Goal: Task Accomplishment & Management: Use online tool/utility

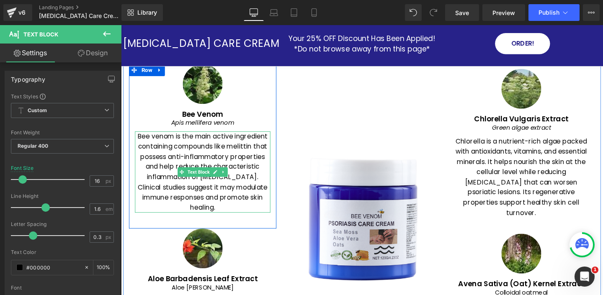
scroll to position [1100, 0]
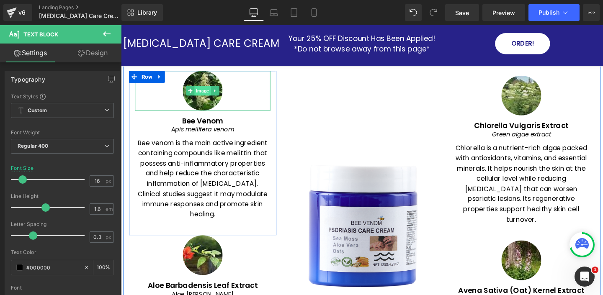
click at [209, 95] on span "Image" at bounding box center [206, 94] width 17 height 10
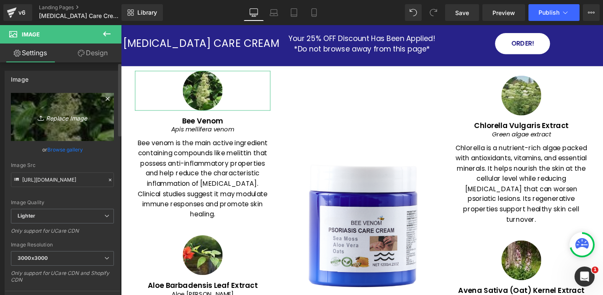
click at [63, 119] on icon "Replace Image" at bounding box center [62, 117] width 67 height 10
type input "C:\fakepath\images.jpeg"
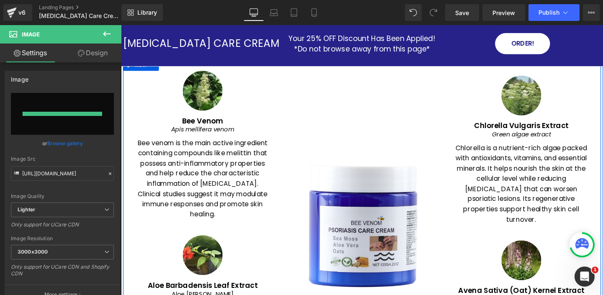
type input "[URL][DOMAIN_NAME]"
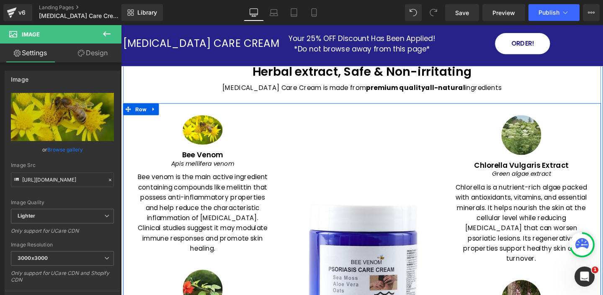
scroll to position [1053, 0]
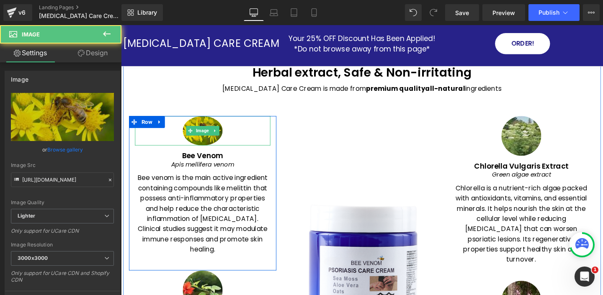
click at [204, 145] on img at bounding box center [207, 136] width 42 height 31
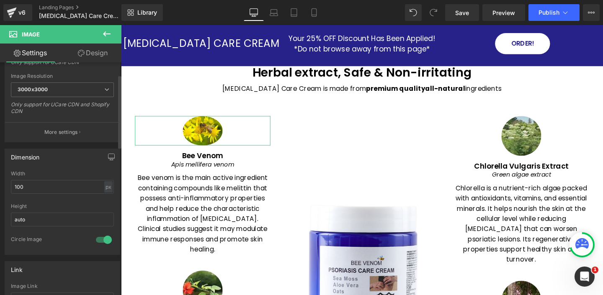
scroll to position [236, 0]
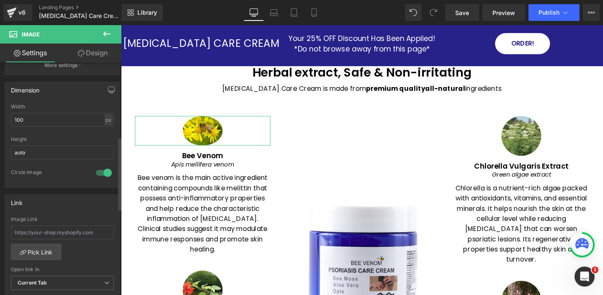
click at [103, 170] on div at bounding box center [104, 172] width 20 height 13
click at [103, 171] on div at bounding box center [104, 172] width 20 height 13
drag, startPoint x: 75, startPoint y: 123, endPoint x: 0, endPoint y: 124, distance: 75.0
click at [0, 123] on div "Dimension 100px Width 100 px % px auto Height auto 1 Circle Image" at bounding box center [62, 131] width 125 height 113
drag, startPoint x: 40, startPoint y: 118, endPoint x: 0, endPoint y: 118, distance: 39.8
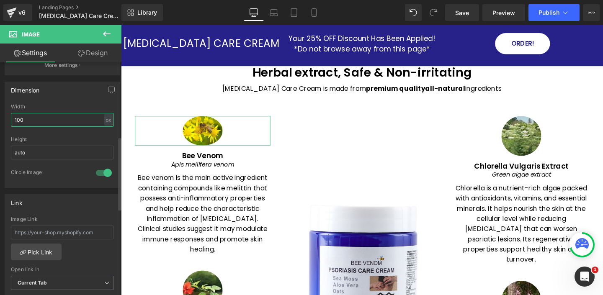
click at [0, 118] on div "Dimension 100px Width 100 px % px auto Height auto 1 Circle Image" at bounding box center [62, 131] width 125 height 113
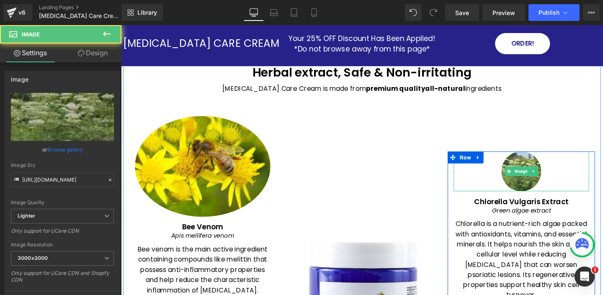
click at [514, 186] on div at bounding box center [542, 179] width 142 height 42
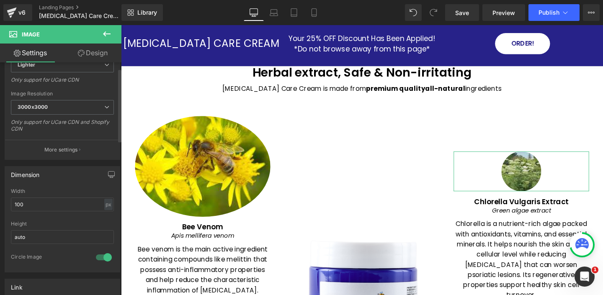
scroll to position [173, 0]
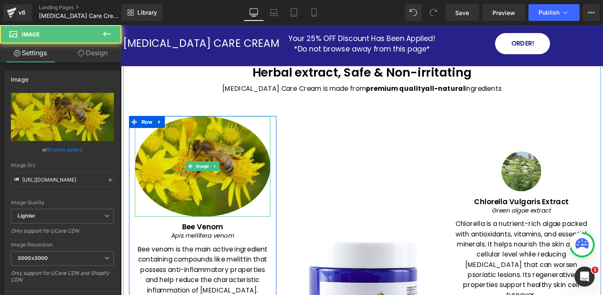
click at [157, 186] on img at bounding box center [207, 174] width 142 height 106
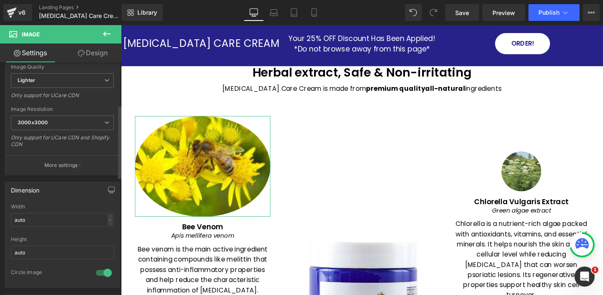
scroll to position [138, 0]
click at [41, 217] on input "auto" at bounding box center [62, 218] width 103 height 14
type input "a"
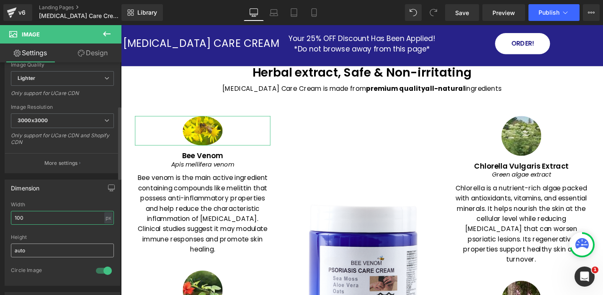
type input "100"
drag, startPoint x: 38, startPoint y: 250, endPoint x: 0, endPoint y: 249, distance: 37.7
click at [0, 249] on div "Dimension 100px Width 100 px % px auto Height auto 1 Circle Image" at bounding box center [62, 229] width 125 height 113
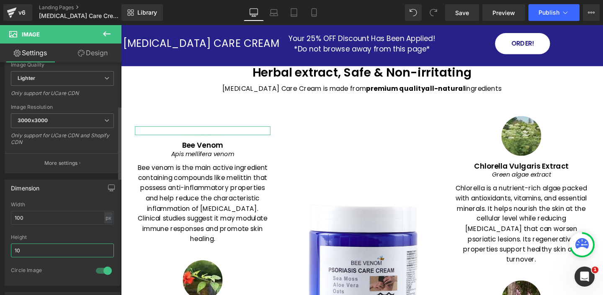
type input "100"
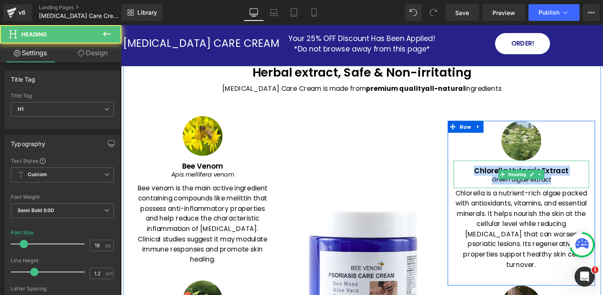
drag, startPoint x: 493, startPoint y: 178, endPoint x: 575, endPoint y: 187, distance: 82.6
click at [575, 187] on div "Chlorella Vulgaris Extract Green algae extract" at bounding box center [542, 182] width 142 height 29
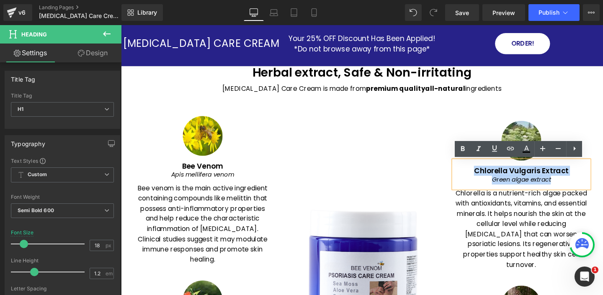
copy div "Chlorella Vulgaris Extract Green algae extract"
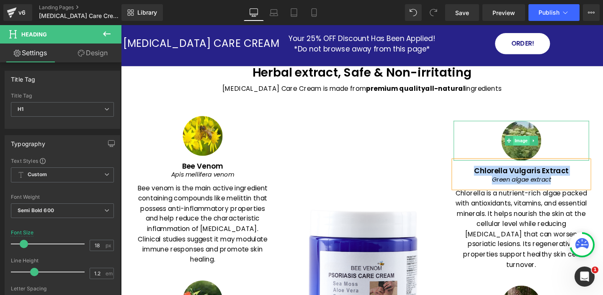
click at [536, 149] on span "Image" at bounding box center [541, 147] width 17 height 10
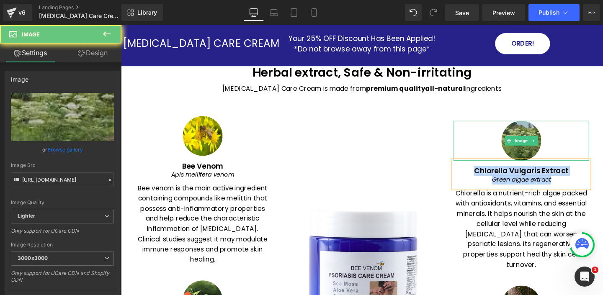
click at [534, 158] on img at bounding box center [542, 147] width 42 height 42
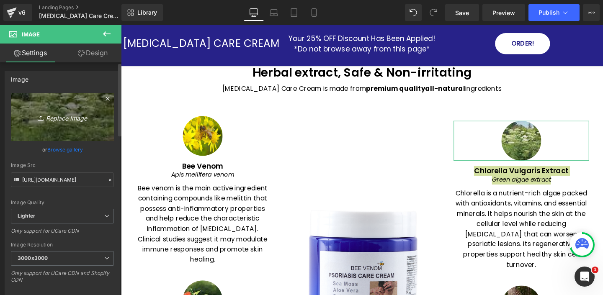
click at [64, 119] on icon "Replace Image" at bounding box center [62, 117] width 67 height 10
type input "C:\fakepath\chlorella-extract-500x500.webp"
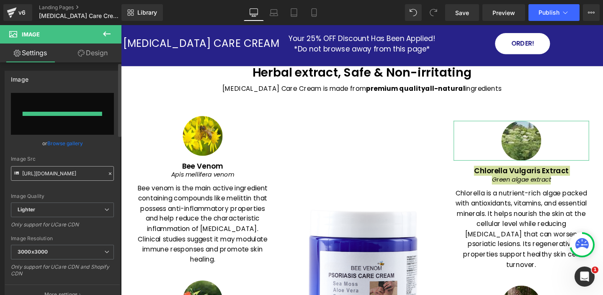
type input "[URL][DOMAIN_NAME]"
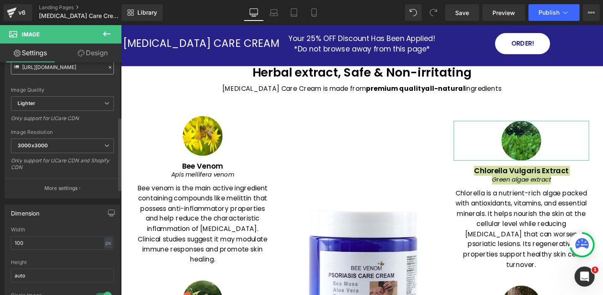
scroll to position [173, 0]
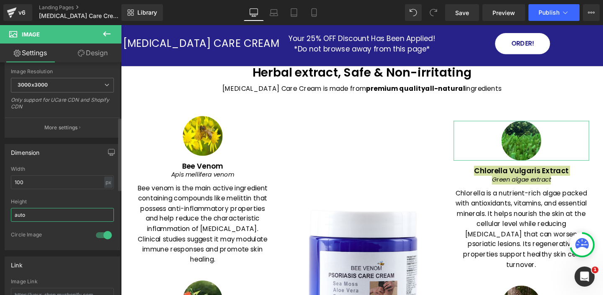
drag, startPoint x: 47, startPoint y: 214, endPoint x: 7, endPoint y: 213, distance: 40.6
click at [7, 213] on div "100px Width 100 px % px auto Height auto 1 Circle Image" at bounding box center [62, 208] width 115 height 84
type input "100"
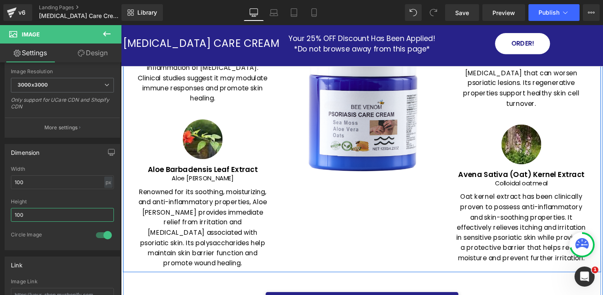
scroll to position [1225, 0]
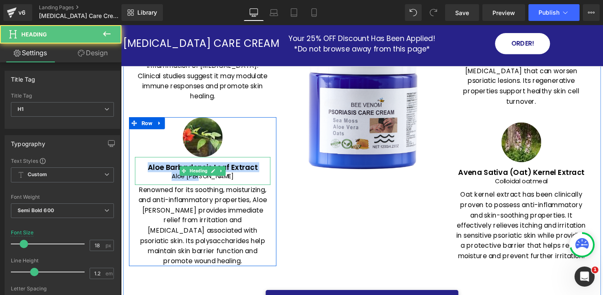
drag, startPoint x: 150, startPoint y: 173, endPoint x: 237, endPoint y: 183, distance: 87.2
click at [237, 183] on div "Aloe Barbadensis Leaf Extract Aloe [PERSON_NAME]" at bounding box center [207, 178] width 142 height 29
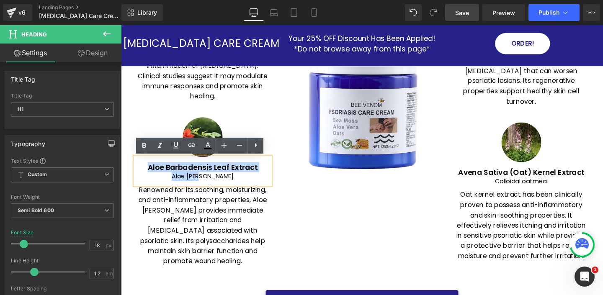
copy div "Aloe Barbadensis Leaf Extract Aloe [PERSON_NAME]"
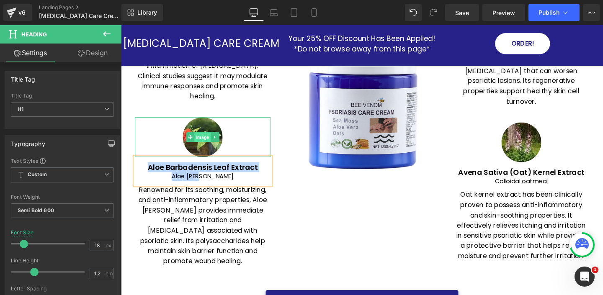
click at [206, 140] on span "Image" at bounding box center [206, 143] width 17 height 10
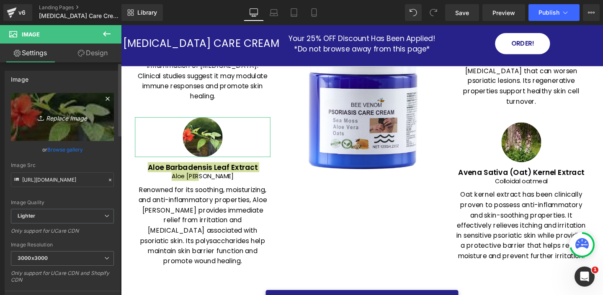
click at [70, 119] on icon "Replace Image" at bounding box center [62, 117] width 67 height 10
type input "C:\fakepath\2025-08-20_23-41-43.jpg"
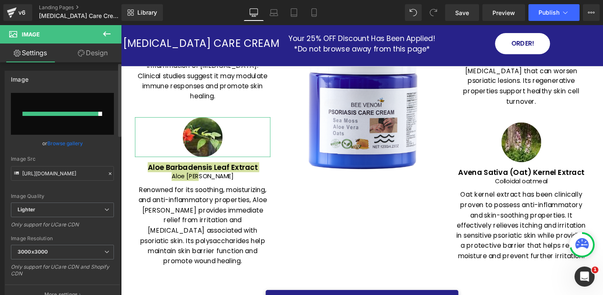
type input "[URL][DOMAIN_NAME]"
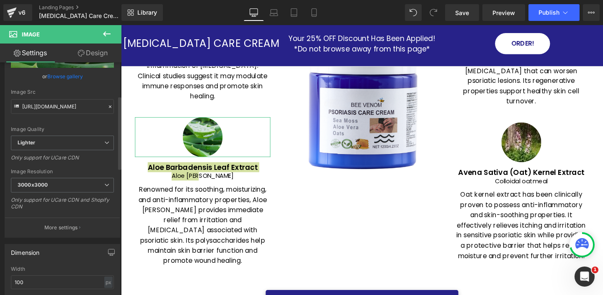
scroll to position [120, 0]
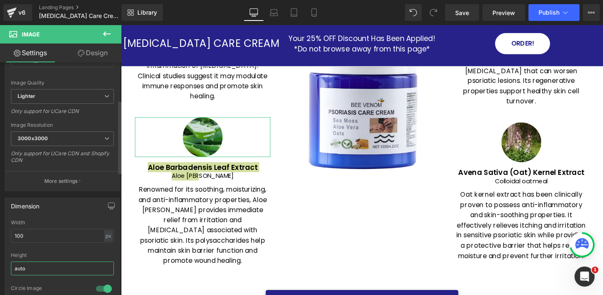
drag, startPoint x: 39, startPoint y: 266, endPoint x: 9, endPoint y: 265, distance: 29.8
click at [10, 265] on div "100px Width 100 px % px auto Height auto 1 Circle Image" at bounding box center [62, 262] width 115 height 84
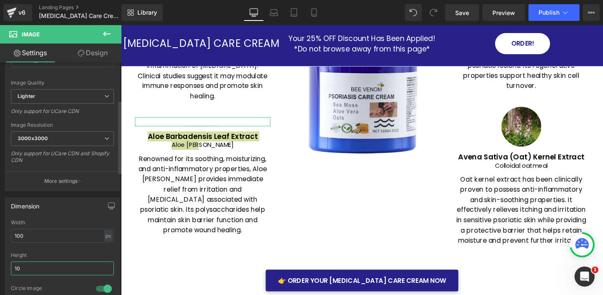
type input "100"
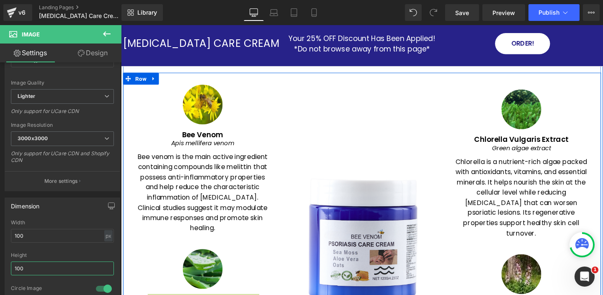
scroll to position [1138, 0]
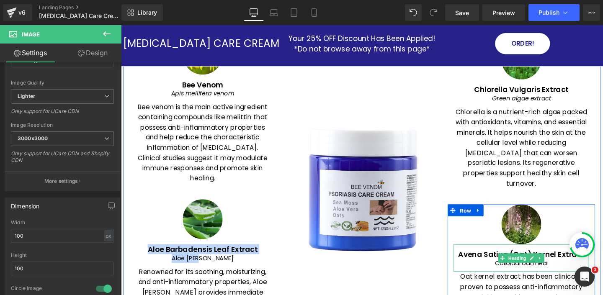
click at [495, 262] on h1 "Avena Sativa (Oat) Kernel Extract" at bounding box center [542, 266] width 142 height 9
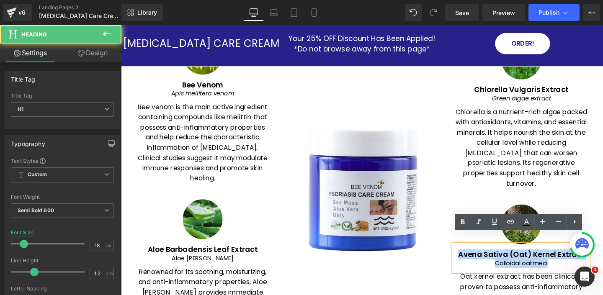
drag, startPoint x: 478, startPoint y: 255, endPoint x: 582, endPoint y: 266, distance: 104.8
click at [582, 266] on div "Avena Sativa (Oat) Kernel Extract Colloidal oatmeal" at bounding box center [542, 269] width 142 height 29
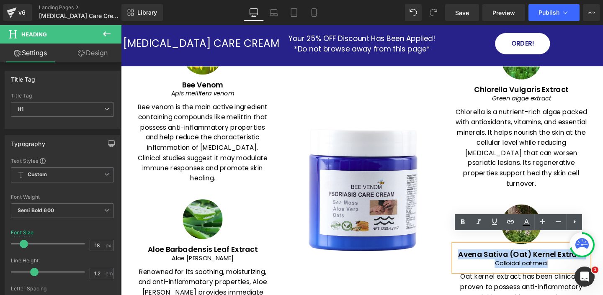
copy div "Avena Sativa (Oat) Kernel Extract Colloidal oatmeal"
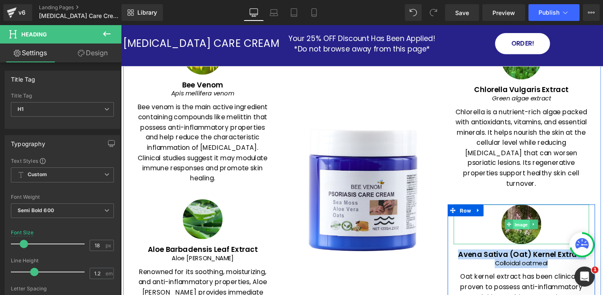
click at [543, 230] on span "Image" at bounding box center [541, 235] width 17 height 10
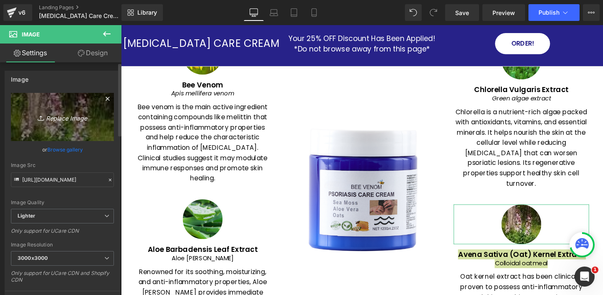
click at [68, 124] on link "Replace Image" at bounding box center [62, 117] width 103 height 48
type input "C:\fakepath\Iconic-Elements-sensitive-cream.jpg"
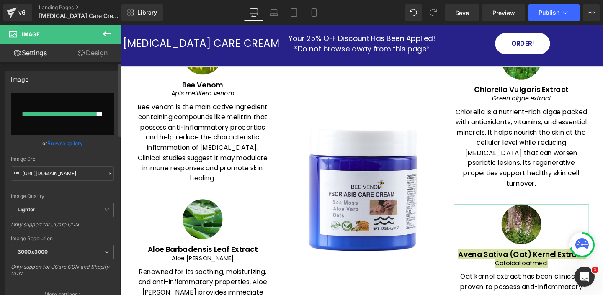
type input "https://ucarecdn.com/f024dcc1-53af-4ef9-9df6-431a433554fa/-/format/auto/-/previ…"
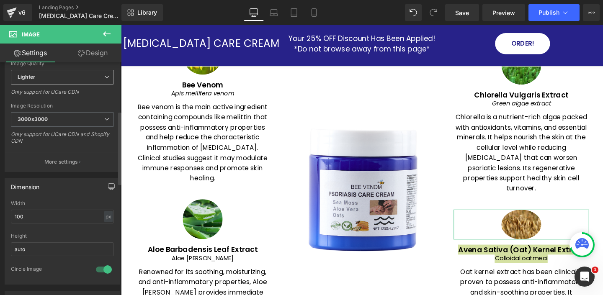
scroll to position [155, 0]
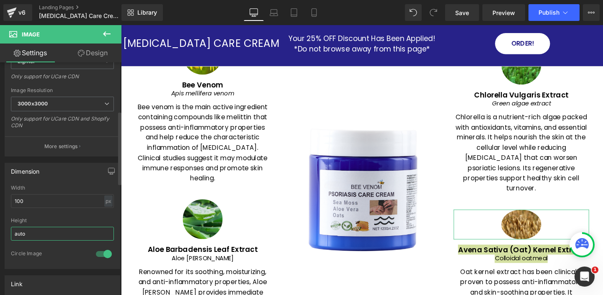
drag, startPoint x: 43, startPoint y: 233, endPoint x: 10, endPoint y: 233, distance: 32.7
click at [10, 233] on div "100px Width 100 px % px auto Height auto 1 Circle Image" at bounding box center [62, 227] width 115 height 84
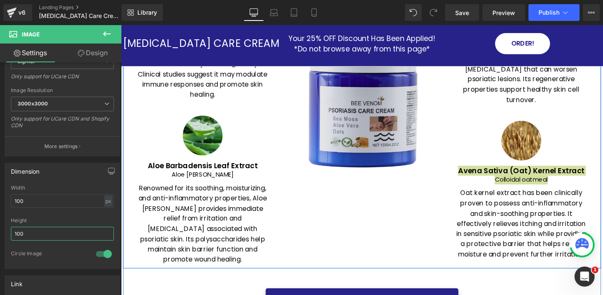
scroll to position [1244, 0]
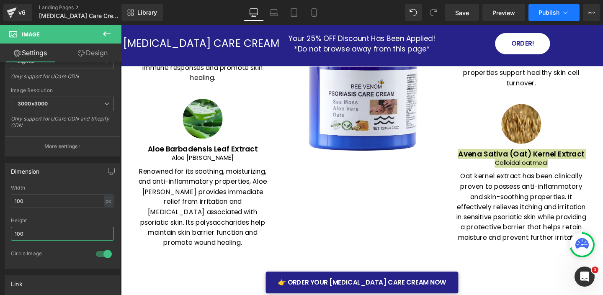
type input "100"
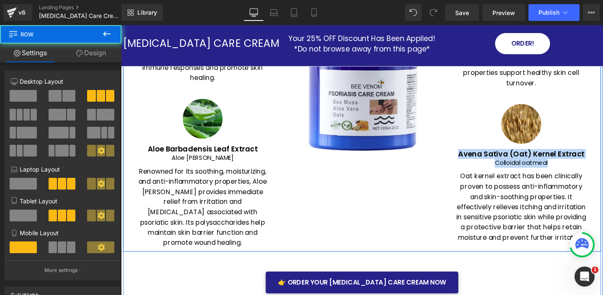
click at [395, 209] on div "Image" at bounding box center [375, 95] width 168 height 330
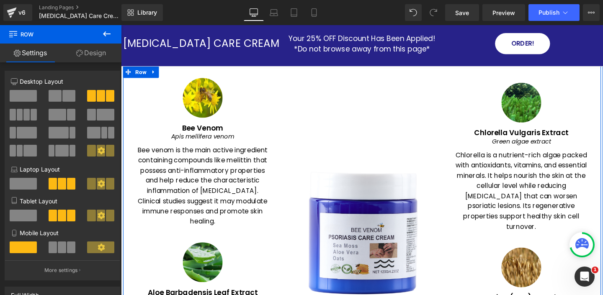
scroll to position [1062, 0]
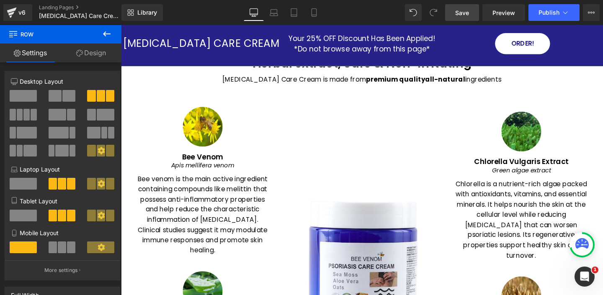
drag, startPoint x: 464, startPoint y: 10, endPoint x: 303, endPoint y: 100, distance: 184.9
click at [464, 10] on span "Save" at bounding box center [462, 12] width 14 height 9
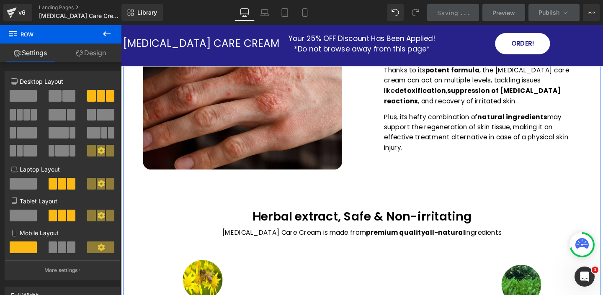
scroll to position [887, 0]
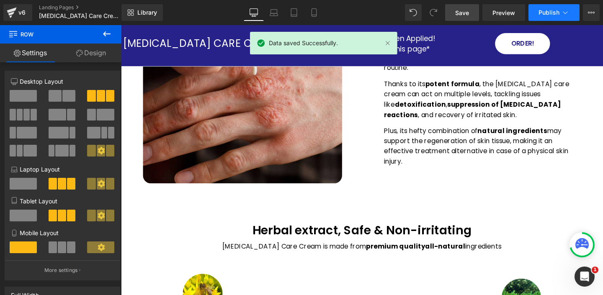
click at [567, 15] on icon at bounding box center [565, 12] width 8 height 8
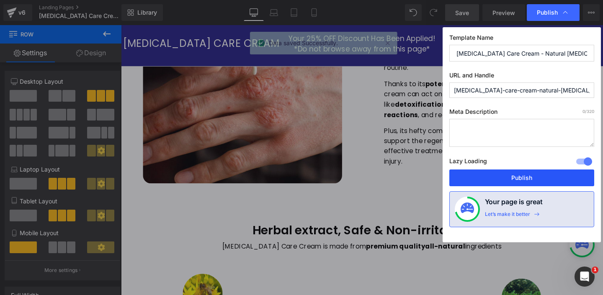
click at [509, 180] on button "Publish" at bounding box center [521, 178] width 145 height 17
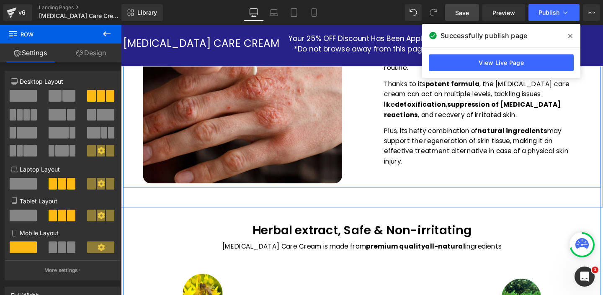
click at [482, 192] on div "Image One Ointment For All Your Skin Issues Text Block Not all ointments are ma…" at bounding box center [374, 85] width 503 height 222
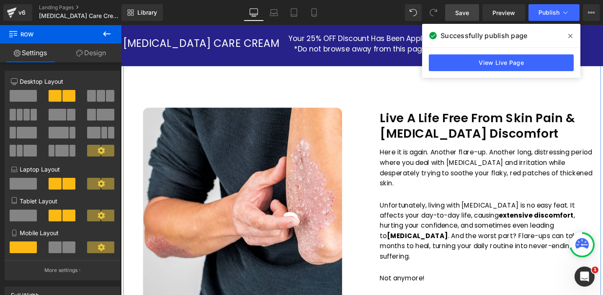
scroll to position [234, 0]
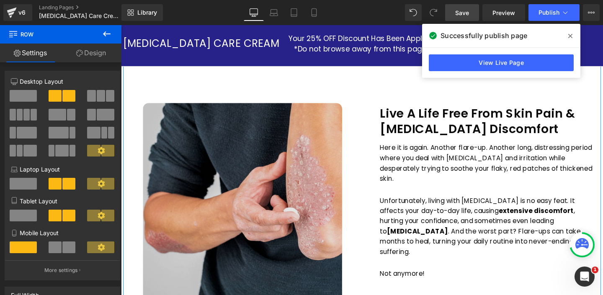
click at [242, 182] on img at bounding box center [248, 211] width 209 height 209
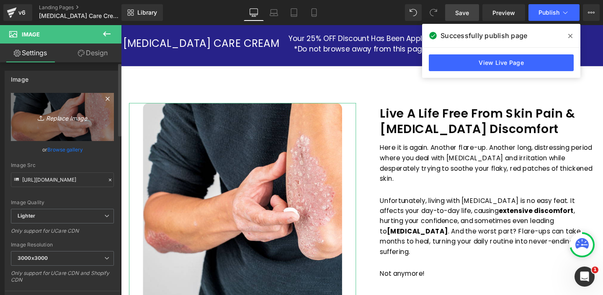
click at [72, 122] on icon "Replace Image" at bounding box center [62, 117] width 67 height 10
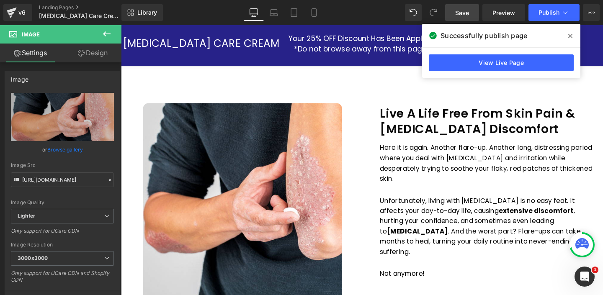
type input "C:\fakepath\61X6TKLa5ML.jpg"
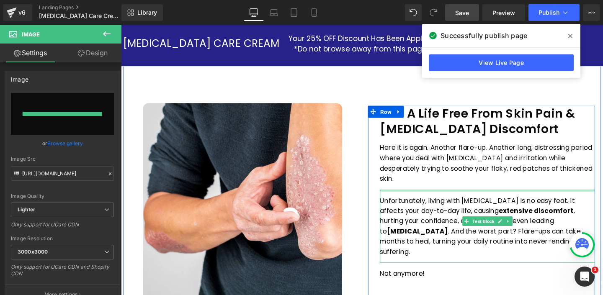
type input "https://ucarecdn.com/a17dbe0c-d592-4f47-800c-e16581a11228/-/format/auto/-/previ…"
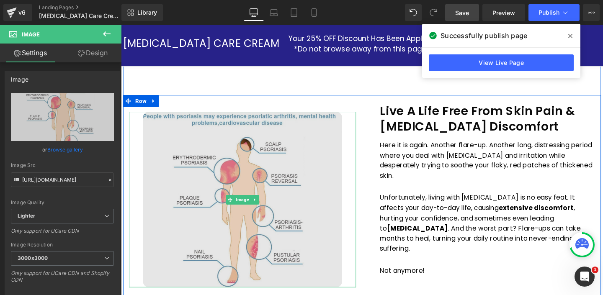
click at [231, 178] on img at bounding box center [248, 208] width 209 height 185
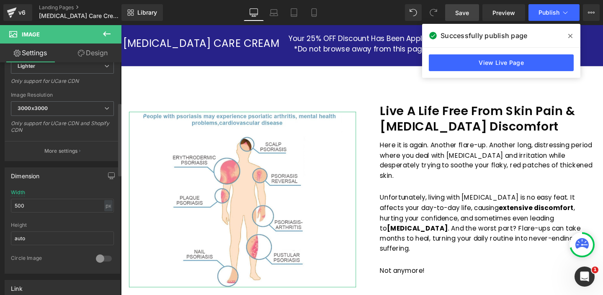
scroll to position [127, 0]
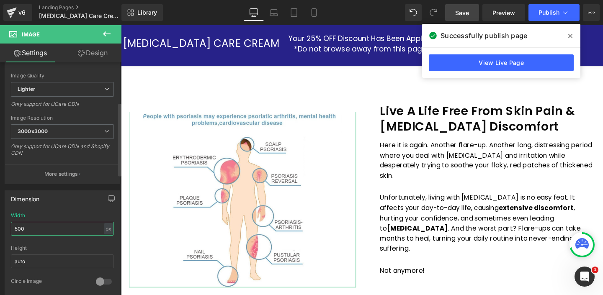
drag, startPoint x: 48, startPoint y: 229, endPoint x: 0, endPoint y: 228, distance: 48.2
click at [0, 228] on div "Dimension 500px Width 500 px % px auto Height auto 0 Circle Image" at bounding box center [62, 240] width 125 height 113
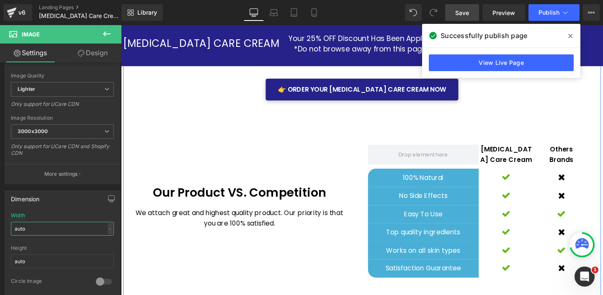
scroll to position [1853, 0]
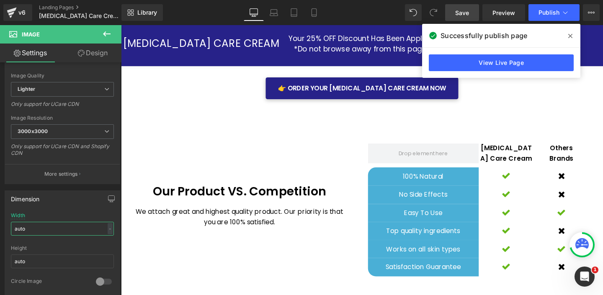
type input "auto"
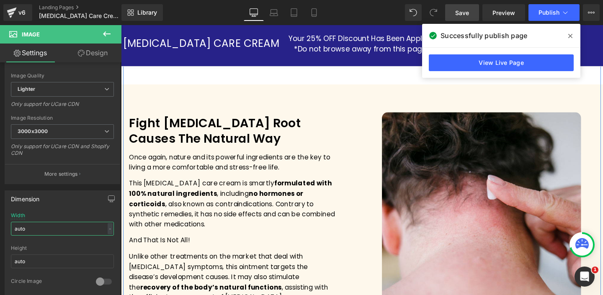
scroll to position [498, 0]
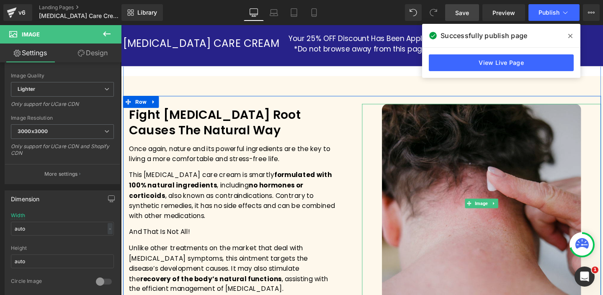
click at [481, 181] on img at bounding box center [499, 212] width 209 height 209
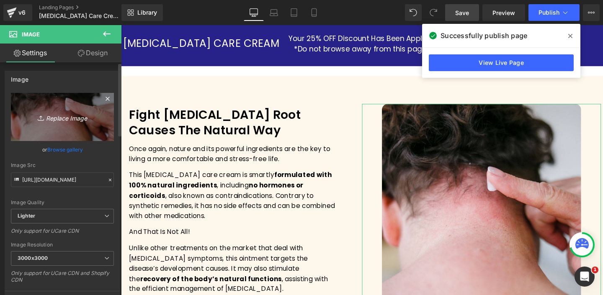
click at [72, 120] on icon "Replace Image" at bounding box center [62, 117] width 67 height 10
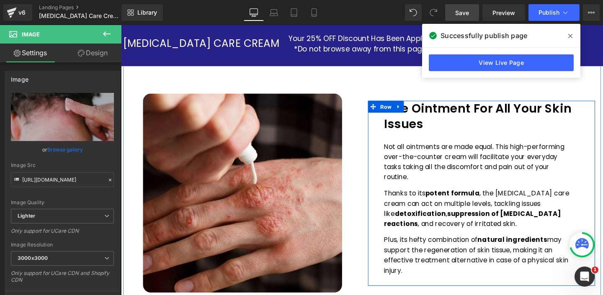
scroll to position [773, 0]
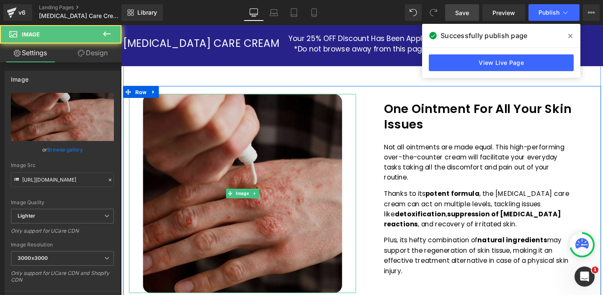
click at [263, 185] on img at bounding box center [248, 202] width 209 height 209
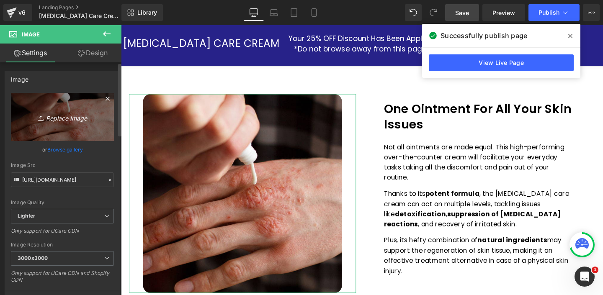
click at [76, 118] on icon "Replace Image" at bounding box center [62, 117] width 67 height 10
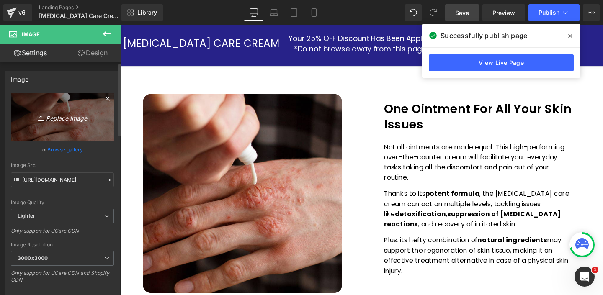
type input "C:\fakepath\2025-08-20_23-54-32.jpg"
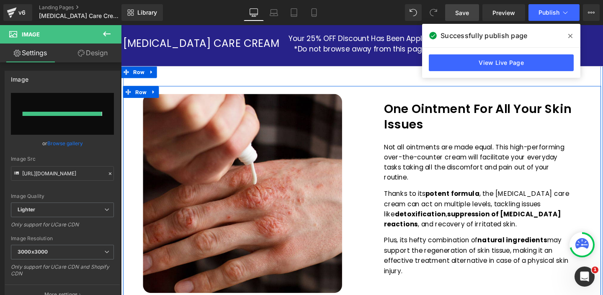
type input "https://ucarecdn.com/4f2b36bd-174f-452e-b63d-ac4f88e8e608/-/format/auto/-/previ…"
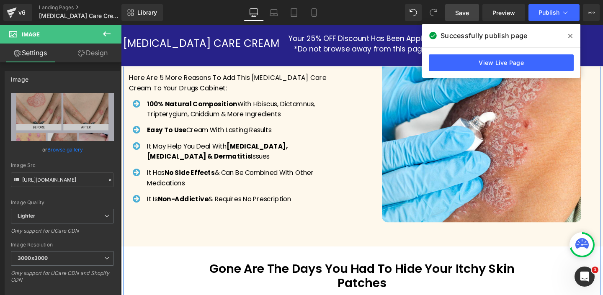
scroll to position [1578, 0]
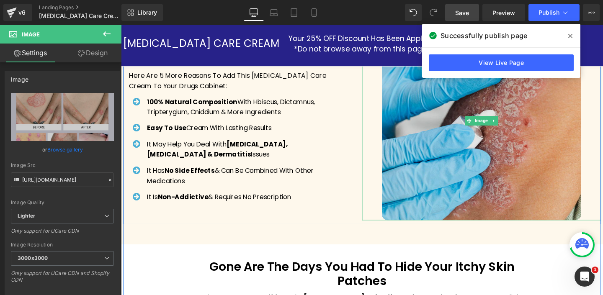
click at [486, 138] on img at bounding box center [499, 125] width 209 height 209
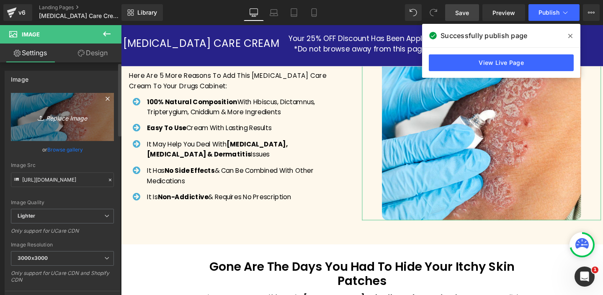
click at [90, 121] on icon "Replace Image" at bounding box center [62, 117] width 67 height 10
type input "C:\fakepath\2025-08-20_23-57-20.jpg"
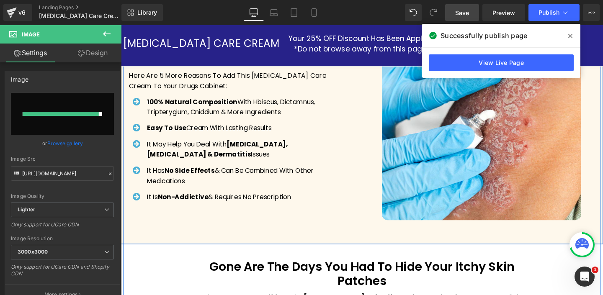
type input "https://ucarecdn.com/f1346e66-b41d-46d0-828f-76e6f71e4379/-/format/auto/-/previ…"
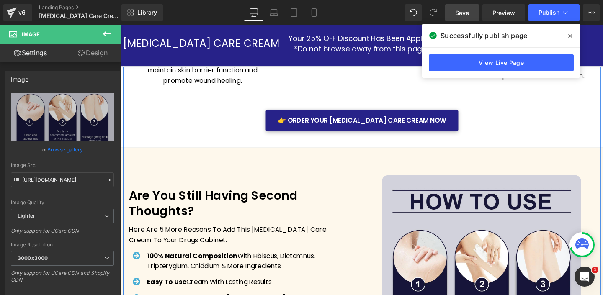
scroll to position [1490, 0]
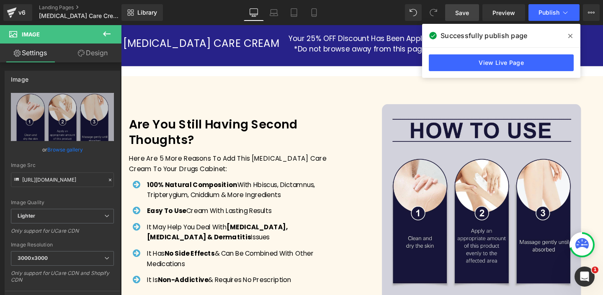
click at [567, 35] on span at bounding box center [570, 35] width 13 height 13
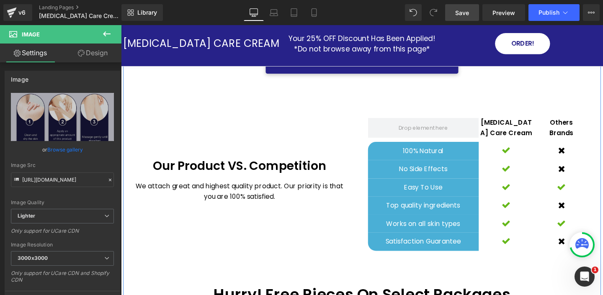
scroll to position [1885, 0]
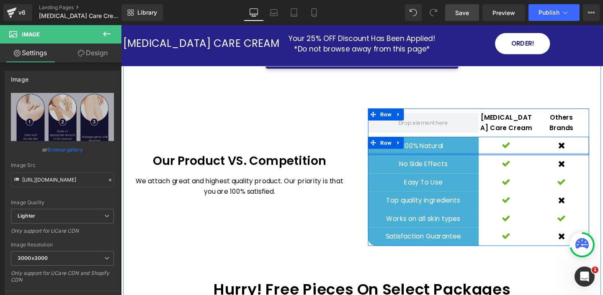
click at [404, 160] on div at bounding box center [497, 161] width 232 height 2
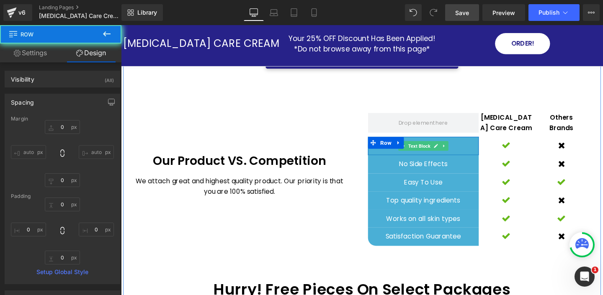
click at [407, 147] on div "100% Natural" at bounding box center [439, 152] width 116 height 19
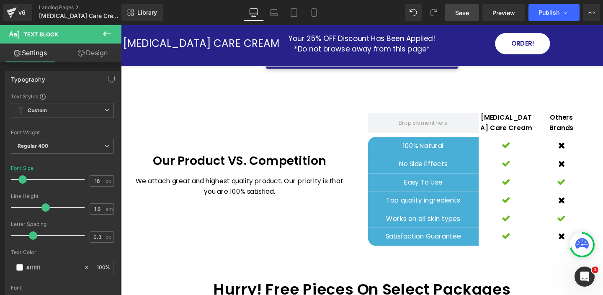
click at [96, 52] on link "Design" at bounding box center [92, 53] width 61 height 19
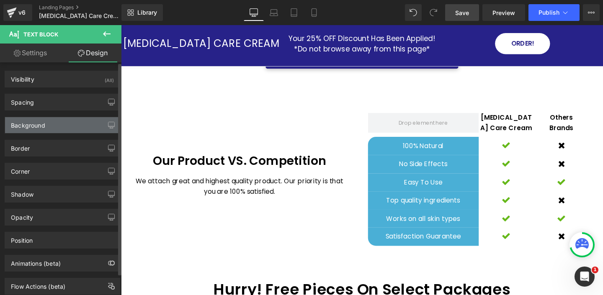
click at [51, 126] on div "Background" at bounding box center [62, 125] width 115 height 16
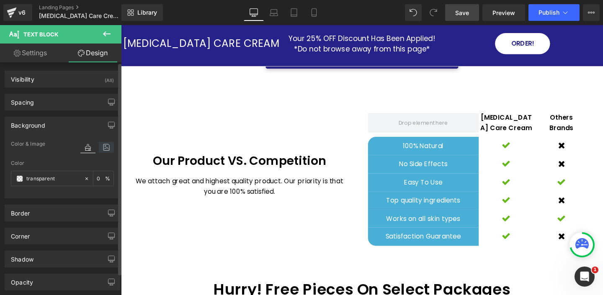
click at [101, 145] on icon at bounding box center [106, 147] width 15 height 11
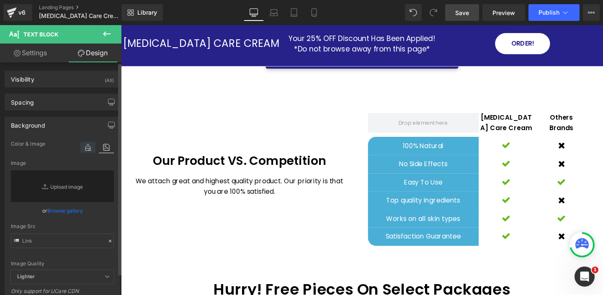
click at [86, 148] on icon at bounding box center [87, 147] width 15 height 11
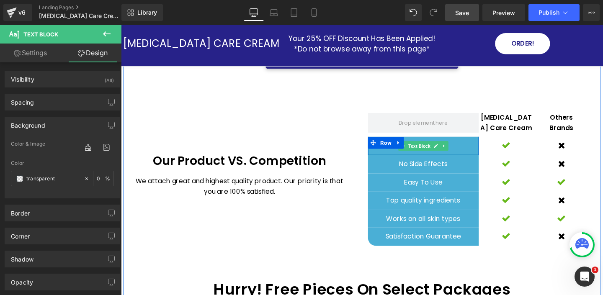
click at [490, 147] on p "100% Natural" at bounding box center [439, 152] width 116 height 11
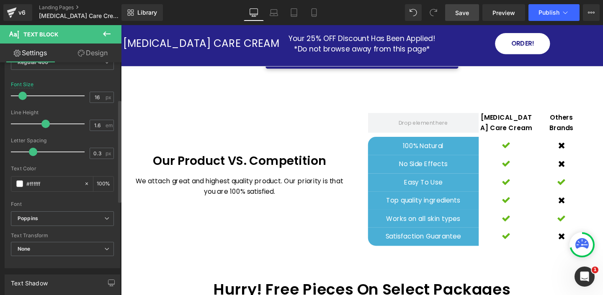
scroll to position [0, 0]
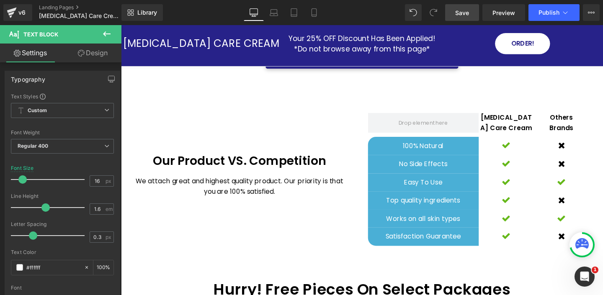
click at [93, 51] on link "Design" at bounding box center [92, 53] width 61 height 19
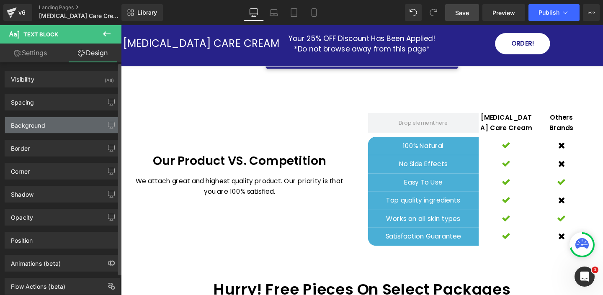
click at [49, 127] on div "Background" at bounding box center [62, 125] width 115 height 16
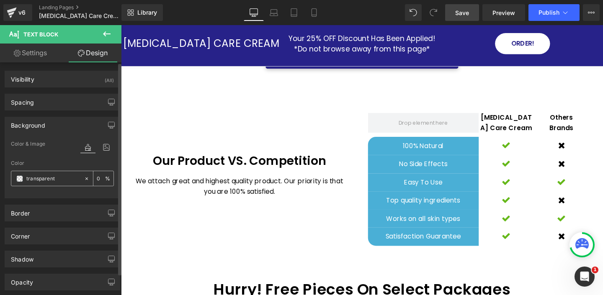
click at [45, 179] on input "transparent" at bounding box center [53, 178] width 54 height 9
click at [17, 178] on span at bounding box center [19, 178] width 7 height 7
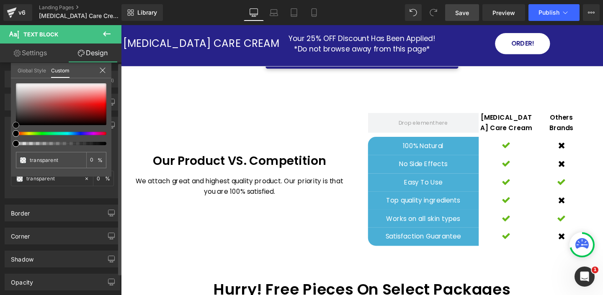
type input "#ca3434"
type input "100"
type input "#ca3434"
type input "100"
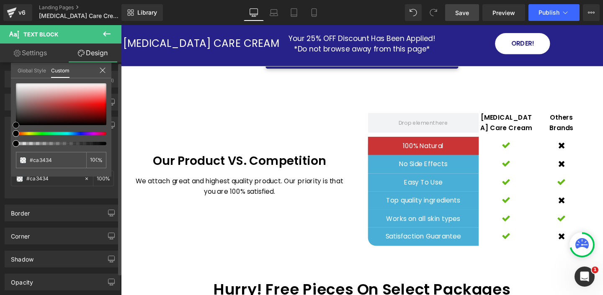
click at [69, 104] on div at bounding box center [61, 104] width 90 height 42
click at [41, 162] on input "#ca3434" at bounding box center [52, 160] width 44 height 9
paste input "text"
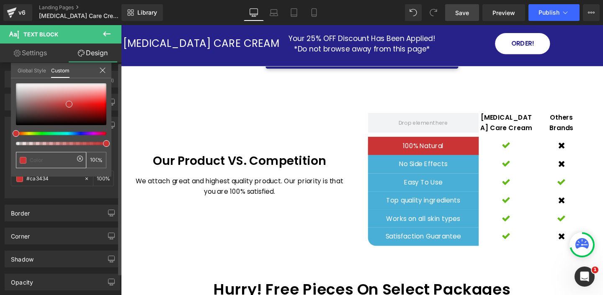
type input "0"
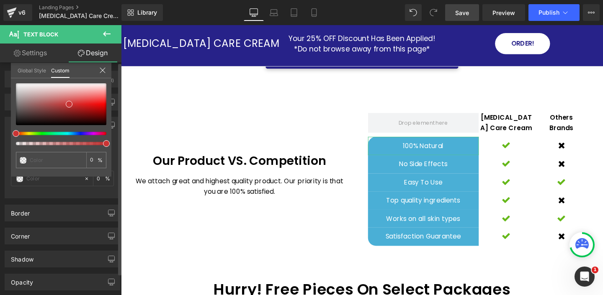
click at [104, 69] on icon at bounding box center [102, 70] width 7 height 7
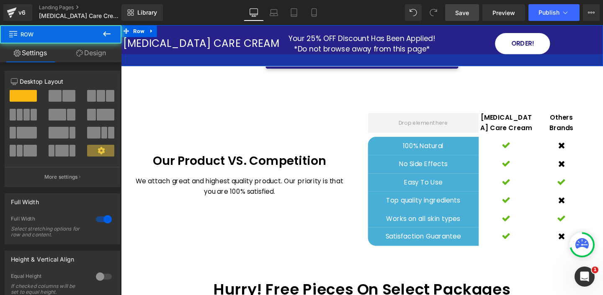
click at [259, 62] on div at bounding box center [374, 62] width 507 height 13
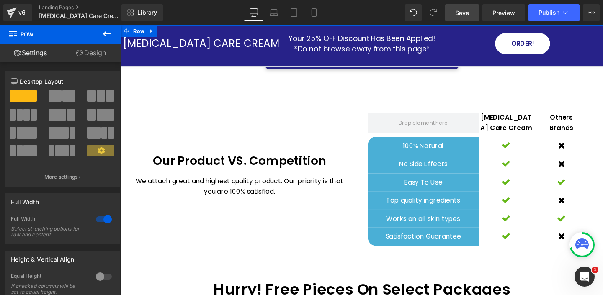
click at [93, 52] on link "Design" at bounding box center [91, 53] width 61 height 19
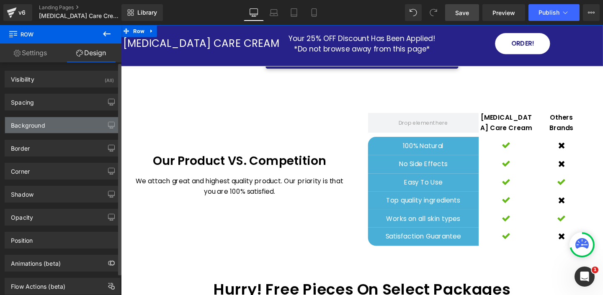
click at [45, 127] on div "Background" at bounding box center [62, 125] width 115 height 16
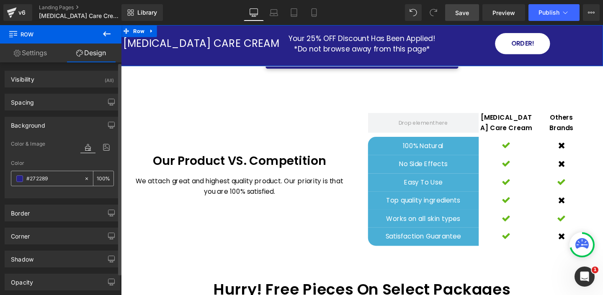
click at [36, 178] on input "#272289" at bounding box center [53, 178] width 54 height 9
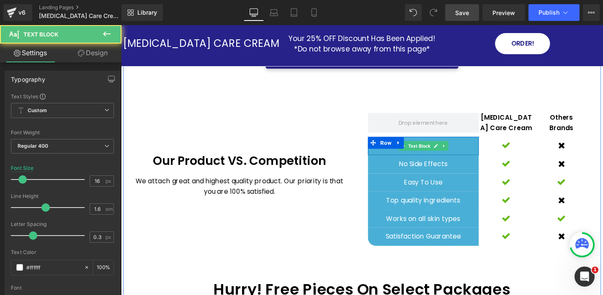
click at [472, 147] on p "100% Natural" at bounding box center [439, 152] width 116 height 11
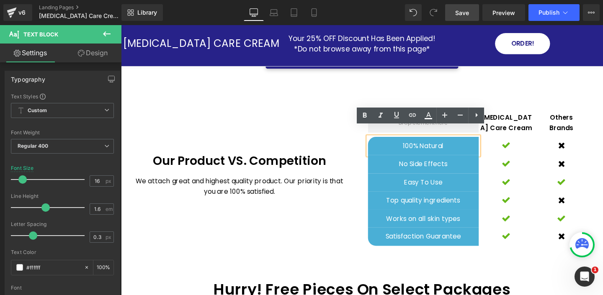
click at [98, 49] on link "Design" at bounding box center [92, 53] width 61 height 19
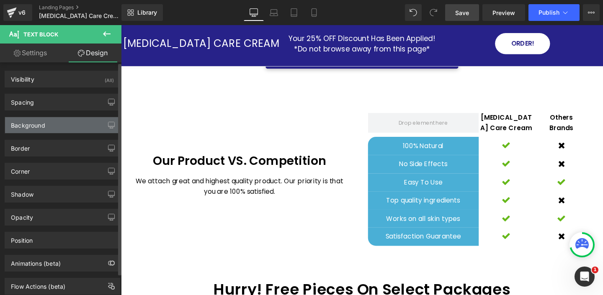
click at [39, 126] on div "Background" at bounding box center [28, 123] width 34 height 12
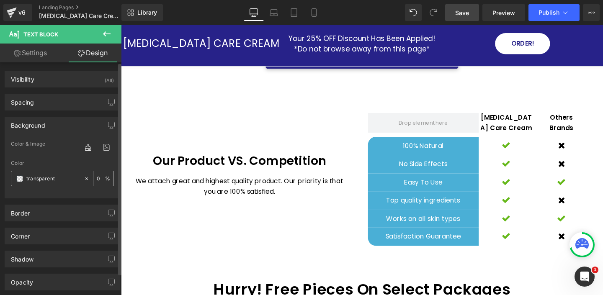
click at [42, 178] on input "transparent" at bounding box center [53, 178] width 54 height 9
paste input "#272289"
type input "#272289"
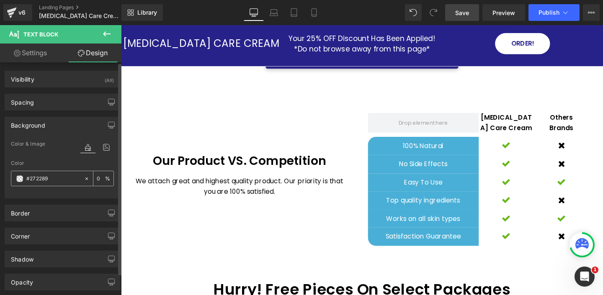
type input "100"
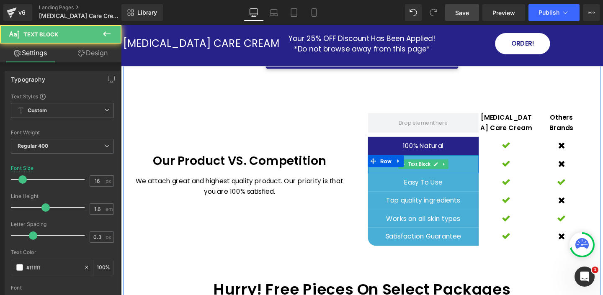
click at [393, 167] on div "No Side Effects" at bounding box center [439, 171] width 116 height 19
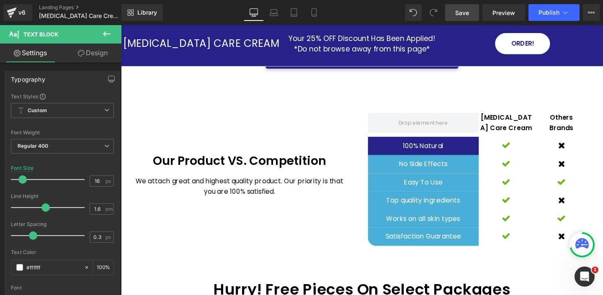
click at [92, 52] on link "Design" at bounding box center [92, 53] width 61 height 19
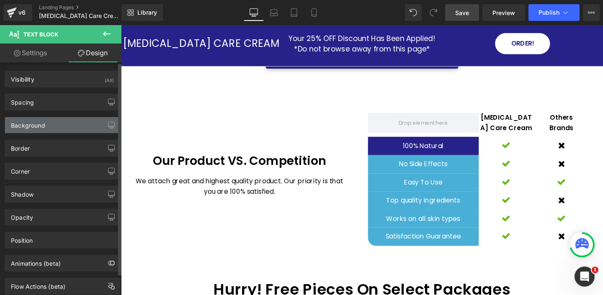
click at [54, 125] on div "Background" at bounding box center [62, 125] width 115 height 16
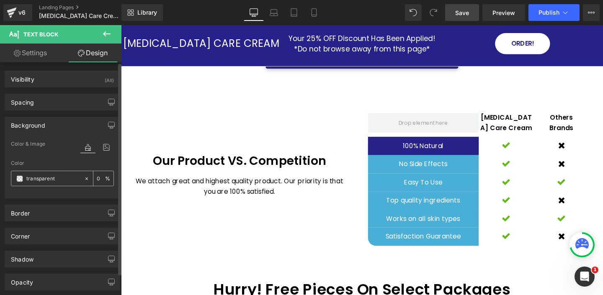
click at [53, 178] on input "transparent" at bounding box center [53, 178] width 54 height 9
paste input "#272289"
type input "#272289"
type input "100"
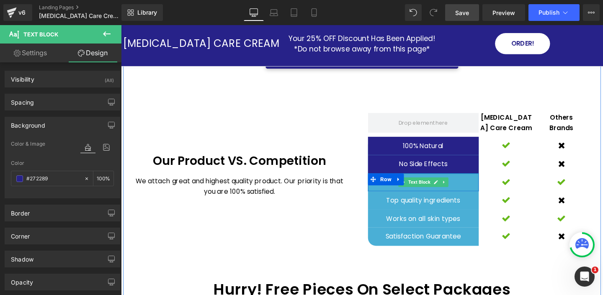
click at [408, 186] on div "Easy To Use" at bounding box center [439, 190] width 116 height 19
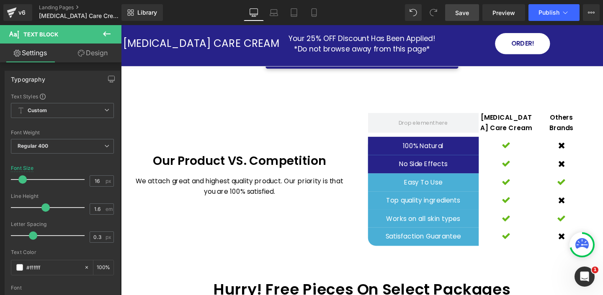
click at [98, 53] on link "Design" at bounding box center [92, 53] width 61 height 19
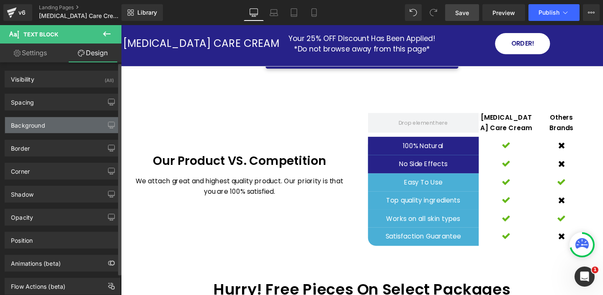
click at [50, 126] on div "Background" at bounding box center [62, 125] width 115 height 16
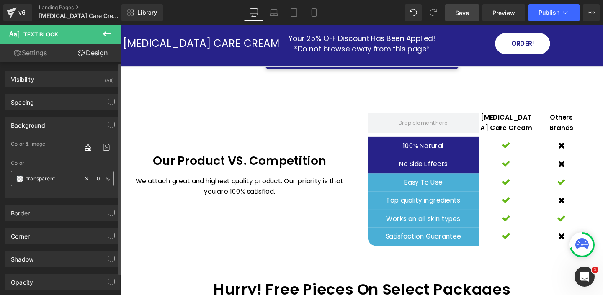
click at [54, 173] on div "transparent" at bounding box center [47, 178] width 72 height 15
click at [50, 177] on input "transparent" at bounding box center [53, 178] width 54 height 9
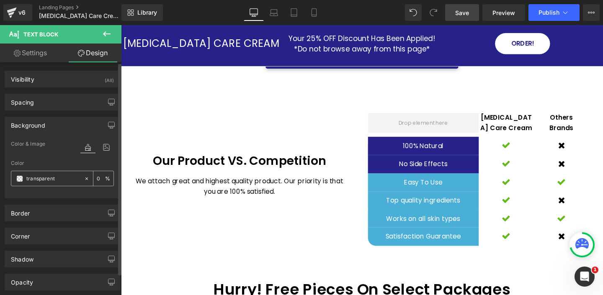
paste input "#272289"
type input "#272289"
type input "100"
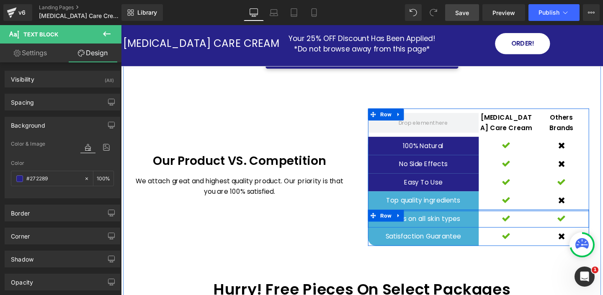
click at [438, 219] on div at bounding box center [497, 220] width 232 height 2
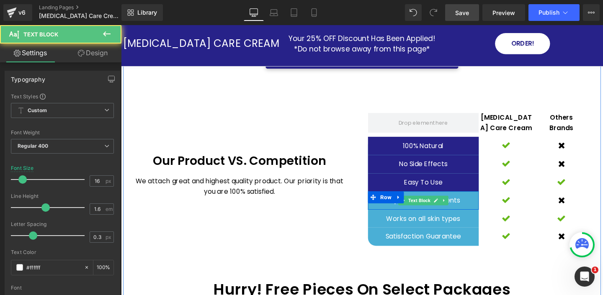
click at [487, 204] on p "Top quality ingredients" at bounding box center [439, 209] width 116 height 11
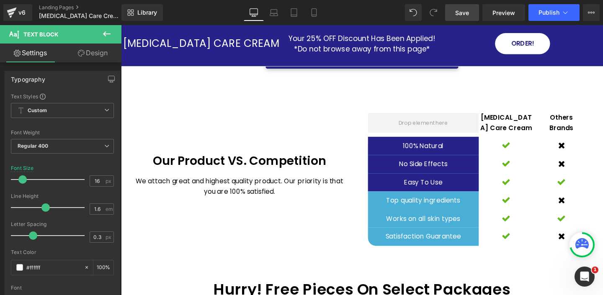
click at [95, 52] on link "Design" at bounding box center [92, 53] width 61 height 19
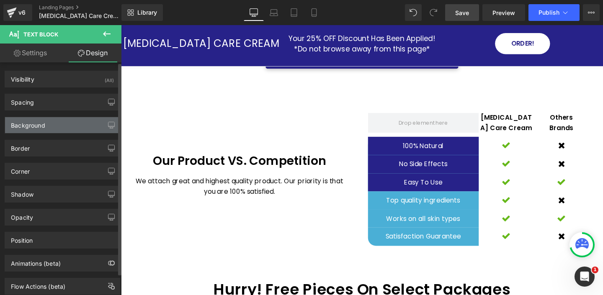
click at [41, 124] on div "Background" at bounding box center [28, 123] width 34 height 12
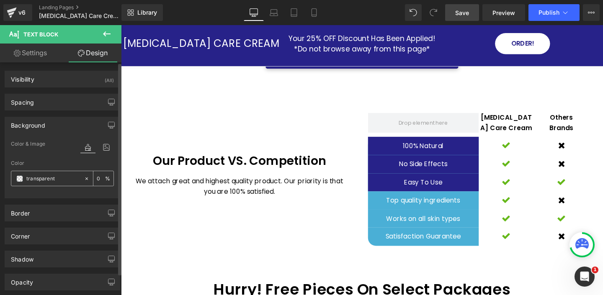
click at [65, 181] on input "transparent" at bounding box center [53, 178] width 54 height 9
paste input "#272289"
type input "#272289"
type input "100"
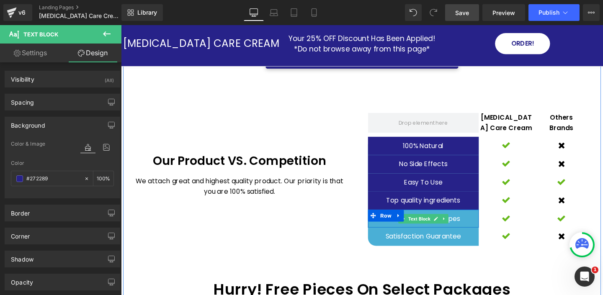
click at [490, 224] on p "Works on all skin types" at bounding box center [439, 229] width 116 height 11
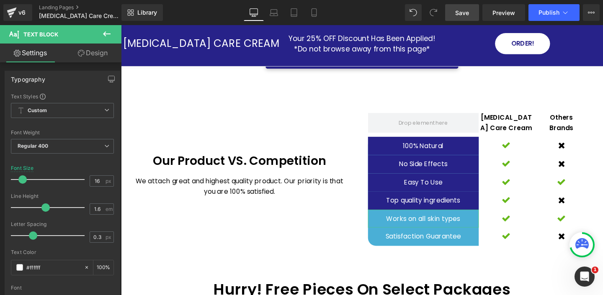
click at [87, 52] on link "Design" at bounding box center [92, 53] width 61 height 19
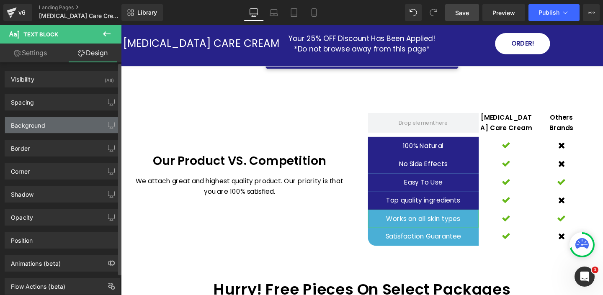
click at [52, 129] on div "Background" at bounding box center [62, 125] width 115 height 16
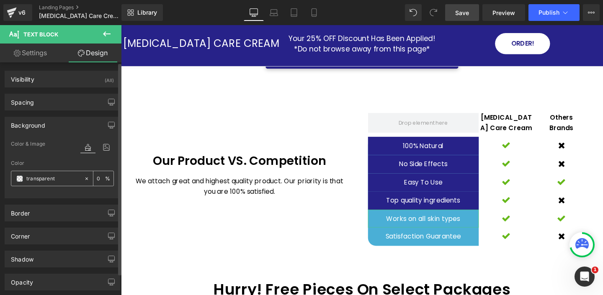
click at [64, 178] on input "transparent" at bounding box center [53, 178] width 54 height 9
paste input "#272289"
type input "#272289"
type input "100"
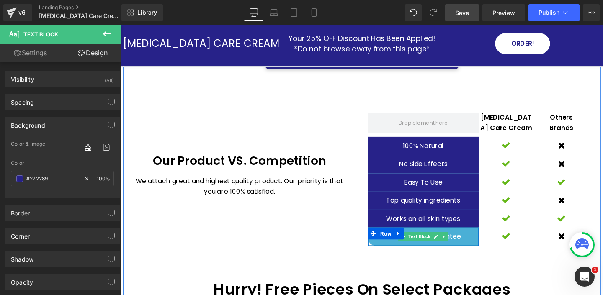
click at [393, 244] on div "Satisfaction Guarantee" at bounding box center [439, 247] width 116 height 19
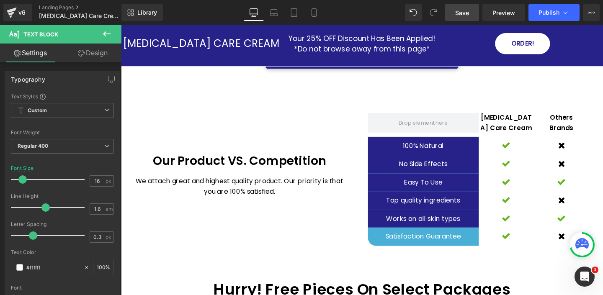
click at [94, 56] on link "Design" at bounding box center [92, 53] width 61 height 19
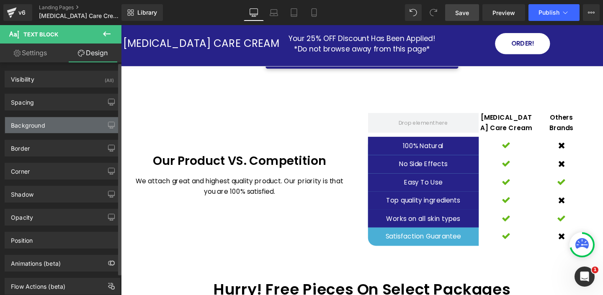
click at [66, 128] on div "Background" at bounding box center [62, 125] width 115 height 16
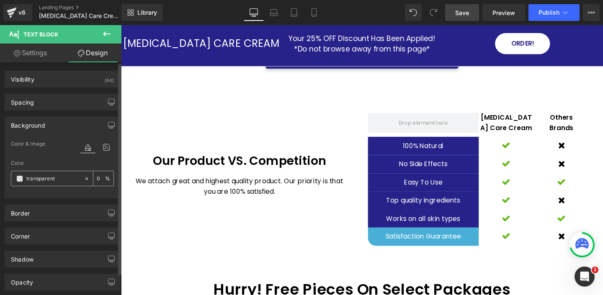
click at [63, 181] on input "transparent" at bounding box center [53, 178] width 54 height 9
paste input "#272289"
type input "#272289"
type input "100"
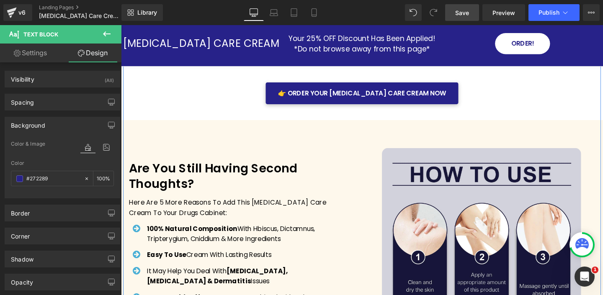
scroll to position [1463, 0]
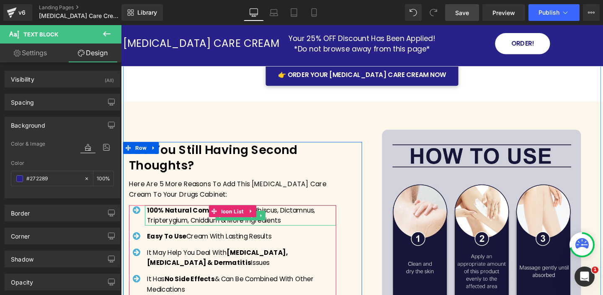
click at [277, 215] on p "100% Natural Composition With Hbiscus, Dictamnus, Tripterygium, Cniddium & More…" at bounding box center [247, 225] width 199 height 21
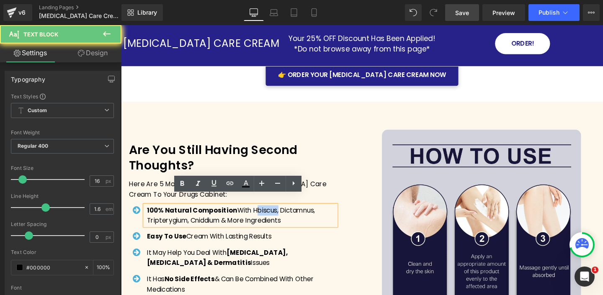
click at [277, 215] on p "100% Natural Composition With Hbiscus, Dictamnus, Tripterygium, Cniddium & More…" at bounding box center [247, 225] width 199 height 21
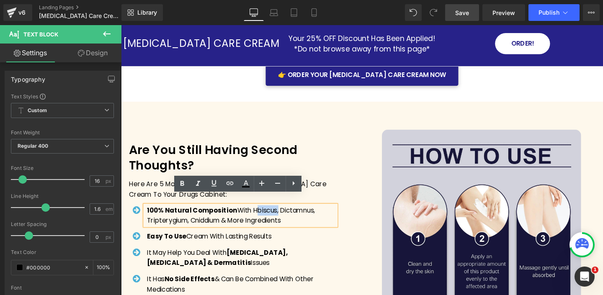
copy p "Hbiscus"
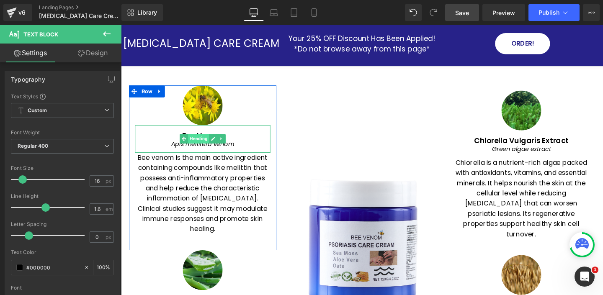
scroll to position [1085, 0]
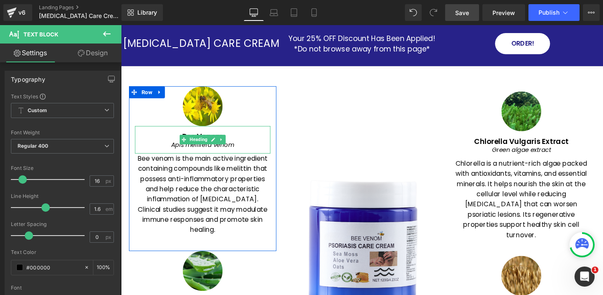
click at [178, 142] on h1 "Bee Venom" at bounding box center [207, 142] width 142 height 9
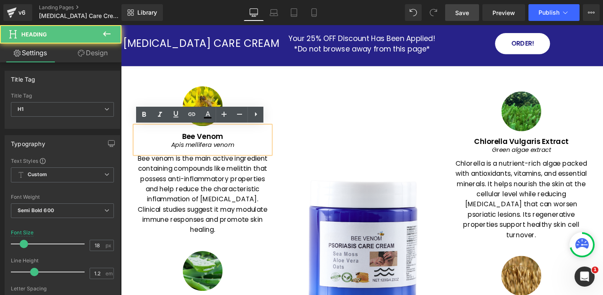
click at [193, 143] on h1 "Bee Venom" at bounding box center [207, 142] width 142 height 9
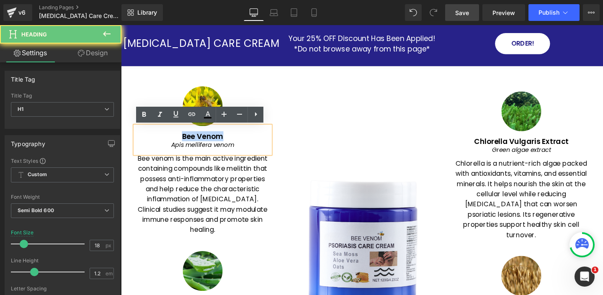
click at [193, 143] on h1 "Bee Venom" at bounding box center [207, 142] width 142 height 9
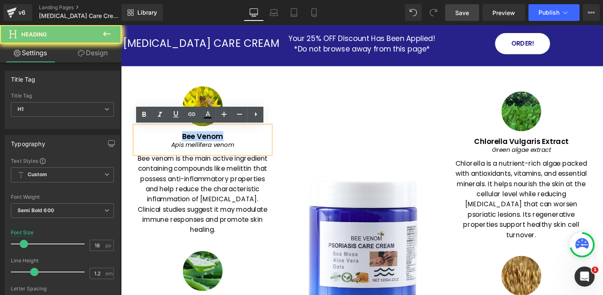
copy h1 "Bee Venom"
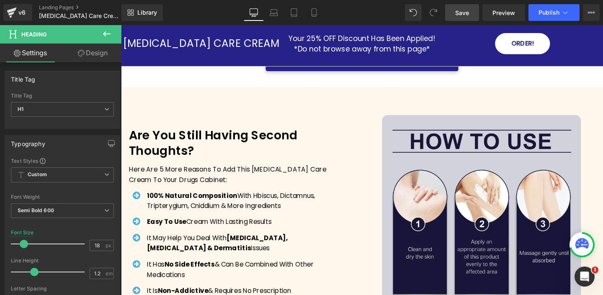
scroll to position [1493, 0]
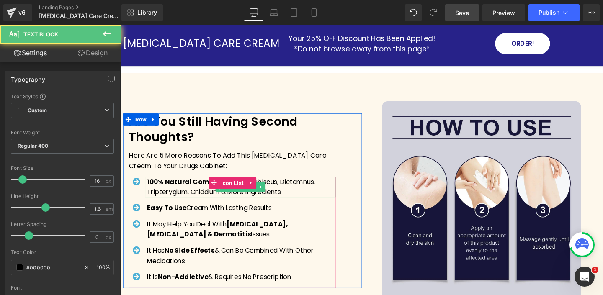
click at [291, 185] on p "100% Natural Composition With Hbiscus, Dictamnus, Tripterygium, Cniddium & More…" at bounding box center [247, 195] width 199 height 21
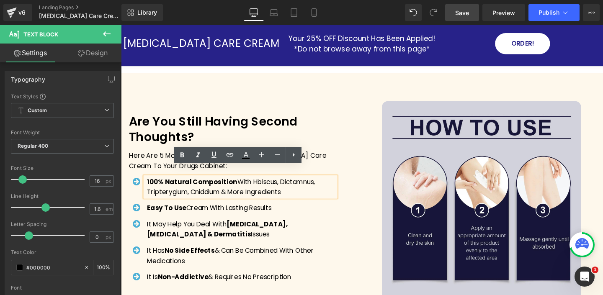
click at [261, 185] on p "100% Natural Composition With Hbiscus, Dictamnus, Tripterygium, Cniddium & More…" at bounding box center [247, 195] width 199 height 21
click at [262, 185] on p "100% Natural Composition With Hbiscus, Dictamnus, Tripterygium, Cniddium & More…" at bounding box center [247, 195] width 199 height 21
click at [262, 192] on p "100% Natural Composition With Hbiscus, Dictamnus, Tripterygium, Cniddium & More…" at bounding box center [247, 195] width 199 height 21
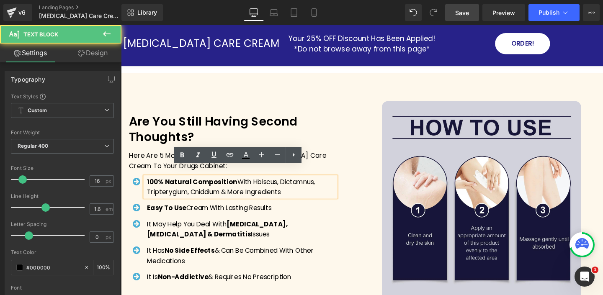
click at [259, 185] on p "100% Natural Composition With Hbiscus, Dictamnus, Tripterygium, Cniddium & More…" at bounding box center [247, 195] width 199 height 21
drag, startPoint x: 258, startPoint y: 178, endPoint x: 294, endPoint y: 190, distance: 38.7
click at [295, 190] on p "100% Natural Composition With Hbiscus, Dictamnus, Tripterygium, Cniddium & More…" at bounding box center [247, 195] width 199 height 21
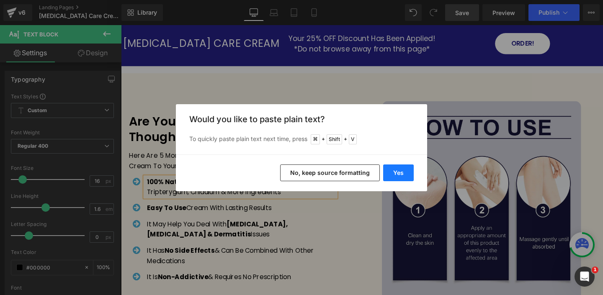
click at [394, 173] on button "Yes" at bounding box center [398, 173] width 31 height 17
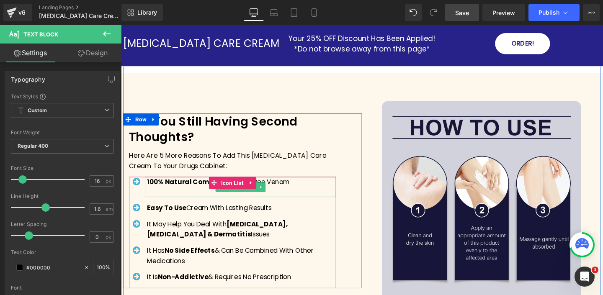
click at [302, 185] on p "100% Natural Composition With Bee Venom" at bounding box center [247, 190] width 199 height 11
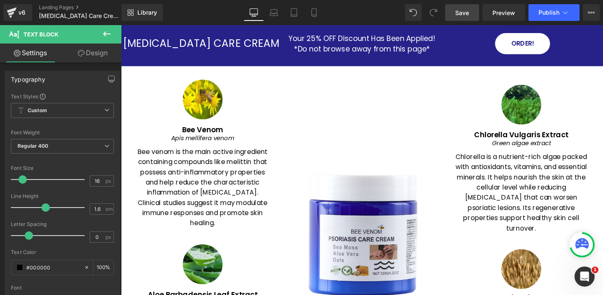
scroll to position [1097, 0]
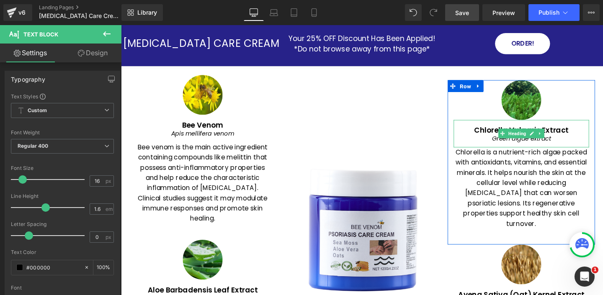
click at [504, 134] on h1 "Chlorella Vulgaris Extract" at bounding box center [542, 135] width 142 height 9
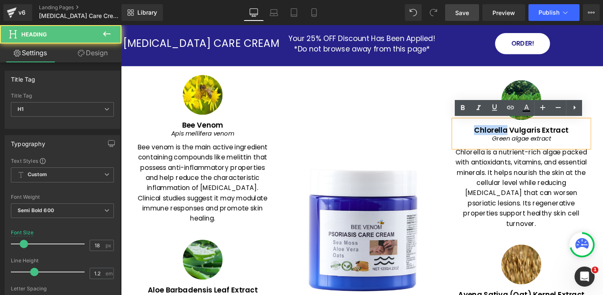
click at [504, 134] on h1 "Chlorella Vulgaris Extract" at bounding box center [542, 135] width 142 height 9
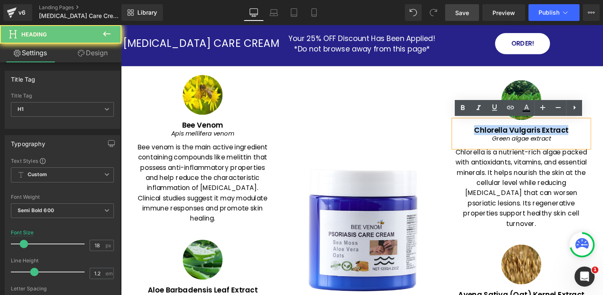
click at [504, 134] on h1 "Chlorella Vulgaris Extract" at bounding box center [542, 135] width 142 height 9
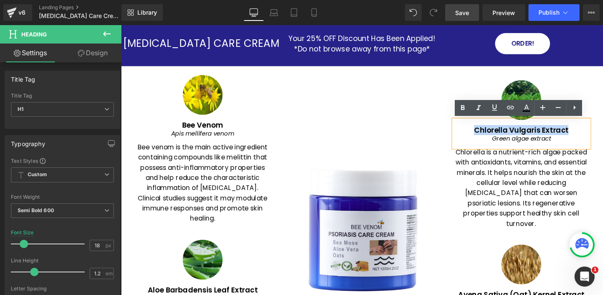
copy h1 "Chlorella Vulgaris Extract"
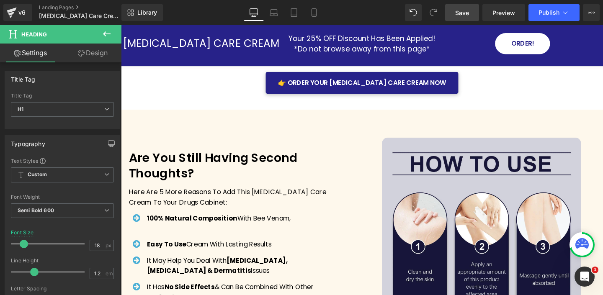
scroll to position [1456, 0]
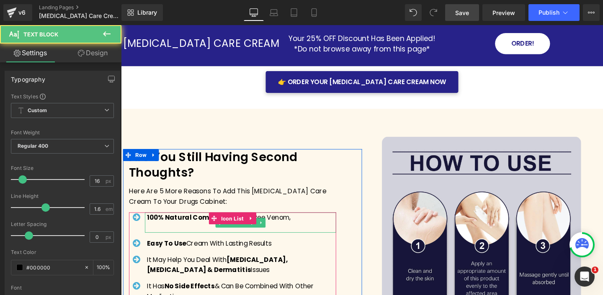
click at [306, 222] on p "100% Natural Composition With Bee Venom," at bounding box center [247, 227] width 199 height 11
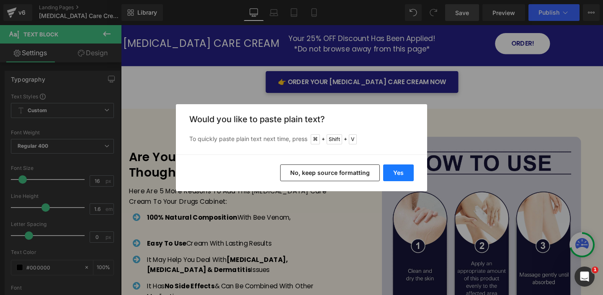
click at [394, 173] on button "Yes" at bounding box center [398, 173] width 31 height 17
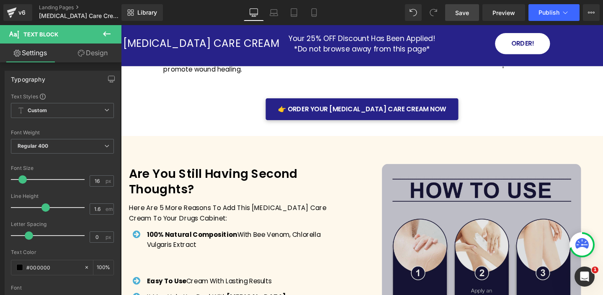
scroll to position [1428, 0]
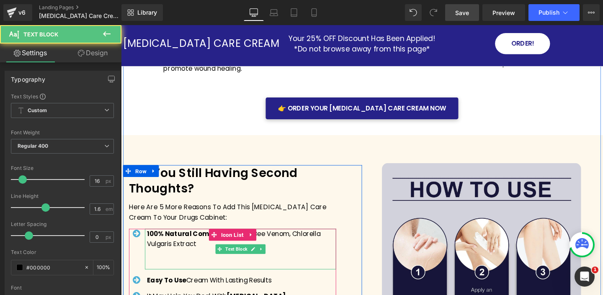
click at [242, 271] on p at bounding box center [247, 276] width 199 height 11
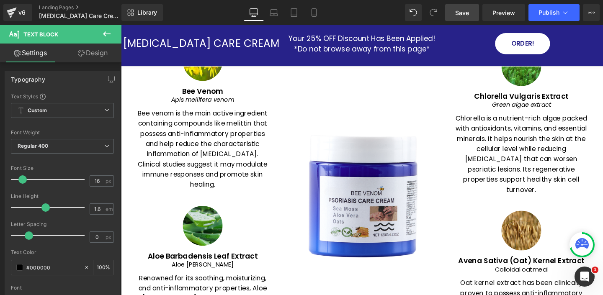
scroll to position [1175, 0]
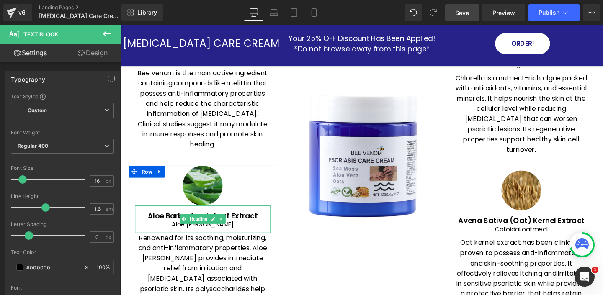
click at [177, 225] on h1 "Aloe Barbadensis Leaf Extract" at bounding box center [207, 225] width 142 height 9
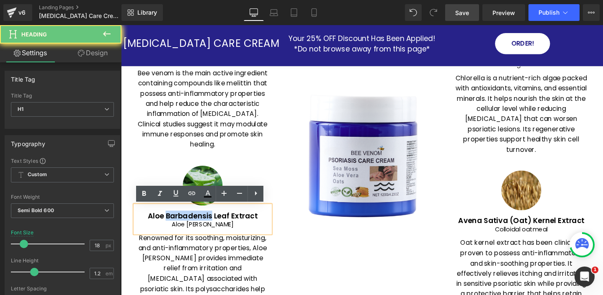
click at [177, 225] on h1 "Aloe Barbadensis Leaf Extract" at bounding box center [207, 225] width 142 height 9
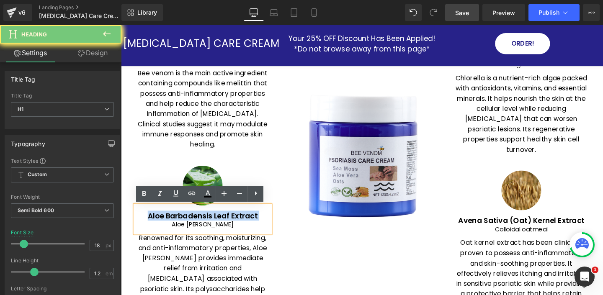
copy h1 "Aloe Barbadensis Leaf Extract"
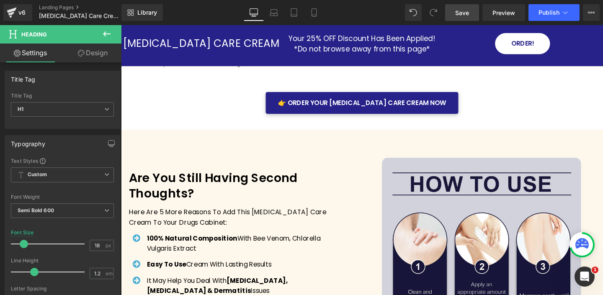
scroll to position [1455, 0]
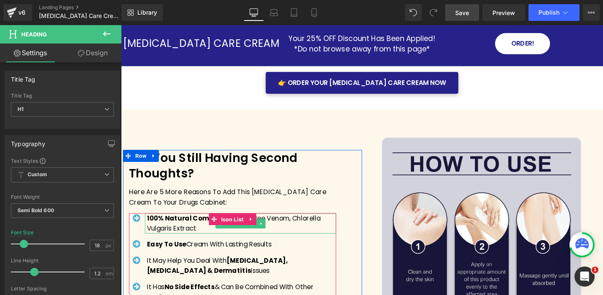
click at [200, 229] on p "100% Natural Composition With Bee Venom, Chlorella Vulgaris Extract" at bounding box center [247, 233] width 199 height 21
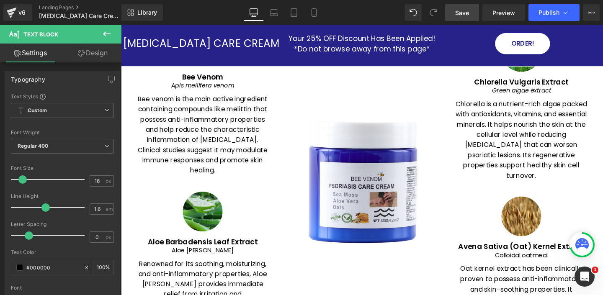
scroll to position [1151, 0]
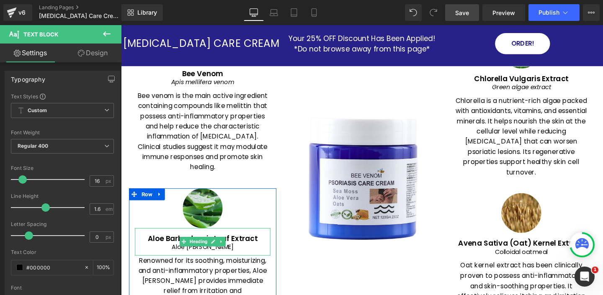
click at [167, 250] on h1 "Aloe Barbadensis Leaf Extract" at bounding box center [207, 249] width 142 height 9
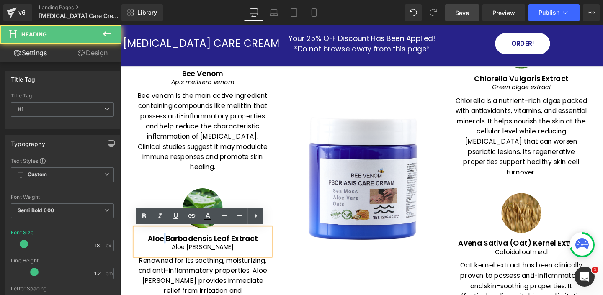
click at [167, 250] on h1 "Aloe Barbadensis Leaf Extract" at bounding box center [207, 249] width 142 height 9
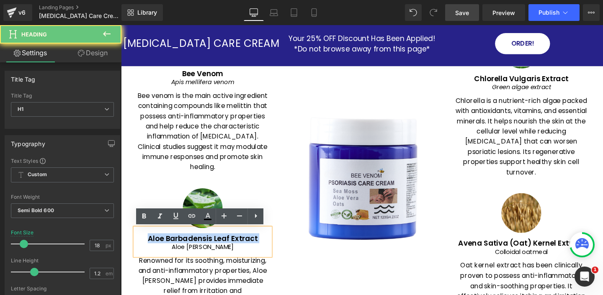
click at [167, 250] on h1 "Aloe Barbadensis Leaf Extract" at bounding box center [207, 249] width 142 height 9
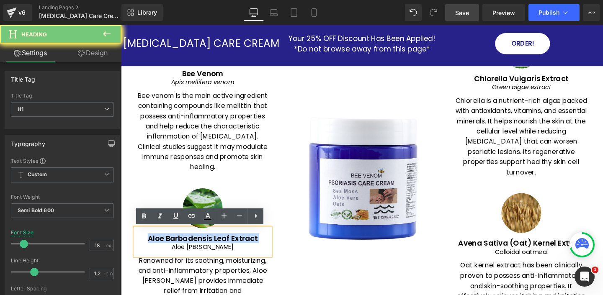
copy h1 "Aloe Barbadensis Leaf Extract"
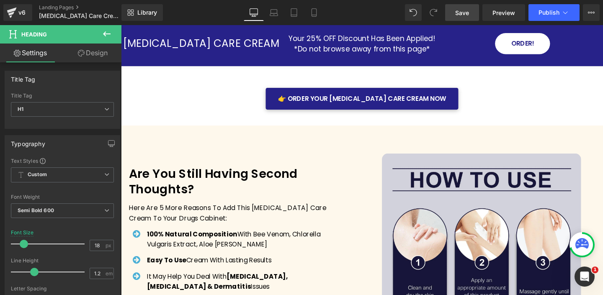
scroll to position [1466, 0]
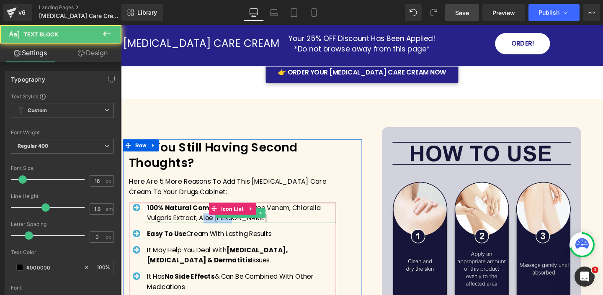
drag, startPoint x: 204, startPoint y: 217, endPoint x: 235, endPoint y: 219, distance: 31.9
click at [235, 219] on p "100% Natural Composition With Bee Venom, Chlorella Vulgaris Extract, Aloe Vera" at bounding box center [247, 222] width 199 height 21
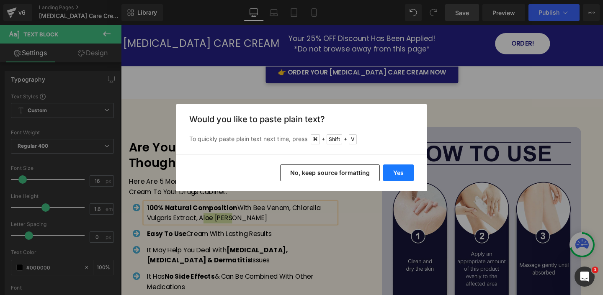
click at [395, 170] on button "Yes" at bounding box center [398, 173] width 31 height 17
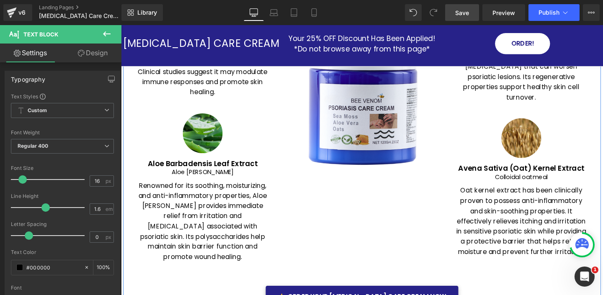
scroll to position [1194, 0]
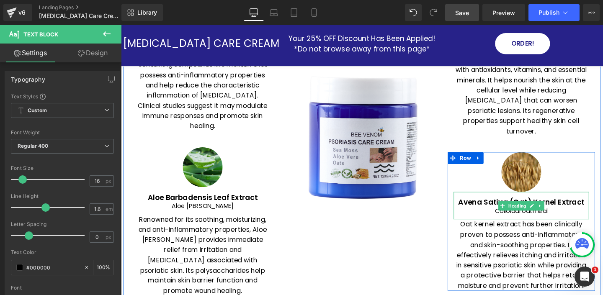
click at [482, 207] on h1 "Avena Sativa (Oat) Kernel Extract" at bounding box center [542, 211] width 142 height 9
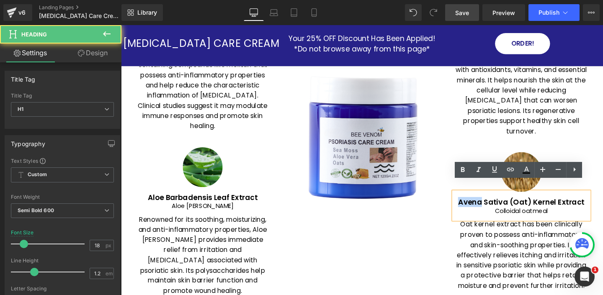
click at [482, 207] on h1 "Avena Sativa (Oat) Kernel Extract" at bounding box center [542, 211] width 142 height 9
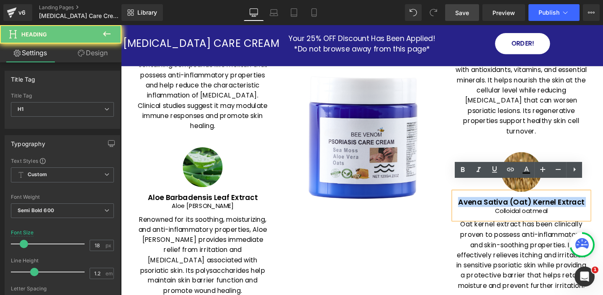
click at [482, 207] on h1 "Avena Sativa (Oat) Kernel Extract" at bounding box center [542, 211] width 142 height 9
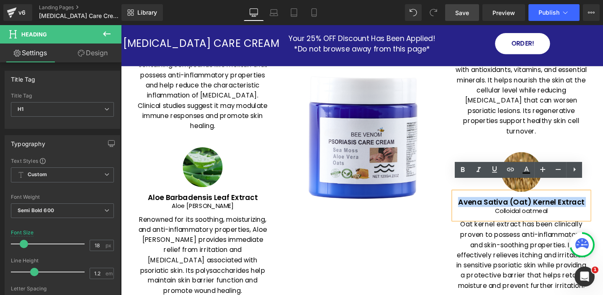
copy h1 "Avena Sativa (Oat) Kernel Extract"
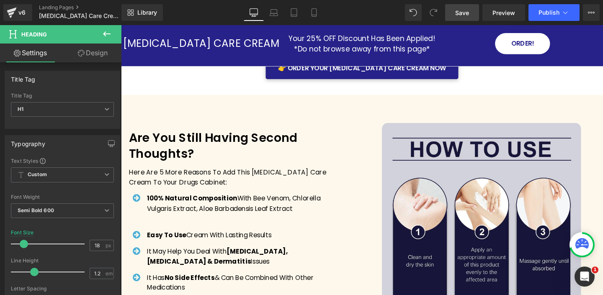
scroll to position [1475, 0]
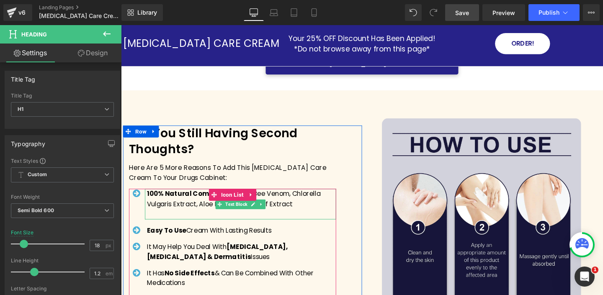
click at [312, 204] on p "100% Natural Composition With Bee Venom, Chlorella Vulgaris Extract, Aloe Barba…" at bounding box center [247, 207] width 199 height 21
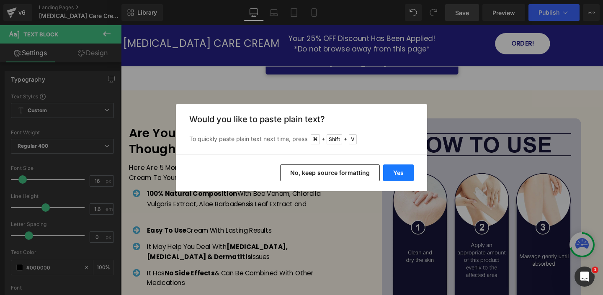
click at [402, 169] on button "Yes" at bounding box center [398, 173] width 31 height 17
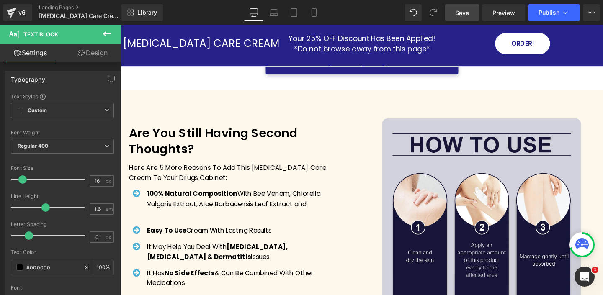
scroll to position [1468, 0]
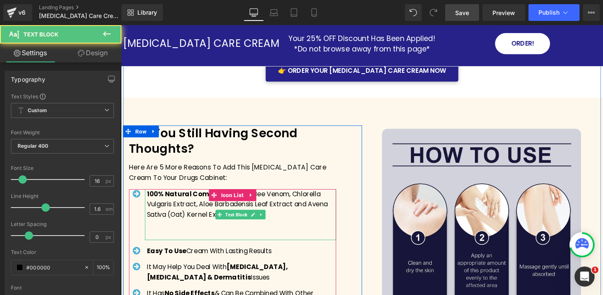
click at [228, 240] on p at bounding box center [247, 245] width 199 height 11
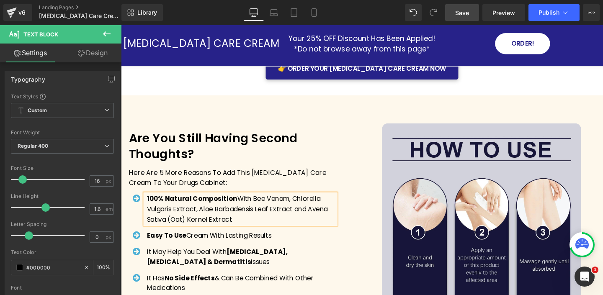
scroll to position [1475, 0]
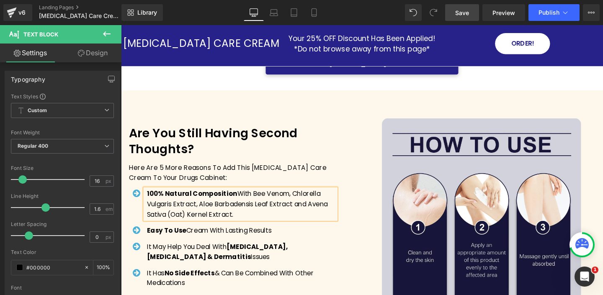
click at [373, 147] on div "Image Are You Still Having Second Thoughts? Text Block Here Are 5 More Reasons …" at bounding box center [248, 228] width 251 height 195
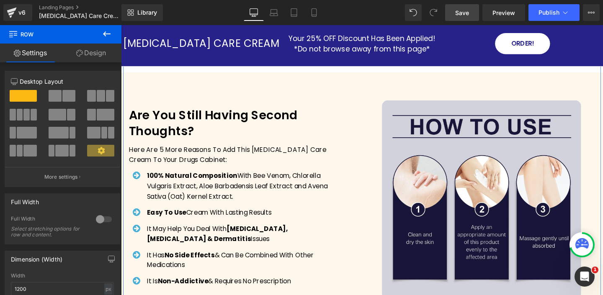
scroll to position [1483, 0]
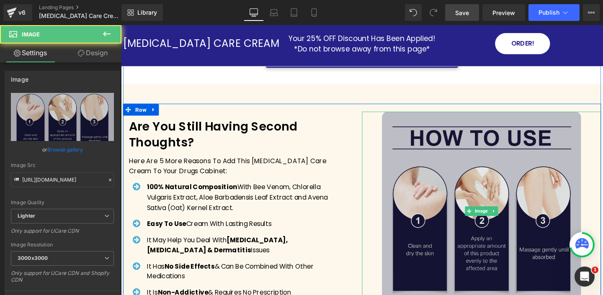
click at [433, 159] on img at bounding box center [499, 220] width 209 height 209
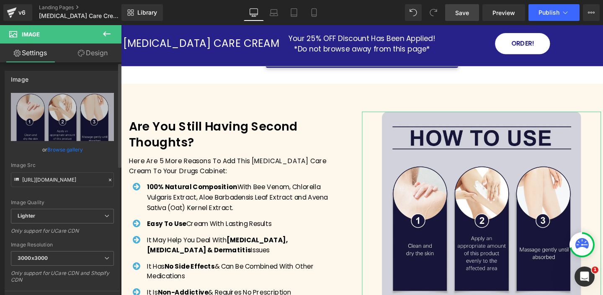
click at [75, 151] on link "Browse gallery" at bounding box center [65, 149] width 36 height 15
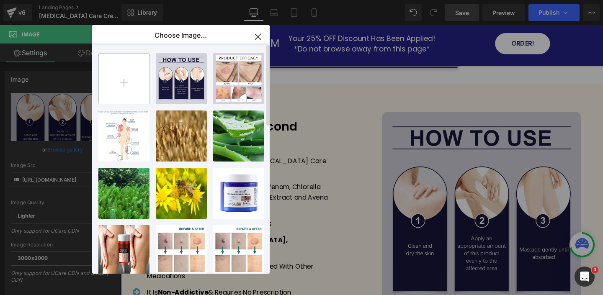
click at [127, 80] on input "file" at bounding box center [124, 79] width 50 height 50
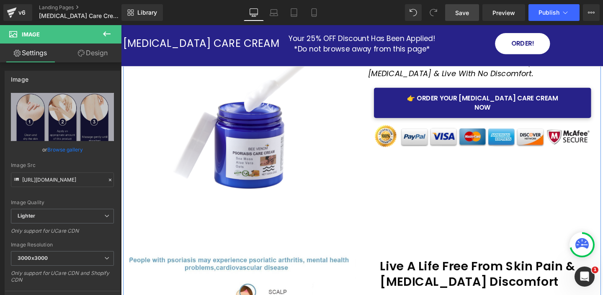
scroll to position [0, 0]
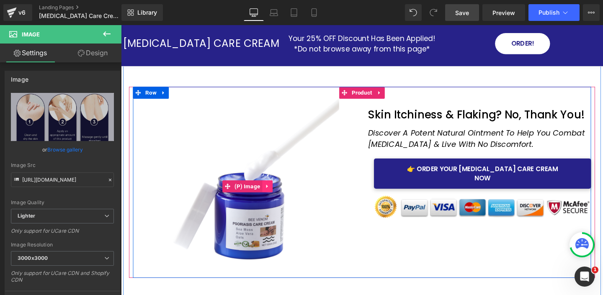
click at [276, 193] on icon at bounding box center [275, 195] width 6 height 6
click at [278, 198] on link at bounding box center [280, 194] width 11 height 13
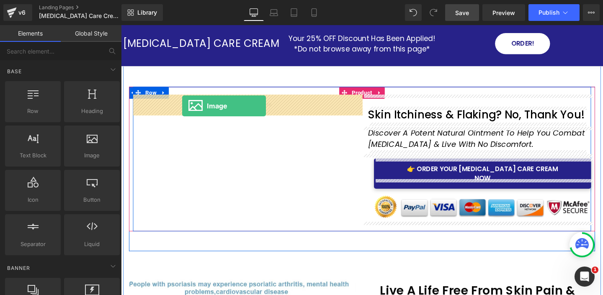
drag, startPoint x: 206, startPoint y: 169, endPoint x: 185, endPoint y: 110, distance: 62.5
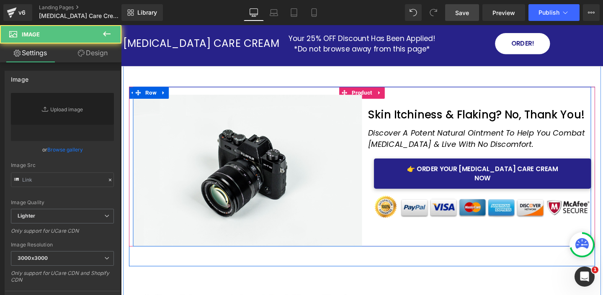
type input "//d1um8515vdn9kb.cloudfront.net/images/parallax.jpg"
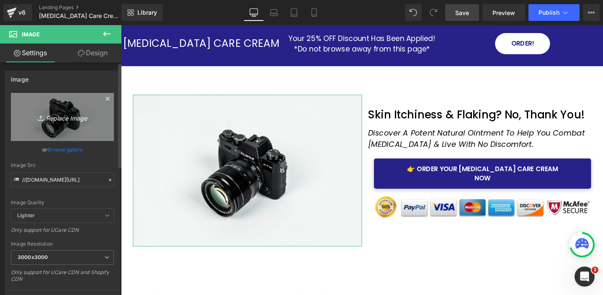
click at [67, 130] on link "Replace Image" at bounding box center [62, 117] width 103 height 48
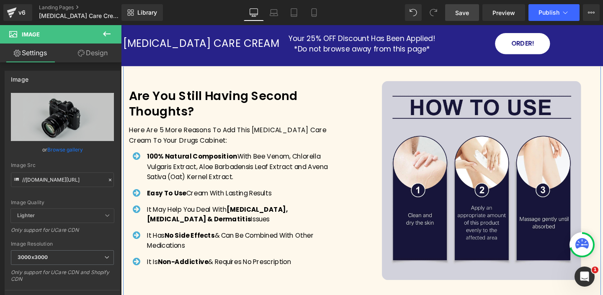
scroll to position [1490, 0]
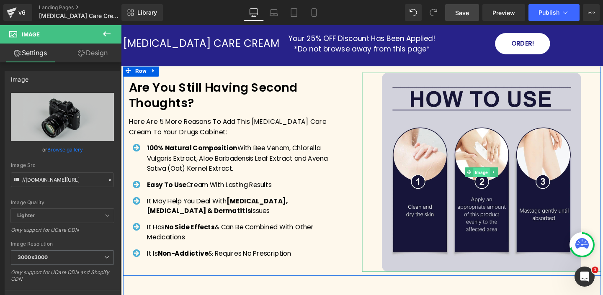
click at [497, 175] on span "Image" at bounding box center [499, 180] width 17 height 10
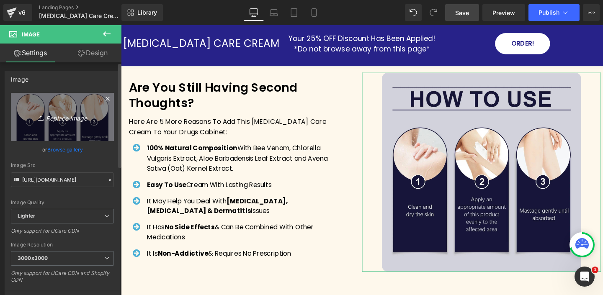
click at [61, 116] on icon "Replace Image" at bounding box center [62, 117] width 67 height 10
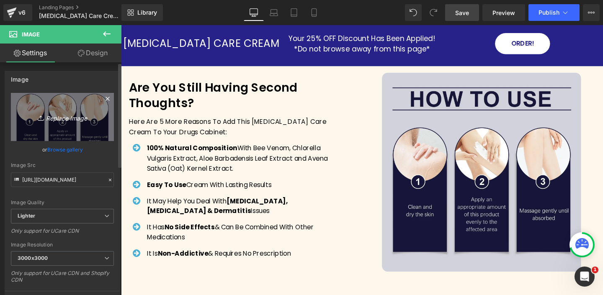
type input "C:\fakepath\7bb14ae2-5dd6-47f9-9891-de381690141f_1_inPixio.jpg"
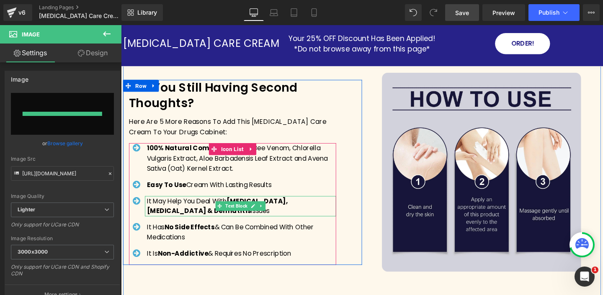
type input "https://ucarecdn.com/87e858eb-2394-4b89-b3a2-290b0a58a23d/-/format/auto/-/previ…"
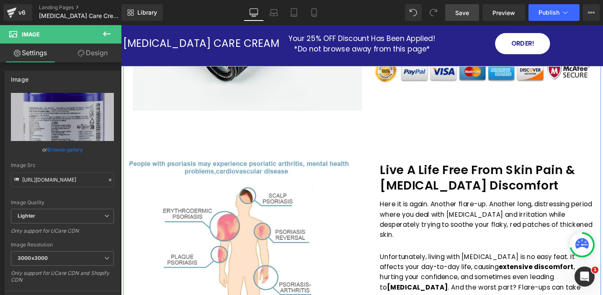
scroll to position [49, 0]
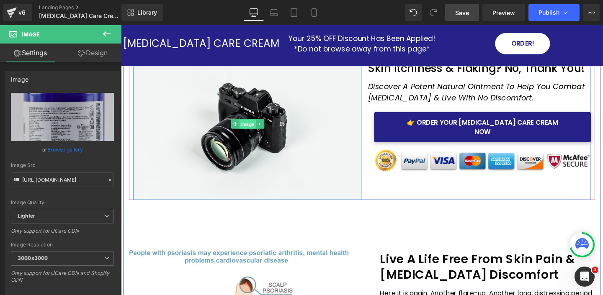
click at [255, 128] on span "Image" at bounding box center [253, 129] width 17 height 10
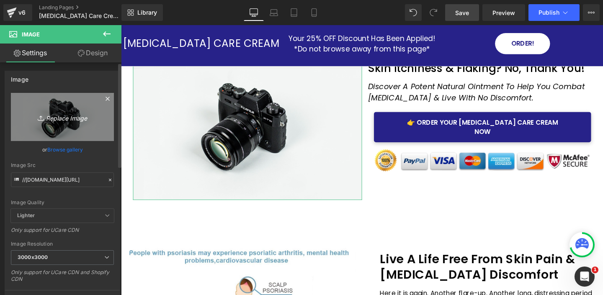
click at [69, 119] on icon "Replace Image" at bounding box center [62, 117] width 67 height 10
type input "C:\fakepath\13e65459-f993-4e32-af9d-5d7ede31e628_2_inPixio.jpg"
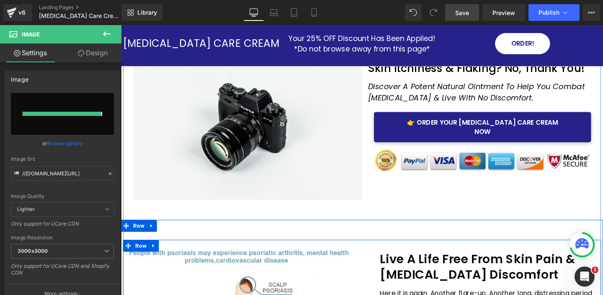
type input "https://ucarecdn.com/74dfb74b-c7b9-48ed-b0aa-de92a6c501b8/-/format/auto/-/previ…"
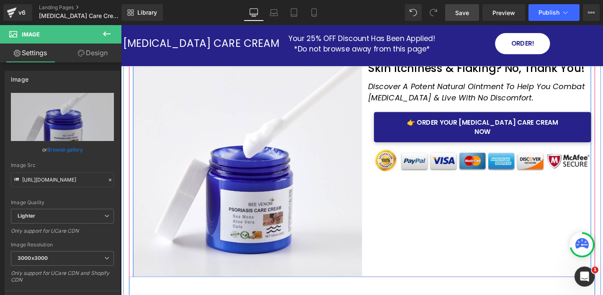
click at [465, 228] on div "Image Skin Itchiness & Flaking? No, Thank You! Heading Row Discover A Potent Na…" at bounding box center [375, 165] width 482 height 249
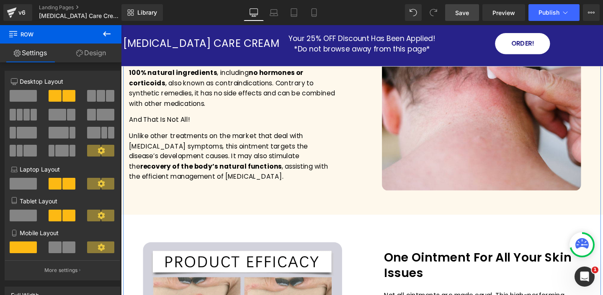
scroll to position [659, 0]
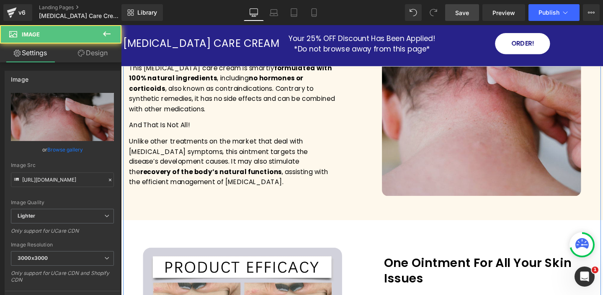
click at [476, 152] on img at bounding box center [499, 99] width 209 height 209
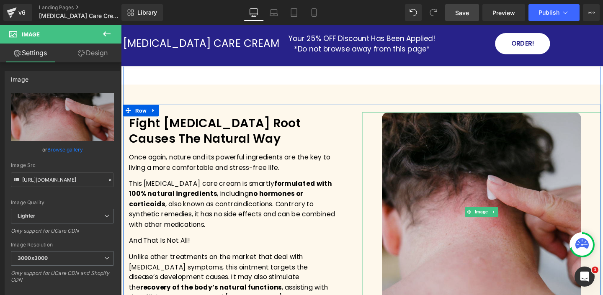
scroll to position [528, 0]
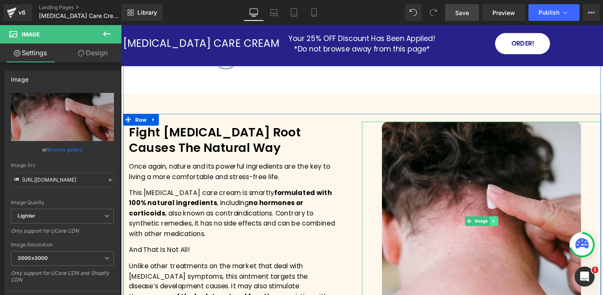
click at [513, 231] on icon at bounding box center [513, 231] width 5 height 5
click at [508, 231] on icon at bounding box center [508, 231] width 5 height 5
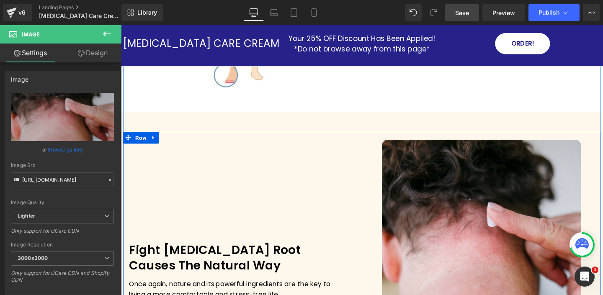
scroll to position [468, 0]
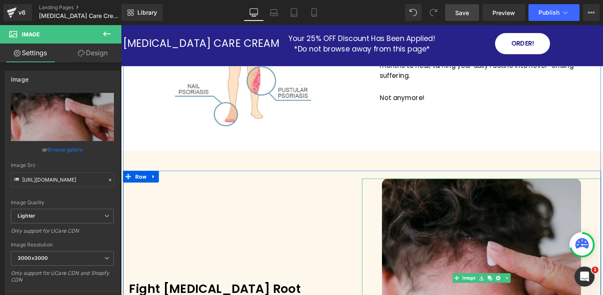
click at [422, 206] on img at bounding box center [499, 290] width 209 height 209
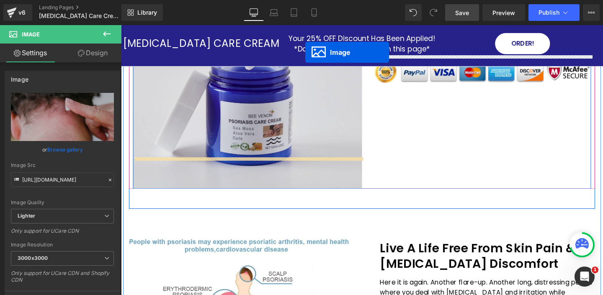
scroll to position [83, 0]
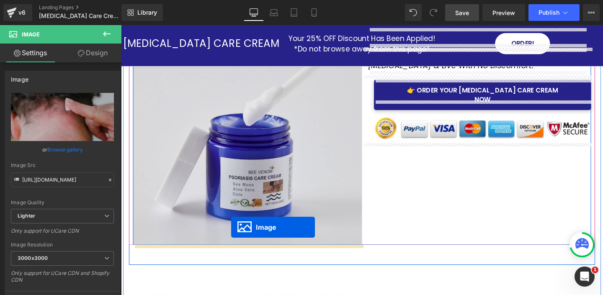
drag, startPoint x: 474, startPoint y: 291, endPoint x: 237, endPoint y: 238, distance: 243.0
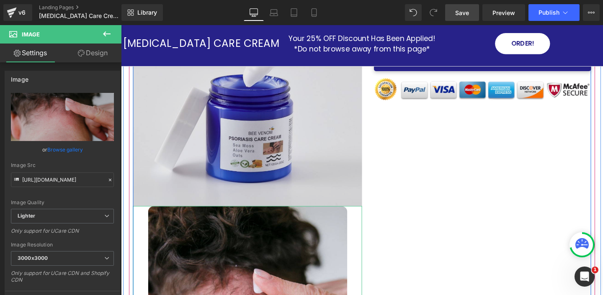
scroll to position [124, 0]
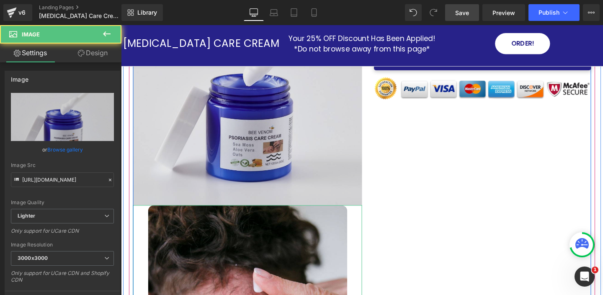
click at [330, 175] on img at bounding box center [254, 94] width 241 height 241
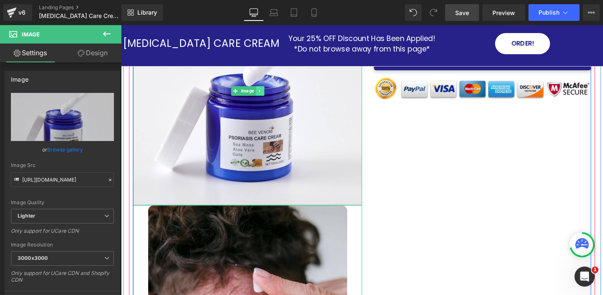
click at [266, 93] on icon at bounding box center [266, 94] width 1 height 3
click at [270, 94] on icon at bounding box center [271, 94] width 5 height 5
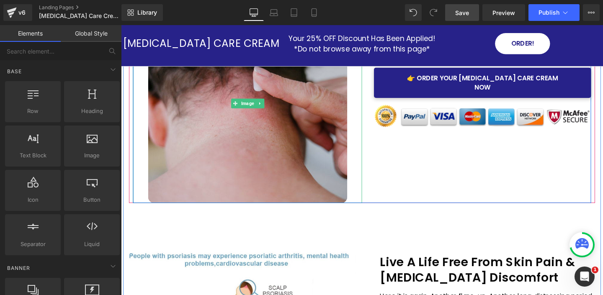
scroll to position [0, 0]
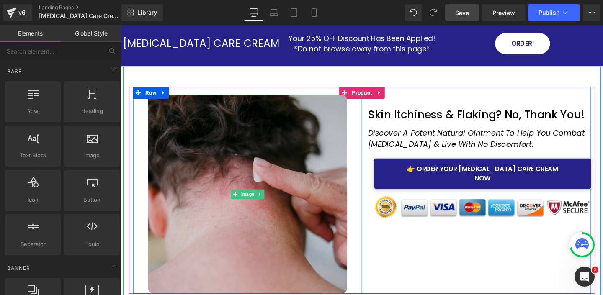
click at [300, 175] on img at bounding box center [254, 202] width 209 height 209
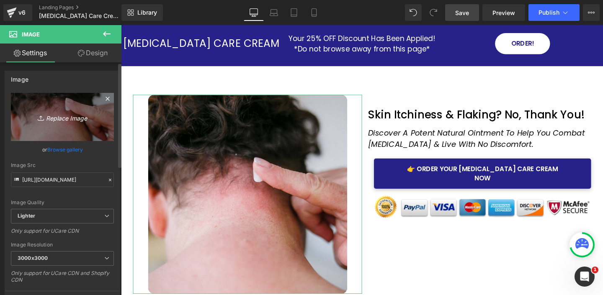
click at [64, 122] on icon "Replace Image" at bounding box center [62, 117] width 67 height 10
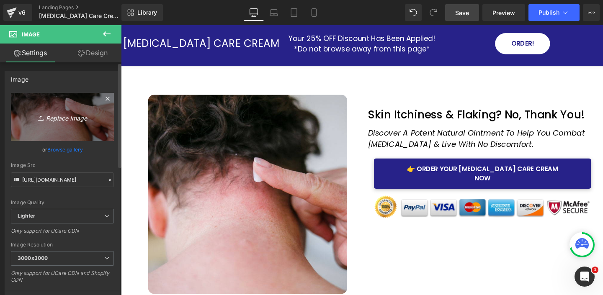
type input "C:\fakepath\13e65459-f993-4e32-af9d-5d7ede31e628_2_inPixio.jpg"
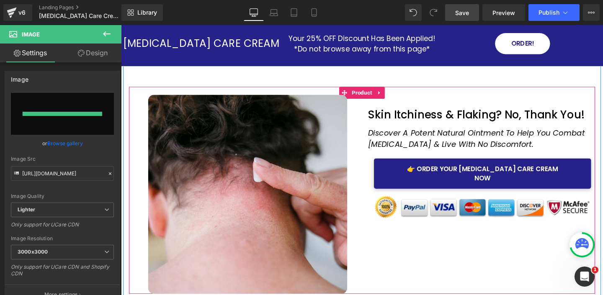
type input "https://ucarecdn.com/bb287ab2-a5e9-454c-b3bd-321609db11a5/-/format/auto/-/previ…"
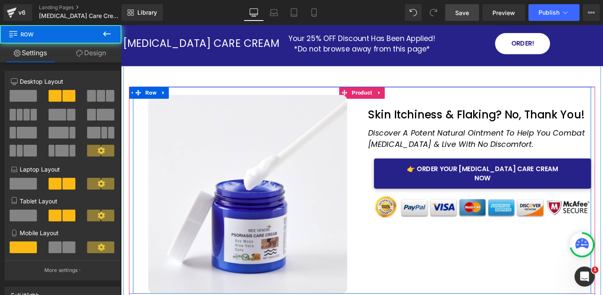
click at [454, 255] on div "Image Skin Itchiness & Flaking? No, Thank You! Heading Row Discover A Potent Na…" at bounding box center [375, 199] width 482 height 218
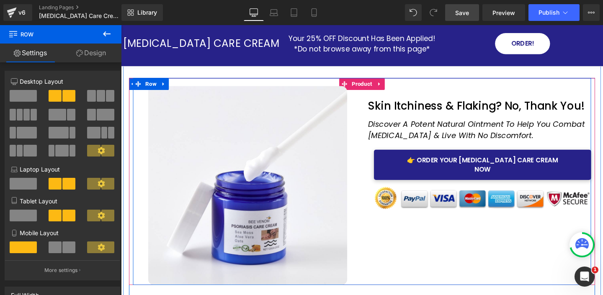
scroll to position [10, 0]
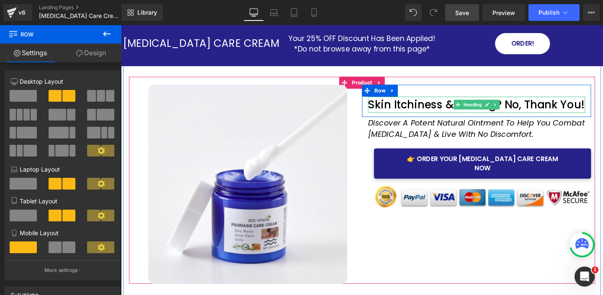
click at [406, 107] on h1 "Skin Itchiness & Flaking? No, Thank You!" at bounding box center [495, 109] width 228 height 17
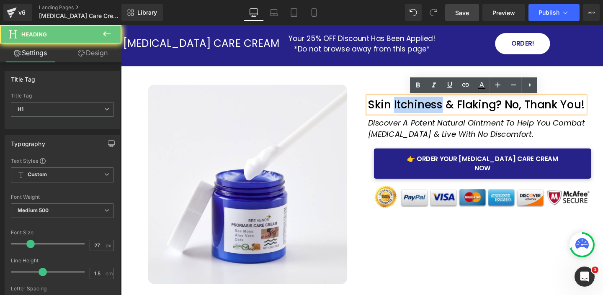
click at [406, 107] on h1 "Skin Itchiness & Flaking? No, Thank You!" at bounding box center [495, 109] width 228 height 17
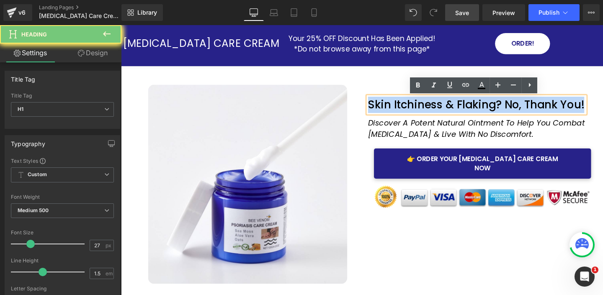
click at [406, 107] on h1 "Skin Itchiness & Flaking? No, Thank You!" at bounding box center [495, 109] width 228 height 17
paste div
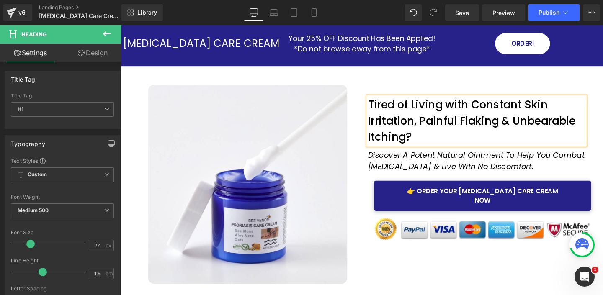
click at [418, 108] on h1 "Tired of Living with Constant Skin Irritation, Painful Flaking & Unbearable Itc…" at bounding box center [495, 126] width 228 height 51
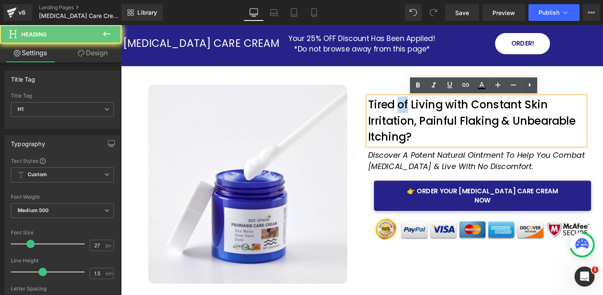
click at [418, 108] on h1 "Tired of Living with Constant Skin Irritation, Painful Flaking & Unbearable Itc…" at bounding box center [495, 126] width 228 height 51
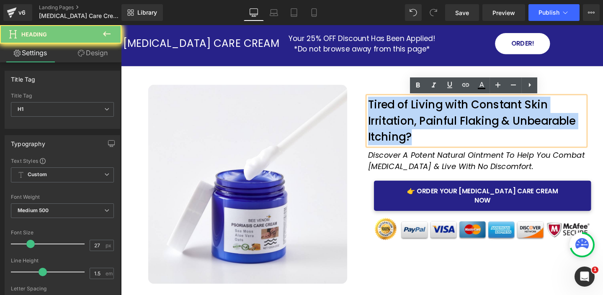
click at [418, 108] on h1 "Tired of Living with Constant Skin Irritation, Painful Flaking & Unbearable Itc…" at bounding box center [495, 126] width 228 height 51
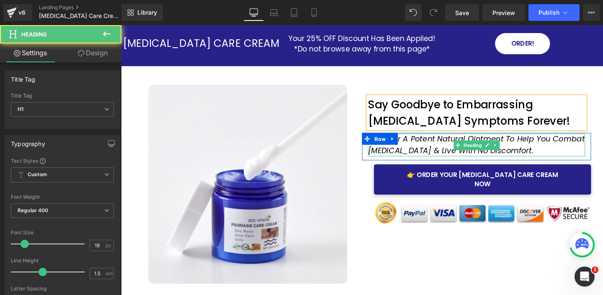
click at [528, 155] on h1 "Discover A Potent Natural Ointment To Help You Combat [MEDICAL_DATA] & Live Wit…" at bounding box center [495, 151] width 228 height 24
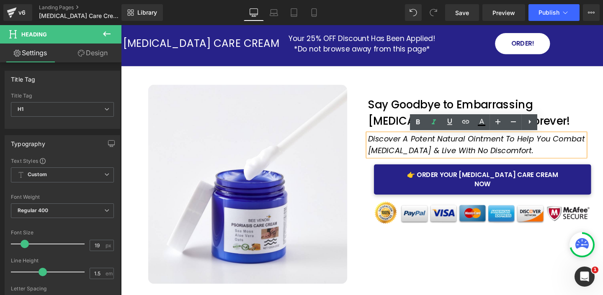
click at [488, 150] on icon "Discover A Potent Natural Ointment To Help You Combat [MEDICAL_DATA] & Live Wit…" at bounding box center [495, 150] width 228 height 23
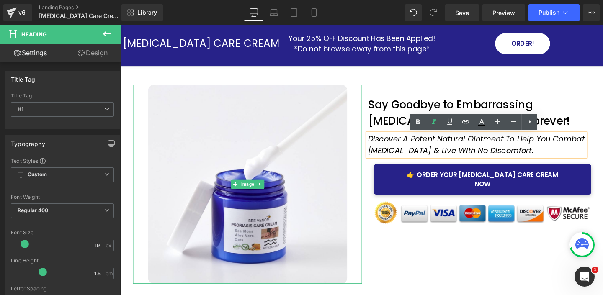
click at [371, 175] on div at bounding box center [254, 192] width 241 height 209
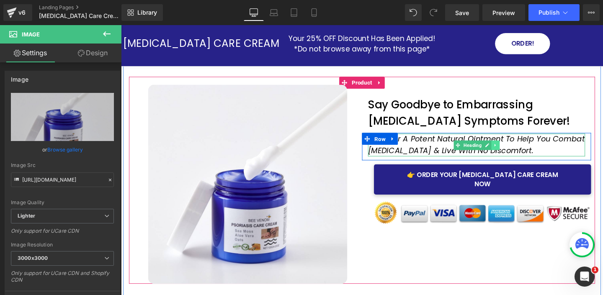
click at [514, 150] on icon at bounding box center [514, 151] width 5 height 5
click at [508, 152] on icon at bounding box center [510, 151] width 5 height 5
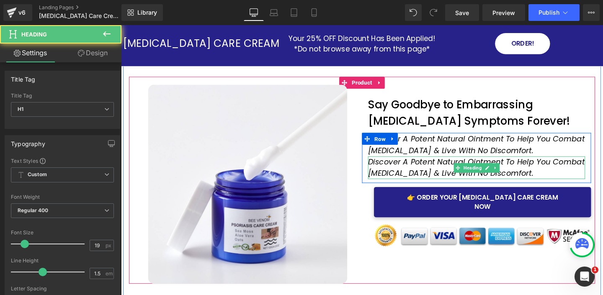
click at [436, 171] on icon "Discover A Potent Natural Ointment To Help You Combat [MEDICAL_DATA] & Live Wit…" at bounding box center [495, 174] width 228 height 23
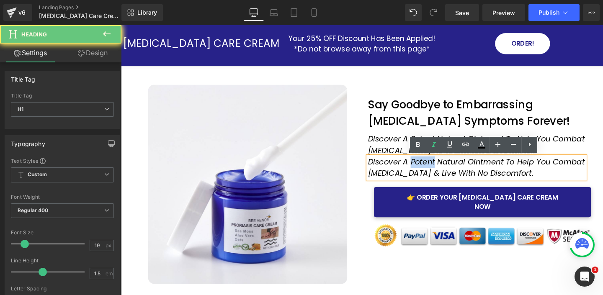
click at [436, 171] on icon "Discover A Potent Natural Ointment To Help You Combat [MEDICAL_DATA] & Live Wit…" at bounding box center [495, 174] width 228 height 23
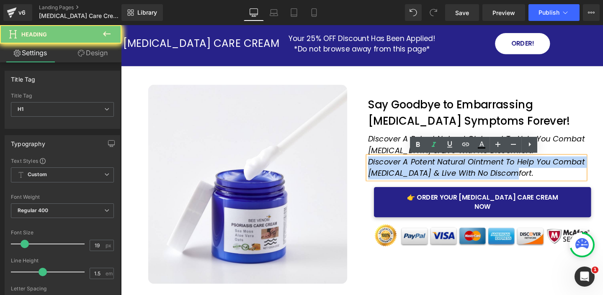
click at [436, 171] on icon "Discover A Potent Natural Ointment To Help You Combat [MEDICAL_DATA] & Live Wit…" at bounding box center [495, 174] width 228 height 23
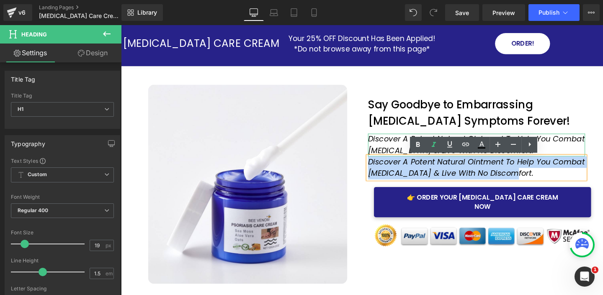
paste div
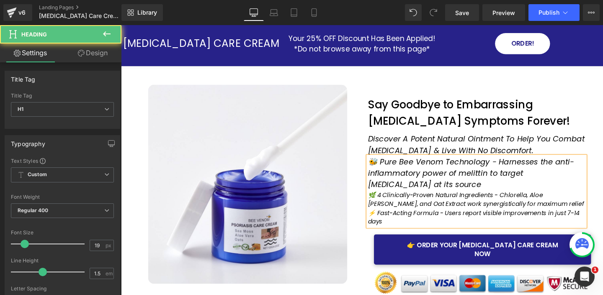
click at [383, 170] on icon "🐝 Pure Bee Venom Technology - Harnesses the anti-inflammatory power of melittin…" at bounding box center [489, 180] width 217 height 35
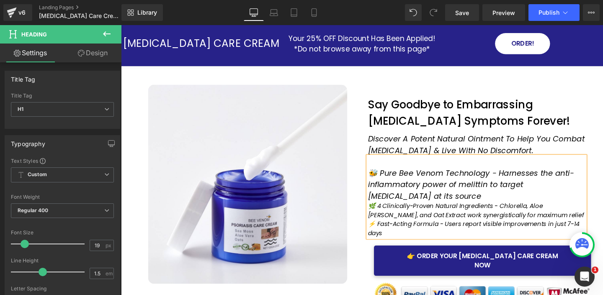
click at [400, 203] on icon "🐝 Pure Bee Venom Technology - Harnesses the anti-inflammatory power of melittin…" at bounding box center [489, 192] width 217 height 35
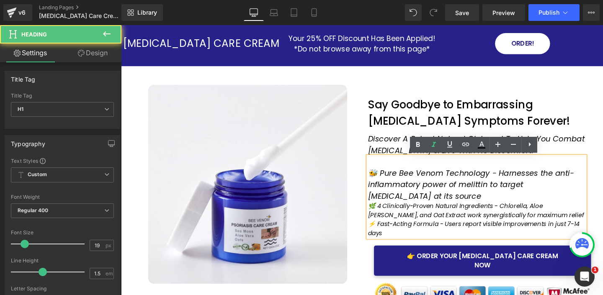
click at [396, 216] on icon "🌿 4 Clinically-Proven Natural Ingredients - Chlorella, Aloe Vera, and Oat Extra…" at bounding box center [494, 220] width 227 height 18
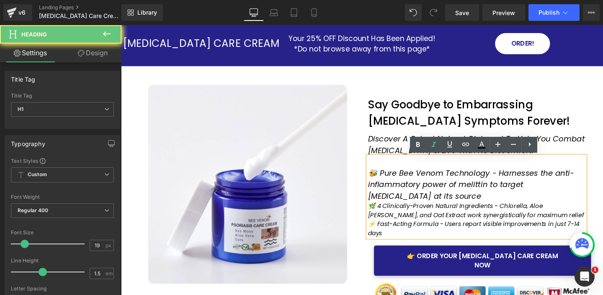
click at [405, 215] on icon "🌿 4 Clinically-Proven Natural Ingredients - Chlorella, Aloe Vera, and Oat Extra…" at bounding box center [494, 220] width 227 height 18
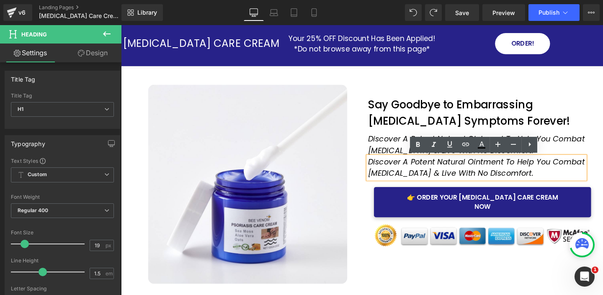
click at [402, 169] on icon "Discover A Potent Natural Ointment To Help You Combat [MEDICAL_DATA] & Live Wit…" at bounding box center [495, 174] width 228 height 23
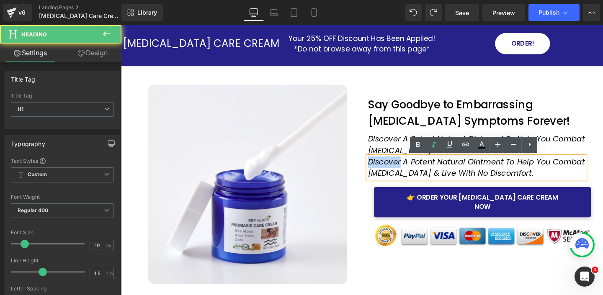
click at [402, 169] on icon "Discover A Potent Natural Ointment To Help You Combat [MEDICAL_DATA] & Live Wit…" at bounding box center [495, 174] width 228 height 23
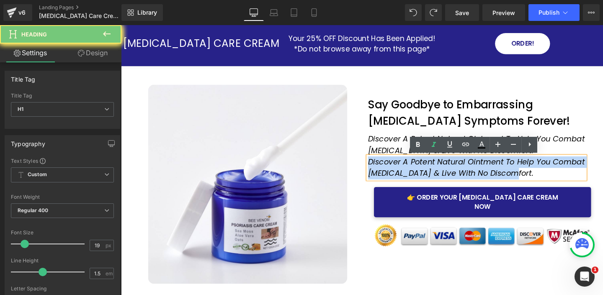
click at [402, 169] on icon "Discover A Potent Natural Ointment To Help You Combat [MEDICAL_DATA] & Live Wit…" at bounding box center [495, 174] width 228 height 23
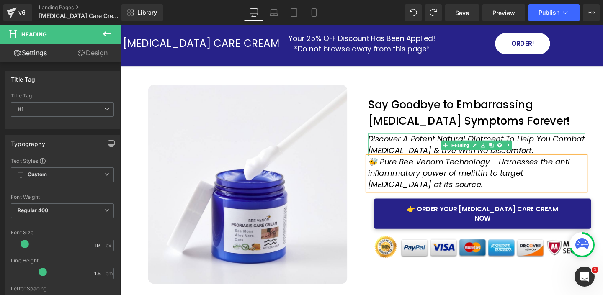
click at [542, 156] on h1 "Discover A Potent Natural Ointment To Help You Combat [MEDICAL_DATA] & Live Wit…" at bounding box center [495, 151] width 228 height 24
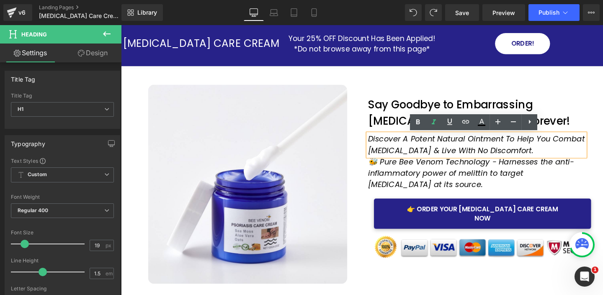
click at [369, 206] on div at bounding box center [254, 192] width 241 height 209
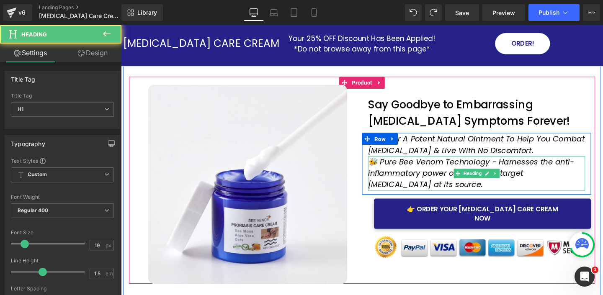
click at [400, 184] on icon "🐝 Pure Bee Venom Technology - Harnesses the anti-inflammatory power of melittin…" at bounding box center [489, 180] width 217 height 35
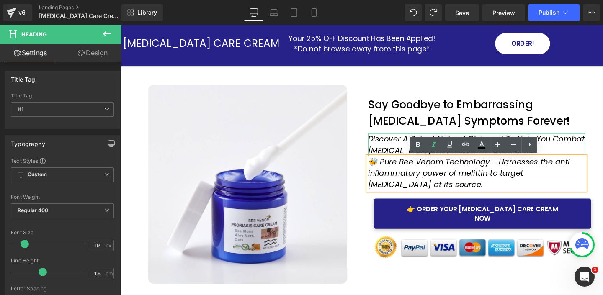
click at [406, 145] on icon "Discover A Potent Natural Ointment To Help You Combat [MEDICAL_DATA] & Live Wit…" at bounding box center [495, 150] width 228 height 23
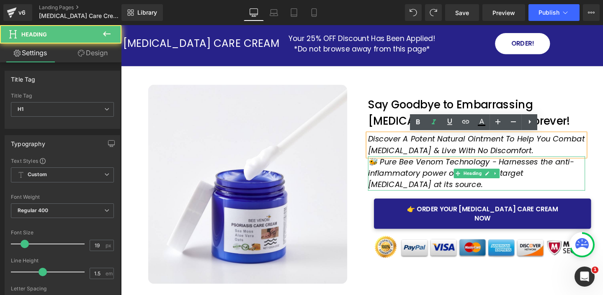
click at [424, 174] on icon "🐝 Pure Bee Venom Technology - Harnesses the anti-inflammatory power of melittin…" at bounding box center [489, 180] width 217 height 35
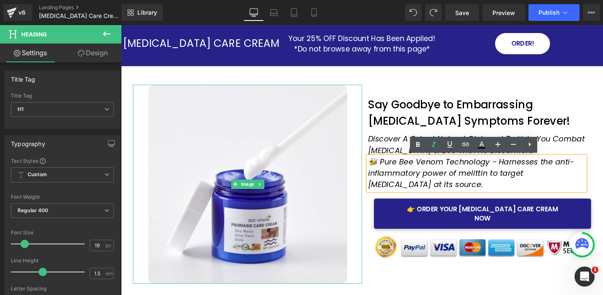
click at [365, 184] on div at bounding box center [254, 192] width 241 height 209
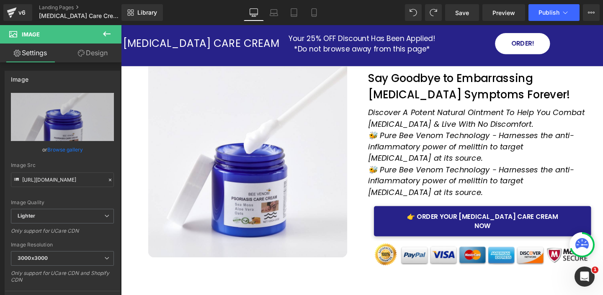
scroll to position [0, 0]
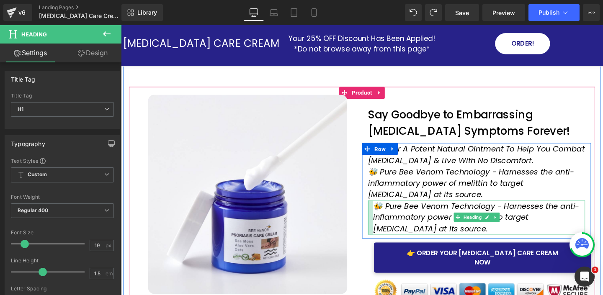
click at [384, 218] on div "🐝 Pure Bee Venom Technology - Harnesses the anti-inflammatory power of melittin…" at bounding box center [495, 228] width 228 height 36
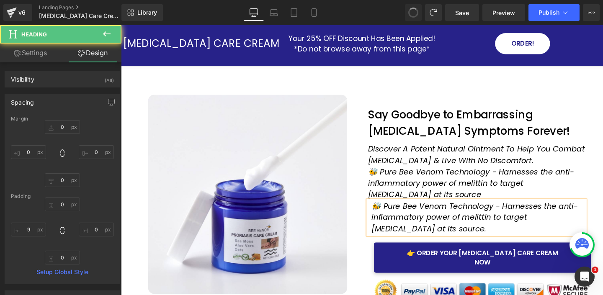
type input "0"
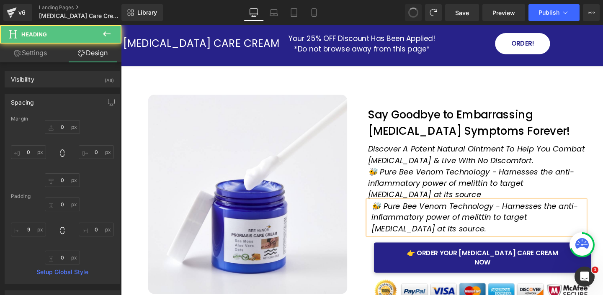
type input "0"
type input "9"
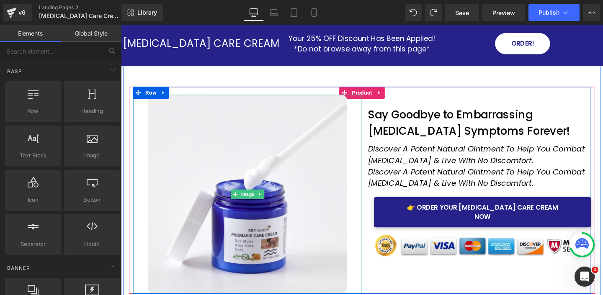
click at [365, 199] on div at bounding box center [254, 202] width 241 height 209
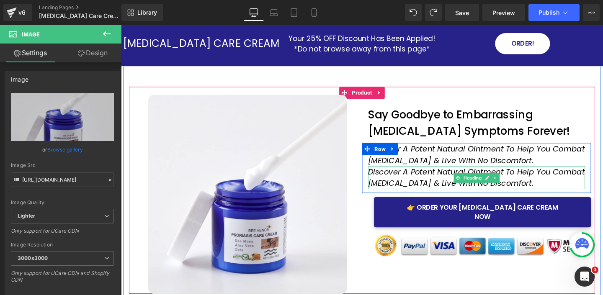
click at [408, 182] on icon "Discover A Potent Natural Ointment To Help You Combat [MEDICAL_DATA] & Live Wit…" at bounding box center [495, 185] width 228 height 23
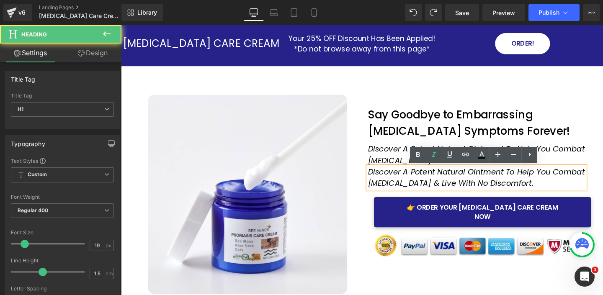
click at [480, 181] on icon "Discover A Potent Natural Ointment To Help You Combat [MEDICAL_DATA] & Live Wit…" at bounding box center [495, 185] width 228 height 23
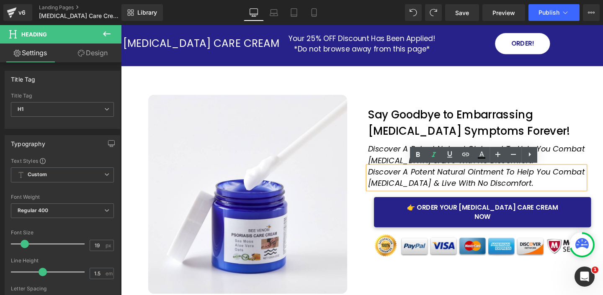
click at [384, 175] on icon "Discover A Potent Natural Ointment To Help You Combat [MEDICAL_DATA] & Live Wit…" at bounding box center [495, 185] width 228 height 23
click at [382, 164] on div "Discover A Potent Natural Ointment To Help You Combat Psoriasis & Live With No …" at bounding box center [495, 162] width 228 height 24
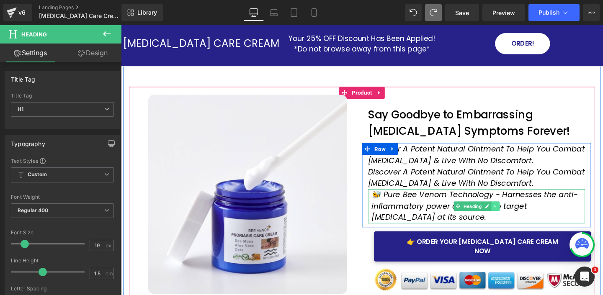
click at [516, 216] on icon at bounding box center [514, 215] width 5 height 5
click at [511, 215] on icon at bounding box center [510, 215] width 5 height 5
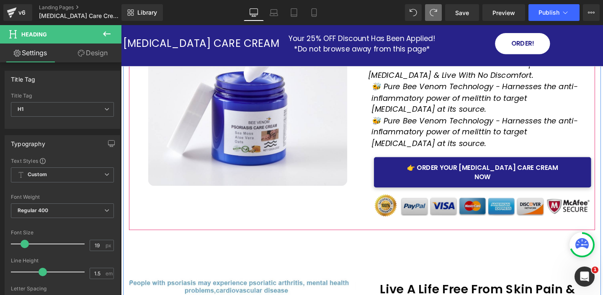
scroll to position [47, 0]
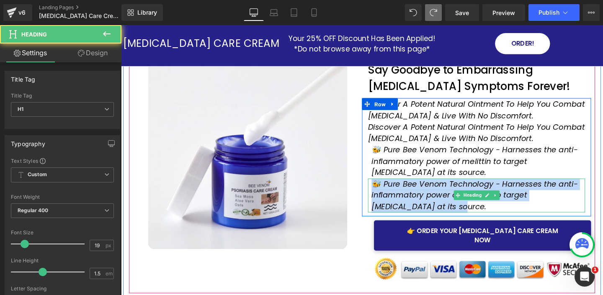
drag, startPoint x: 418, startPoint y: 217, endPoint x: 387, endPoint y: 191, distance: 41.1
click at [387, 191] on h1 "🐝 Pure Bee Venom Technology - Harnesses the anti-inflammatory power of melittin…" at bounding box center [496, 205] width 224 height 36
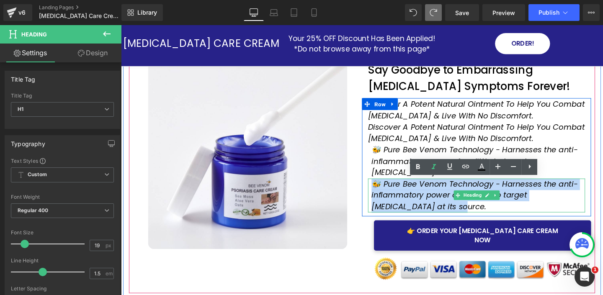
paste div
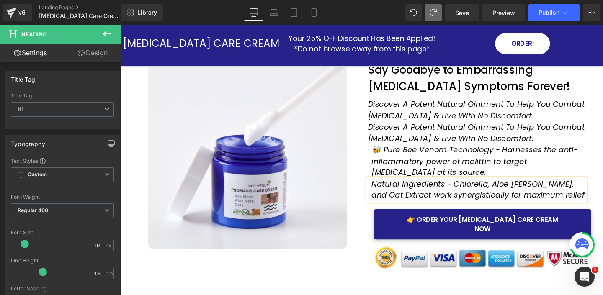
click at [384, 190] on icon "Natural Ingredients - Chlorella, Aloe Vera, and Oat Extract work synergisticall…" at bounding box center [496, 198] width 224 height 23
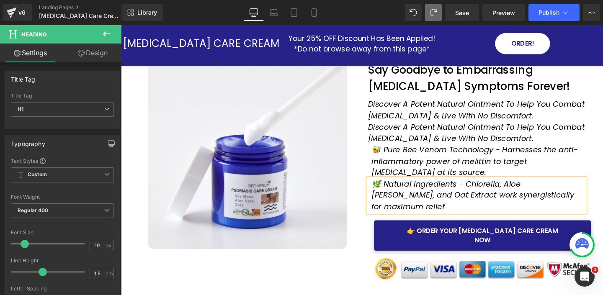
click at [370, 218] on div at bounding box center [254, 156] width 241 height 209
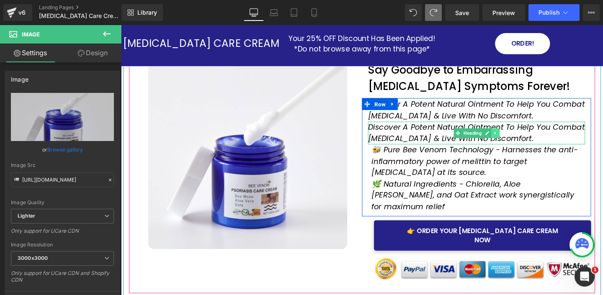
click at [513, 138] on icon at bounding box center [513, 138] width 1 height 3
click at [518, 137] on icon at bounding box center [519, 139] width 5 height 5
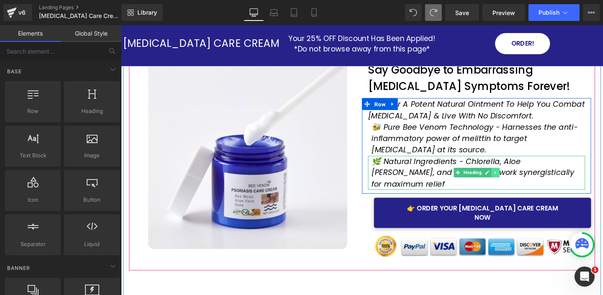
click at [516, 178] on icon at bounding box center [514, 180] width 5 height 5
click at [512, 175] on link at bounding box center [510, 180] width 9 height 10
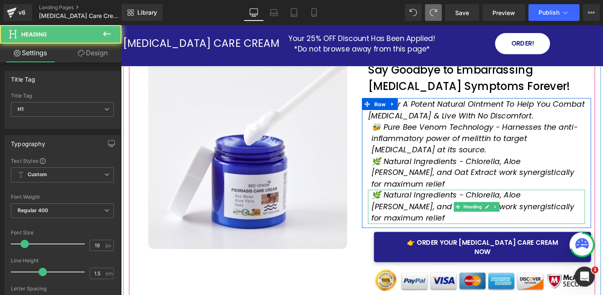
click at [451, 199] on icon "🌿 Natural Ingredients - Chlorella, Aloe [PERSON_NAME], and Oat Extract work syn…" at bounding box center [490, 216] width 213 height 35
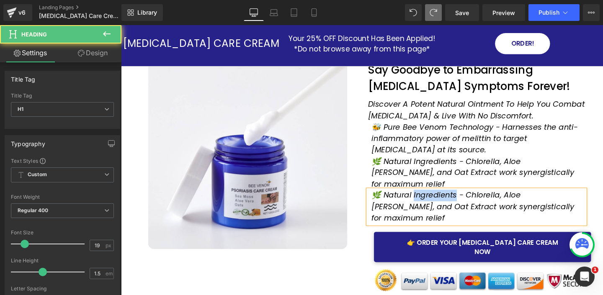
click at [451, 199] on icon "🌿 Natural Ingredients - Chlorella, Aloe [PERSON_NAME], and Oat Extract work syn…" at bounding box center [490, 216] width 213 height 35
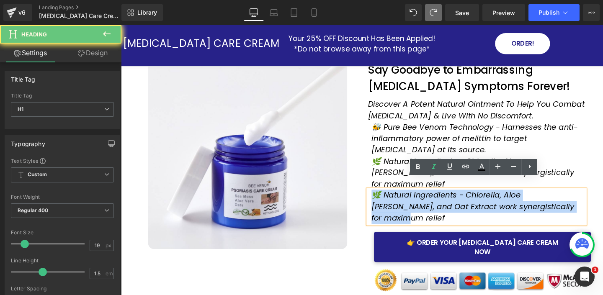
click at [451, 199] on icon "🌿 Natural Ingredients - Chlorella, Aloe [PERSON_NAME], and Oat Extract work syn…" at bounding box center [490, 216] width 213 height 35
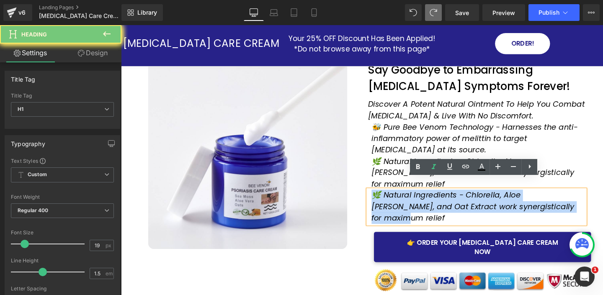
paste div
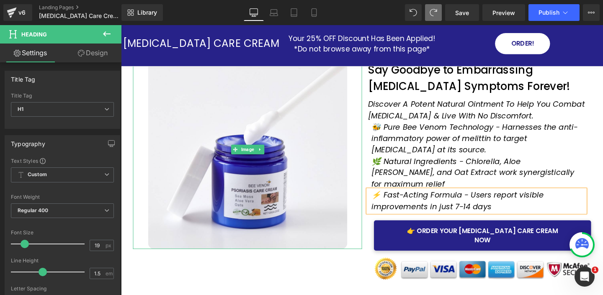
click at [364, 161] on div at bounding box center [254, 156] width 241 height 209
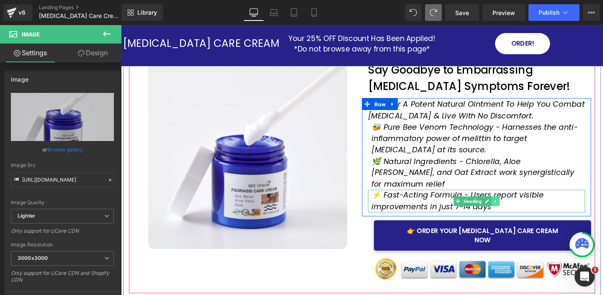
click at [514, 209] on icon at bounding box center [513, 210] width 1 height 3
click at [511, 208] on icon at bounding box center [510, 210] width 5 height 5
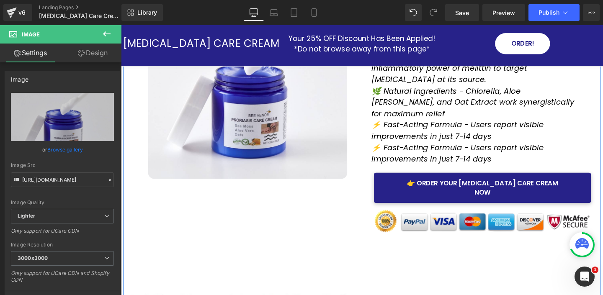
scroll to position [99, 0]
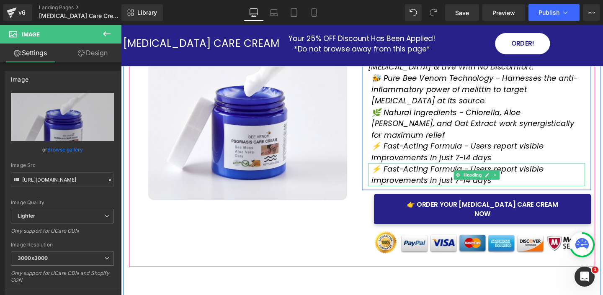
click at [415, 170] on icon "⚡ Fast-Acting Formula - Users report visible improvements in just 7-14 days" at bounding box center [474, 181] width 181 height 23
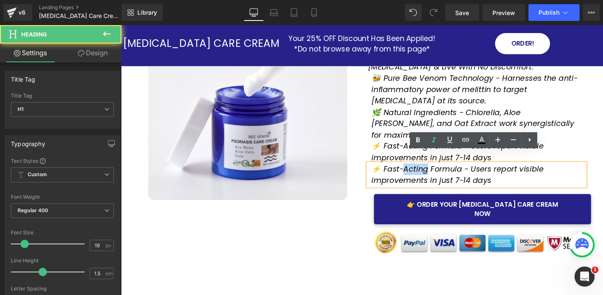
click at [415, 170] on icon "⚡ Fast-Acting Formula - Users report visible improvements in just 7-14 days" at bounding box center [474, 181] width 181 height 23
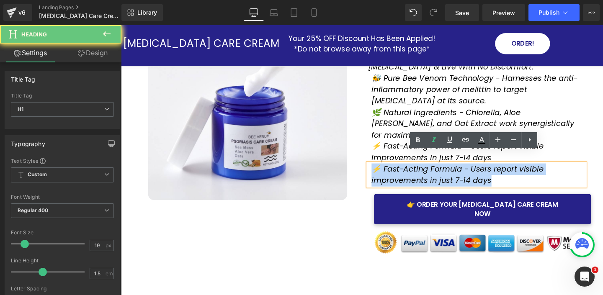
click at [415, 170] on icon "⚡ Fast-Acting Formula - Users report visible improvements in just 7-14 days" at bounding box center [474, 181] width 181 height 23
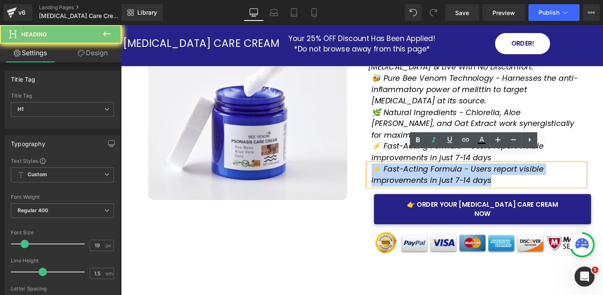
paste div
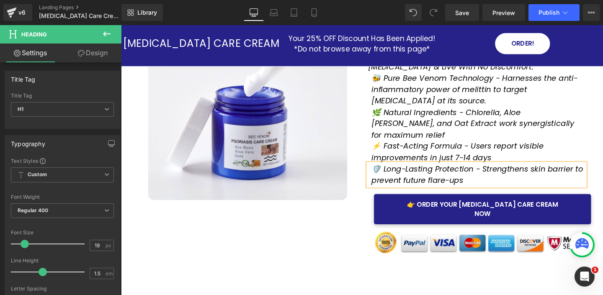
click at [366, 239] on div "Image Say Goodbye to Embarrassing Psoriasis Symptoms Forever! Heading Row Disco…" at bounding box center [375, 135] width 482 height 288
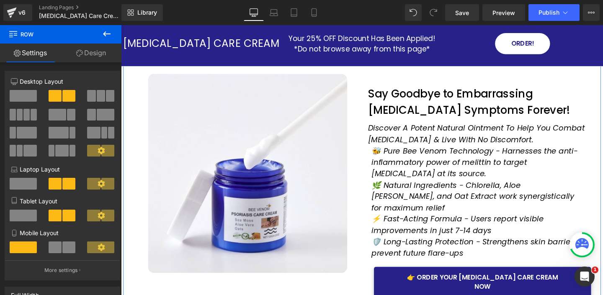
scroll to position [0, 0]
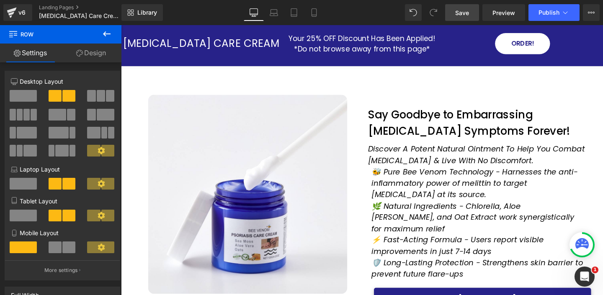
drag, startPoint x: 462, startPoint y: 14, endPoint x: 356, endPoint y: 128, distance: 155.3
click at [462, 14] on span "Save" at bounding box center [462, 12] width 14 height 9
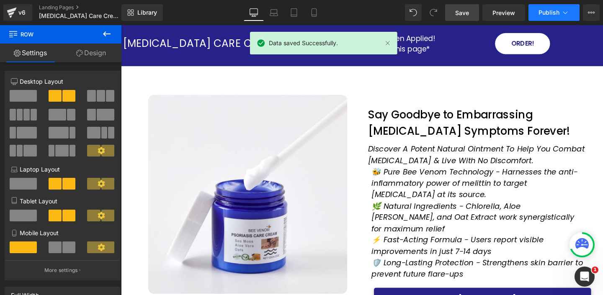
click at [569, 11] on icon at bounding box center [565, 12] width 8 height 8
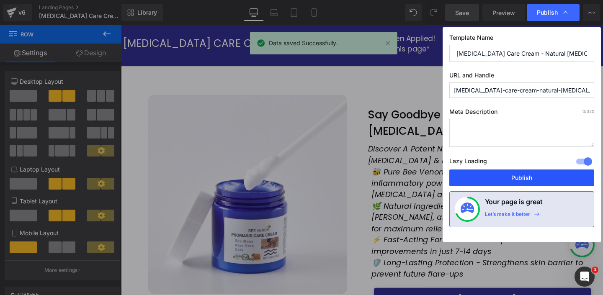
drag, startPoint x: 505, startPoint y: 179, endPoint x: 384, endPoint y: 124, distance: 132.3
click at [505, 179] on button "Publish" at bounding box center [521, 178] width 145 height 17
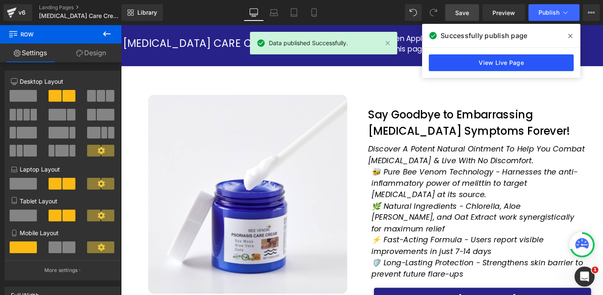
click at [482, 67] on link "View Live Page" at bounding box center [501, 62] width 145 height 17
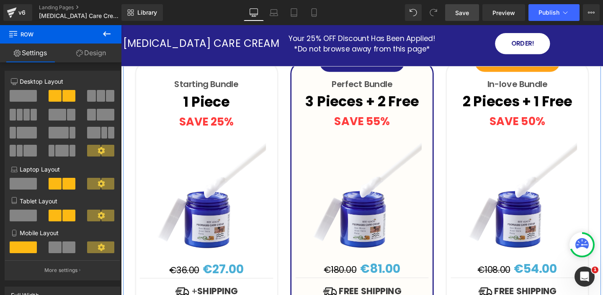
scroll to position [2300, 0]
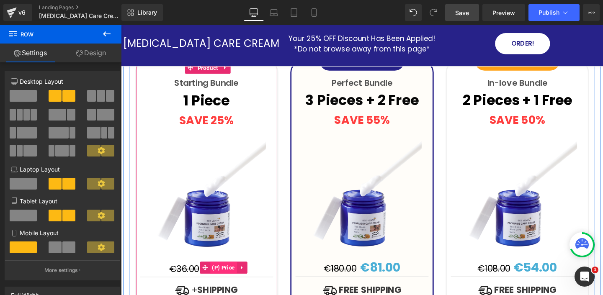
click at [237, 274] on span "(P) Price" at bounding box center [229, 280] width 28 height 13
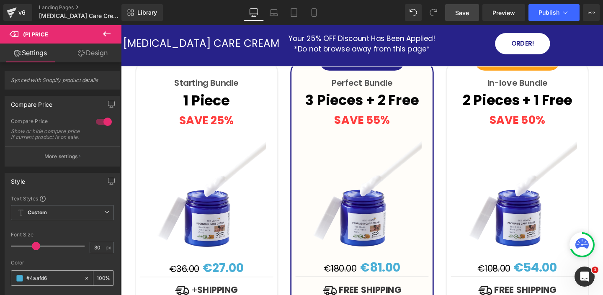
click at [20, 282] on span at bounding box center [19, 278] width 7 height 7
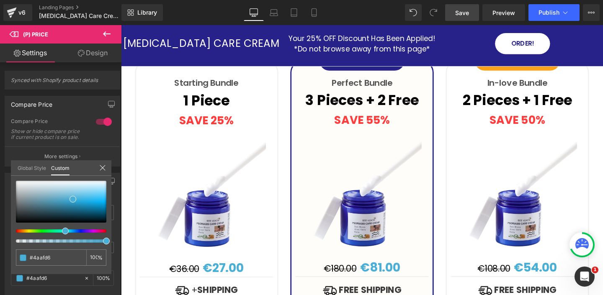
click at [100, 169] on icon at bounding box center [102, 168] width 7 height 7
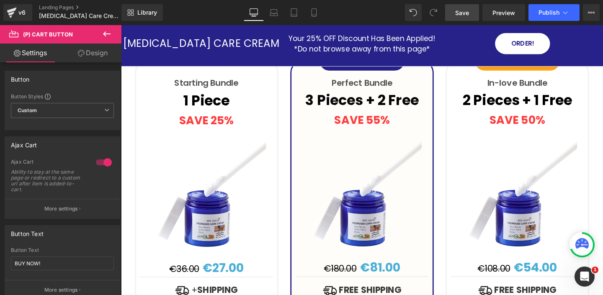
click at [90, 57] on link "Design" at bounding box center [92, 53] width 61 height 19
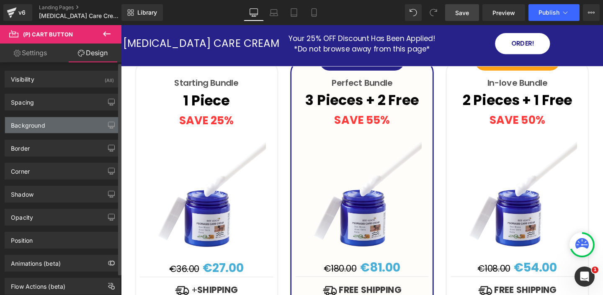
click at [47, 128] on div "Background" at bounding box center [62, 125] width 115 height 16
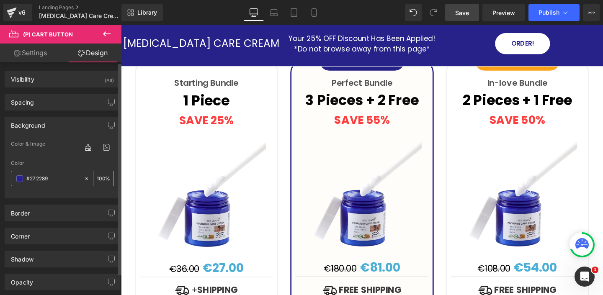
click at [41, 175] on input "#272289" at bounding box center [53, 178] width 54 height 9
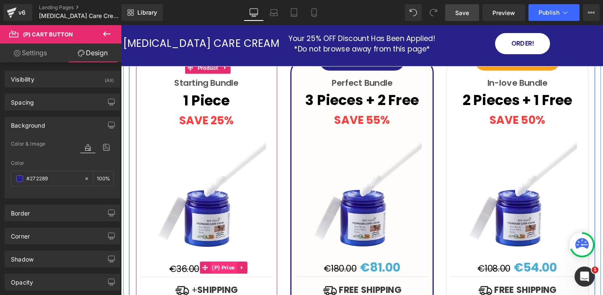
click at [216, 274] on span "(P) Price" at bounding box center [229, 280] width 28 height 13
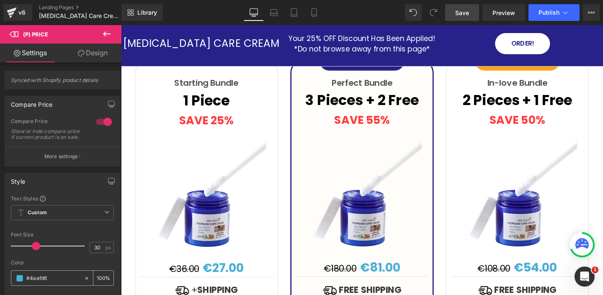
click at [36, 283] on input "#4aafd6" at bounding box center [53, 278] width 54 height 9
paste input "272289"
type input "#272289"
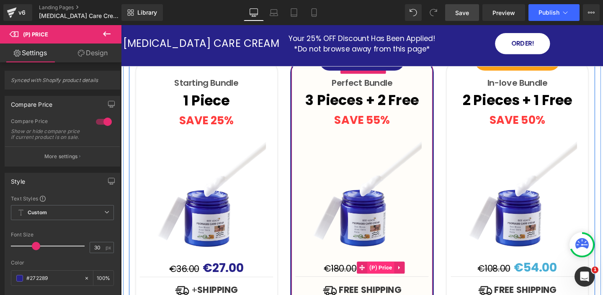
click at [386, 274] on span "(P) Price" at bounding box center [394, 280] width 28 height 13
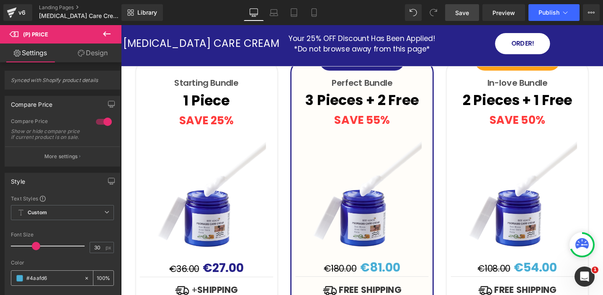
click at [36, 283] on input "#4aafd6" at bounding box center [53, 278] width 54 height 9
paste input "272289"
type input "#272289"
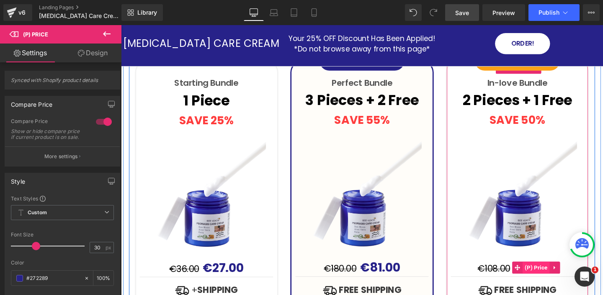
click at [554, 274] on span "(P) Price" at bounding box center [557, 280] width 28 height 13
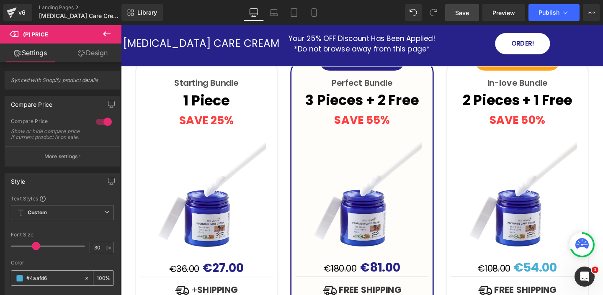
click at [38, 283] on input "#4aafd6" at bounding box center [53, 278] width 54 height 9
paste input "272289"
type input "#272289"
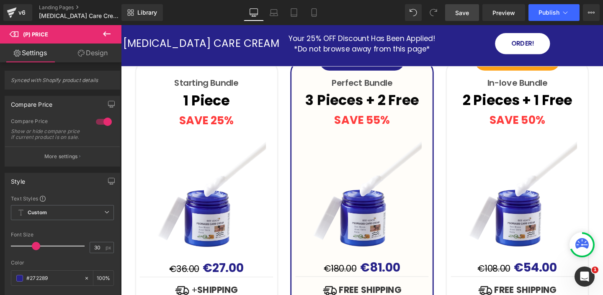
click at [462, 15] on span "Save" at bounding box center [462, 12] width 14 height 9
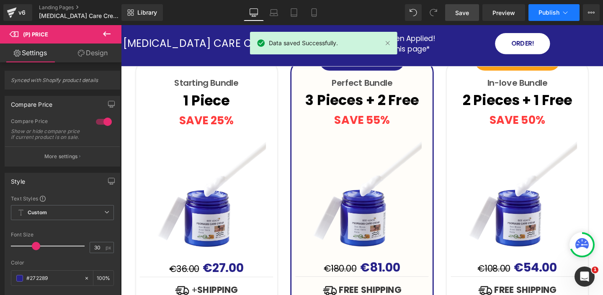
click at [561, 10] on button "Publish" at bounding box center [554, 12] width 51 height 17
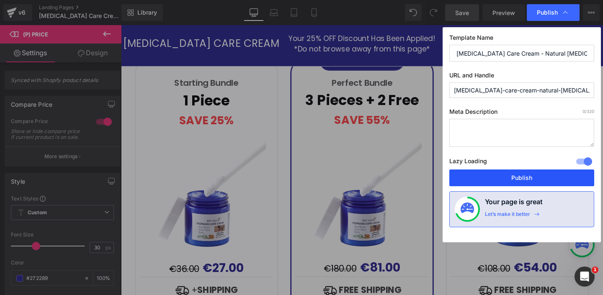
click at [474, 181] on button "Publish" at bounding box center [521, 178] width 145 height 17
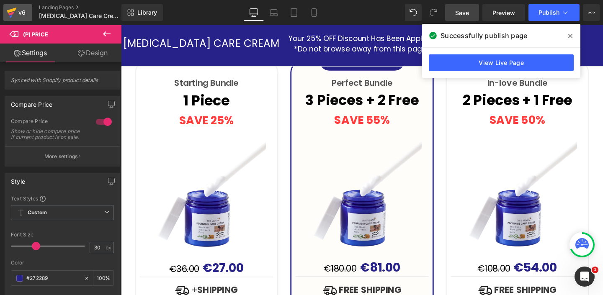
click at [13, 10] on icon at bounding box center [12, 10] width 10 height 5
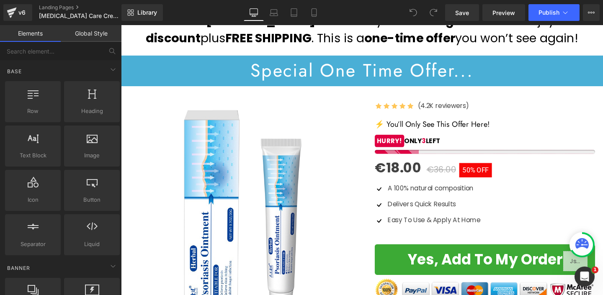
scroll to position [117, 0]
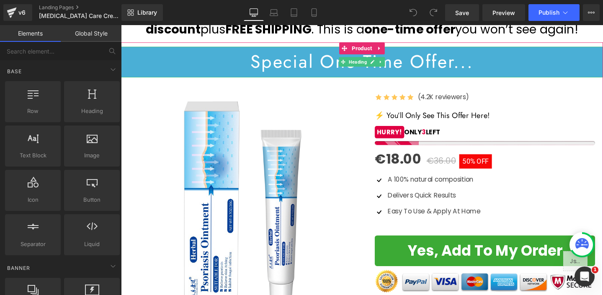
click at [238, 74] on h1 "Special One Time Offer..." at bounding box center [374, 64] width 507 height 32
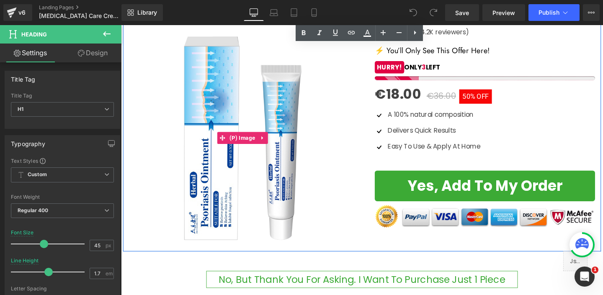
scroll to position [213, 0]
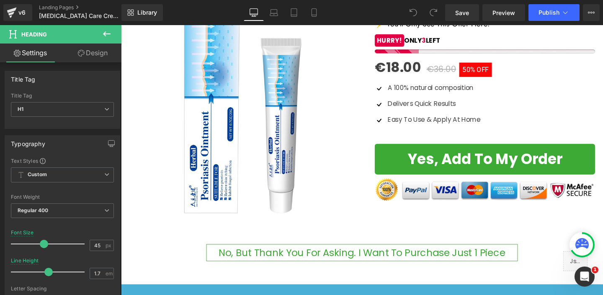
click at [96, 49] on link "Design" at bounding box center [92, 53] width 61 height 19
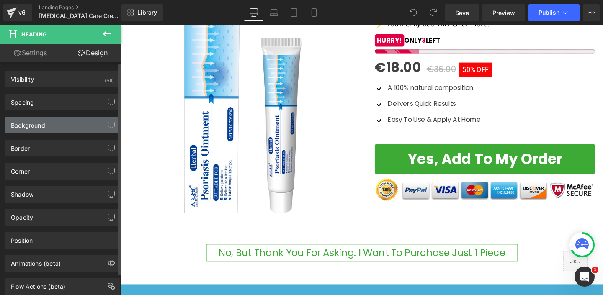
click at [61, 124] on div "Background" at bounding box center [62, 125] width 115 height 16
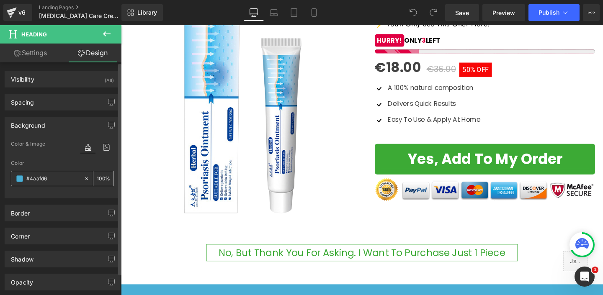
click at [20, 183] on div "#4aafd6" at bounding box center [47, 178] width 72 height 15
click at [19, 178] on span at bounding box center [19, 178] width 7 height 7
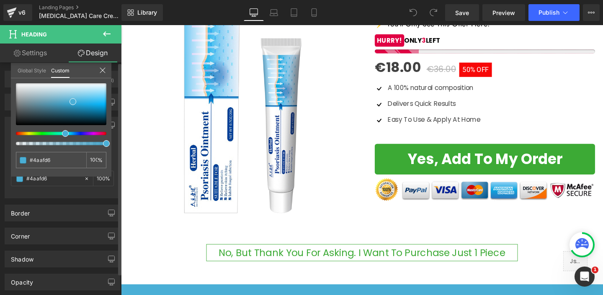
click at [102, 66] on div "Global Style Custom" at bounding box center [61, 70] width 101 height 15
click at [103, 70] on icon at bounding box center [102, 70] width 7 height 7
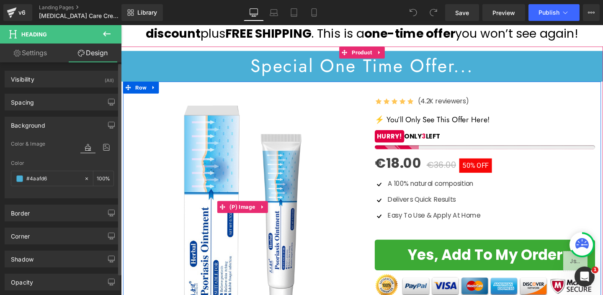
scroll to position [111, 0]
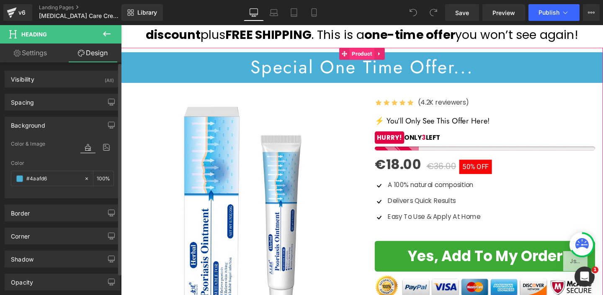
click at [366, 53] on span "Product" at bounding box center [374, 55] width 26 height 13
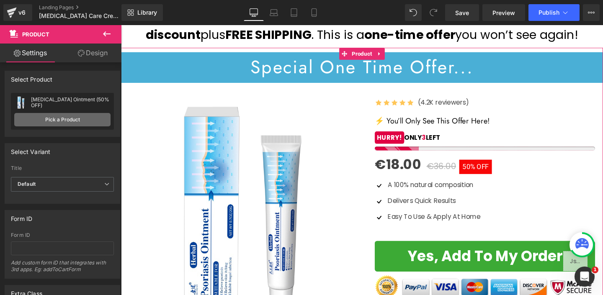
click at [71, 122] on link "Pick a Product" at bounding box center [62, 119] width 96 height 13
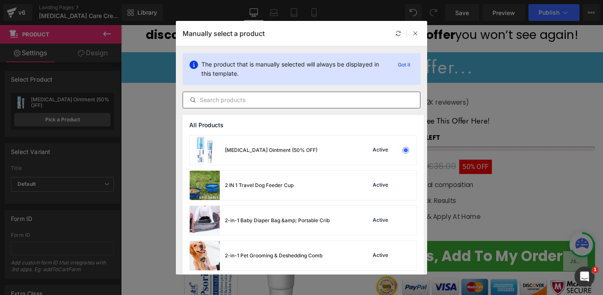
click at [270, 100] on input "text" at bounding box center [301, 100] width 237 height 10
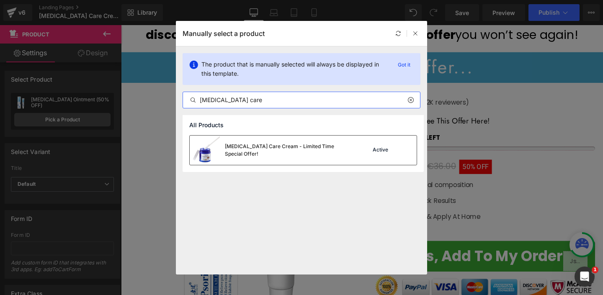
type input "psoriasis care"
click at [271, 150] on div "Psoriasis Care Cream - Limited Time Special Offer!" at bounding box center [288, 150] width 126 height 15
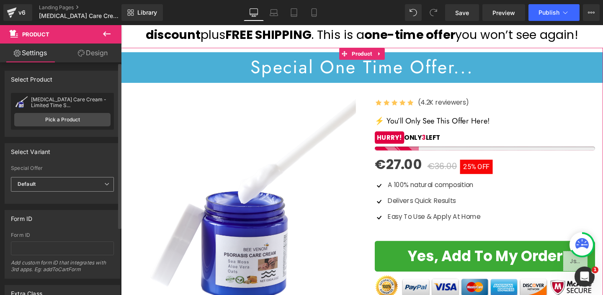
click at [86, 182] on span "Default" at bounding box center [62, 184] width 103 height 15
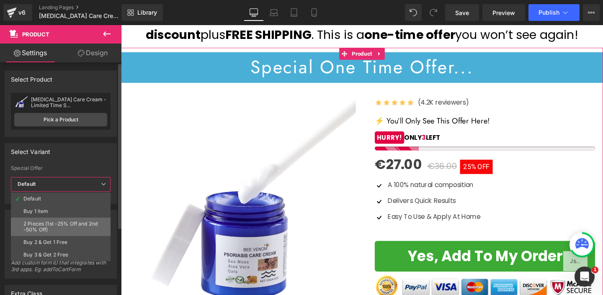
scroll to position [18, 0]
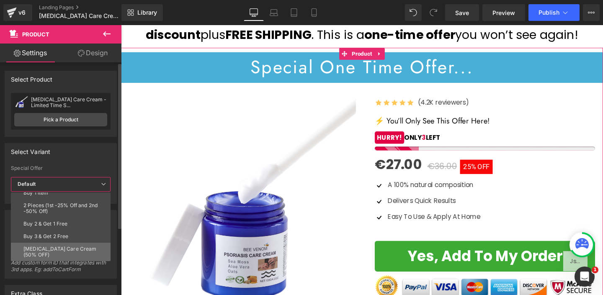
click at [76, 251] on div "Psoriasis Care Cream (50% OFF)" at bounding box center [62, 252] width 78 height 12
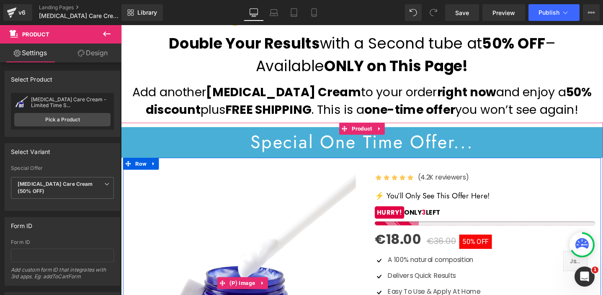
scroll to position [0, 0]
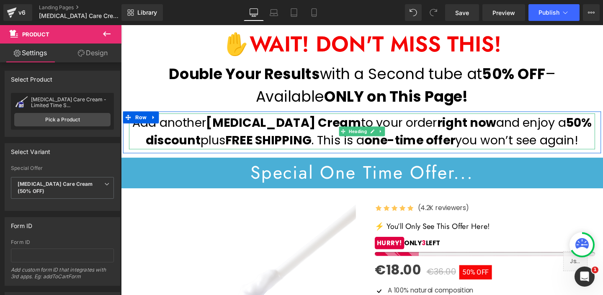
click at [310, 130] on strong "Psoriasis Cream" at bounding box center [292, 128] width 163 height 18
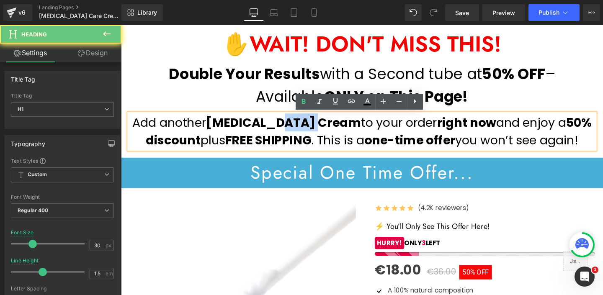
click at [310, 130] on strong "Psoriasis Cream" at bounding box center [292, 128] width 163 height 18
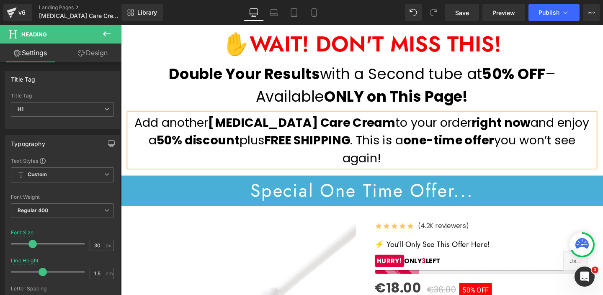
click at [376, 130] on h1 "Add another Psoriasis Care Cream to your order right now and enjoy a 50% discou…" at bounding box center [374, 146] width 490 height 57
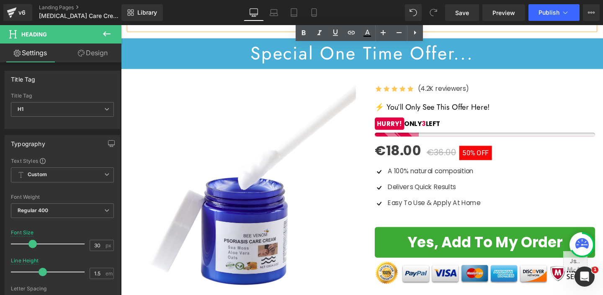
scroll to position [147, 0]
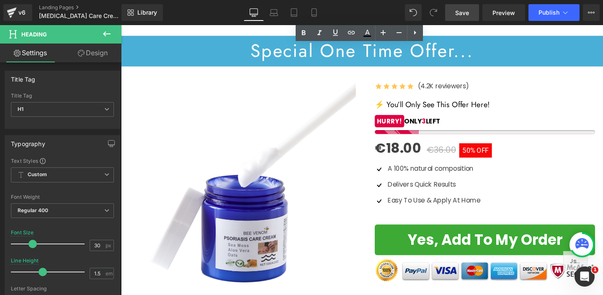
click at [466, 13] on span "Save" at bounding box center [462, 12] width 14 height 9
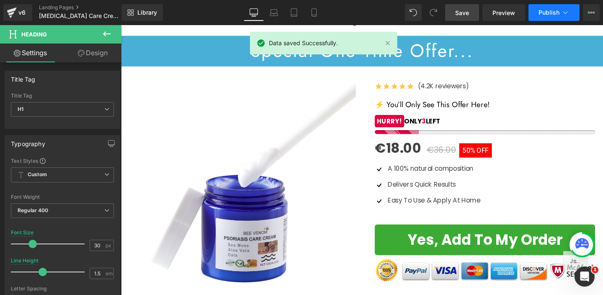
click at [562, 15] on icon at bounding box center [565, 12] width 8 height 8
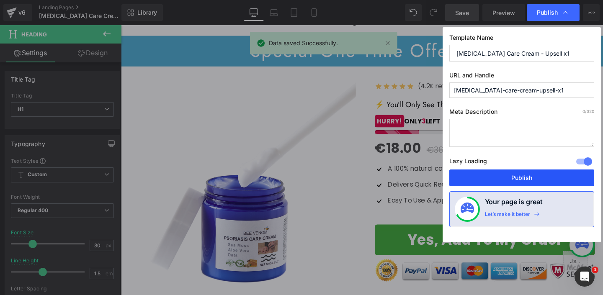
click at [503, 180] on button "Publish" at bounding box center [521, 178] width 145 height 17
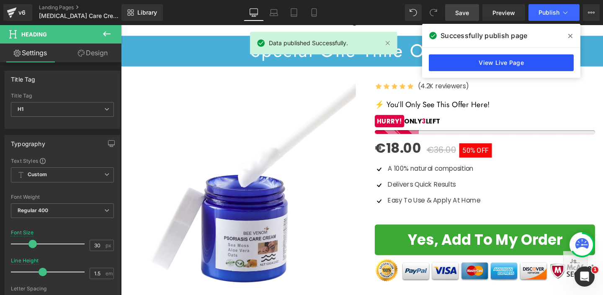
click at [488, 60] on link "View Live Page" at bounding box center [501, 62] width 145 height 17
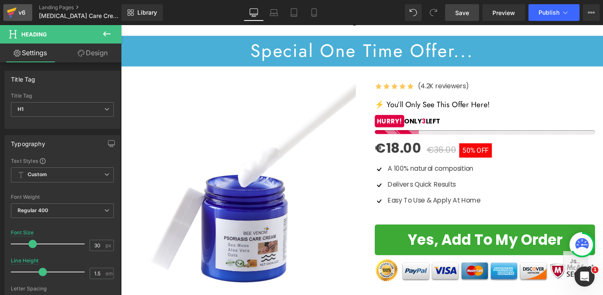
click at [21, 13] on div "v6" at bounding box center [22, 12] width 10 height 11
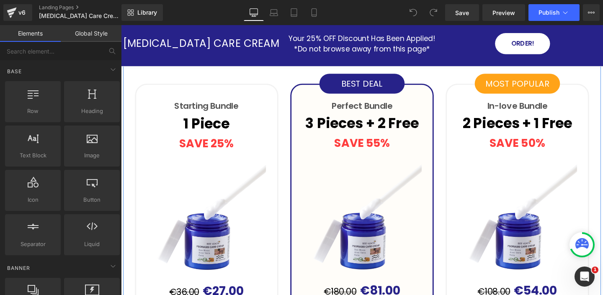
scroll to position [2321, 0]
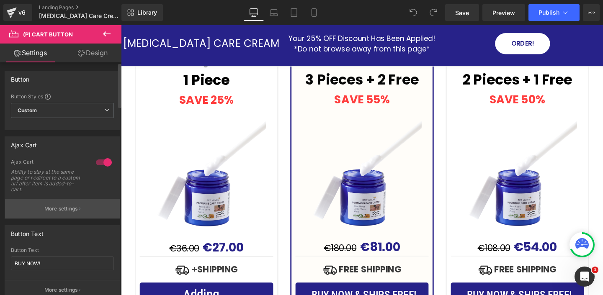
click at [63, 209] on p "More settings" at bounding box center [61, 209] width 34 height 8
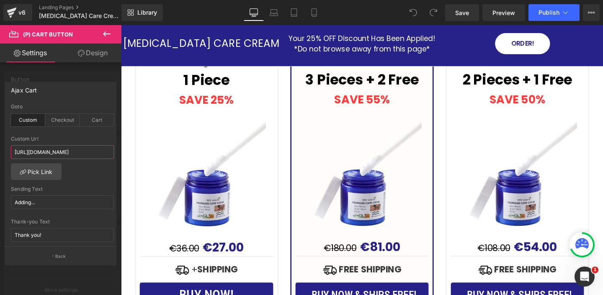
scroll to position [0, 44]
drag, startPoint x: 204, startPoint y: 177, endPoint x: 134, endPoint y: 158, distance: 72.3
click at [80, 150] on input "[URL][DOMAIN_NAME]" at bounding box center [62, 152] width 103 height 14
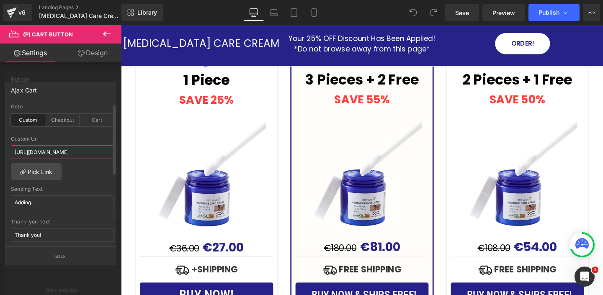
click at [80, 150] on input "[URL][DOMAIN_NAME]" at bounding box center [62, 152] width 103 height 14
paste input "care-cream"
type input "https://salibazar.com/pages/psoriasis-care-cream-upsell-x1"
click at [101, 183] on div "custom Goto Custom Checkout Cart https://salibazar.com/pages/psoriasis-ointment…" at bounding box center [62, 175] width 115 height 143
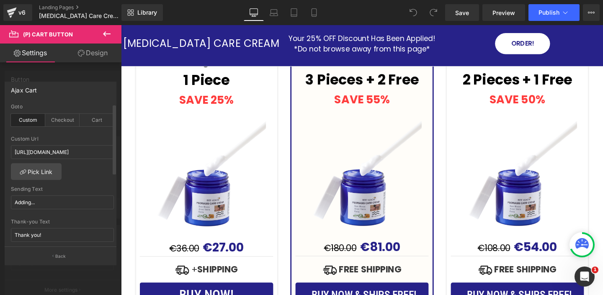
scroll to position [0, 0]
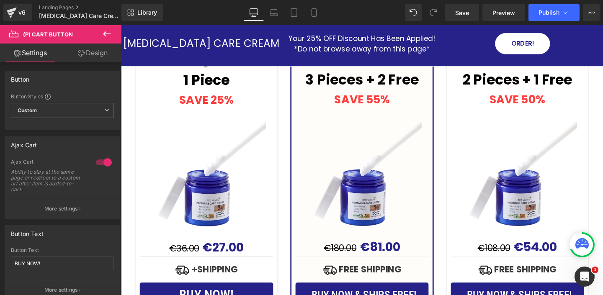
drag, startPoint x: 320, startPoint y: 269, endPoint x: 431, endPoint y: 282, distance: 112.2
click at [74, 208] on p "More settings" at bounding box center [61, 209] width 34 height 8
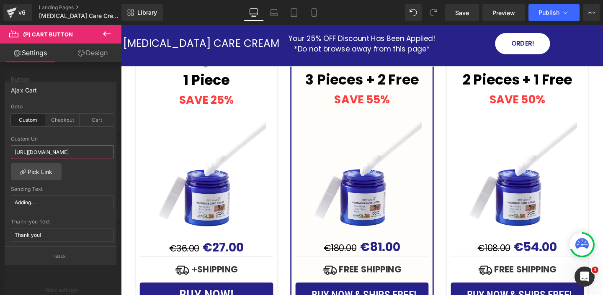
scroll to position [0, 51]
drag, startPoint x: 204, startPoint y: 176, endPoint x: 142, endPoint y: 157, distance: 64.3
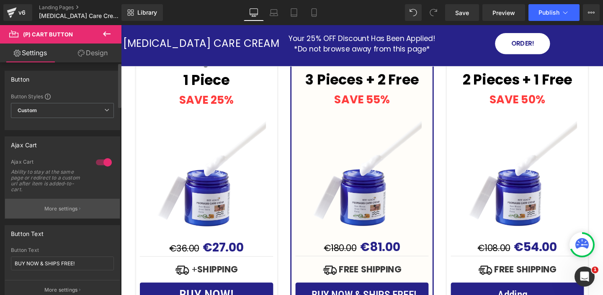
click at [70, 209] on p "More settings" at bounding box center [61, 209] width 34 height 8
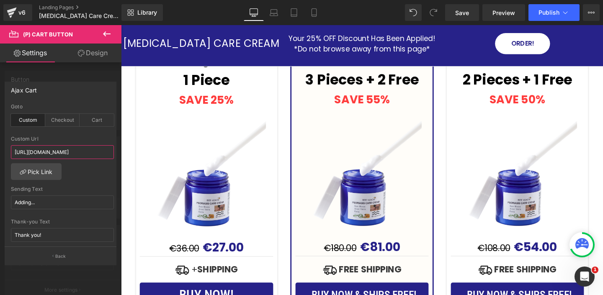
scroll to position [0, 45]
drag, startPoint x: 80, startPoint y: 154, endPoint x: 116, endPoint y: 154, distance: 35.2
click at [116, 154] on div "custom Goto Custom Checkout Cart https://salibazar.com/pages/psoriasis-ointment…" at bounding box center [60, 175] width 111 height 143
click at [462, 14] on span "Save" at bounding box center [462, 12] width 14 height 9
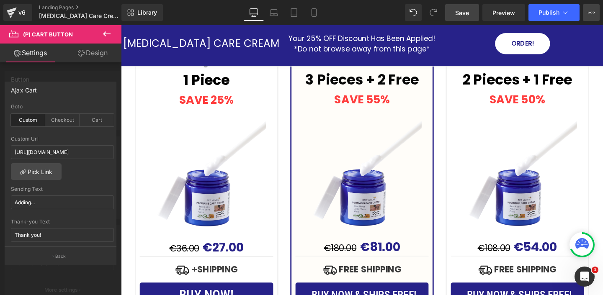
click at [591, 13] on icon at bounding box center [592, 13] width 2 height 2
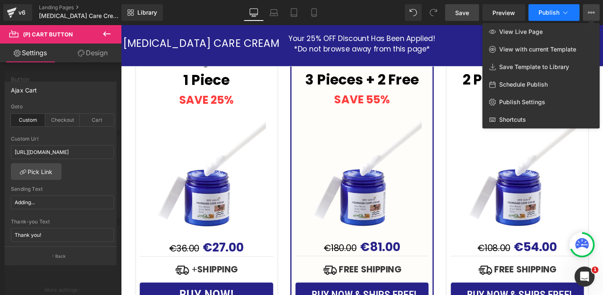
click at [557, 13] on span "Publish" at bounding box center [549, 12] width 21 height 7
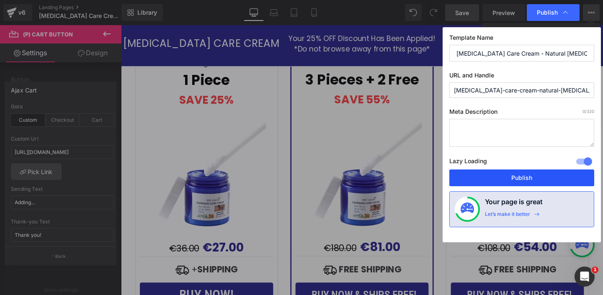
click at [495, 176] on button "Publish" at bounding box center [521, 178] width 145 height 17
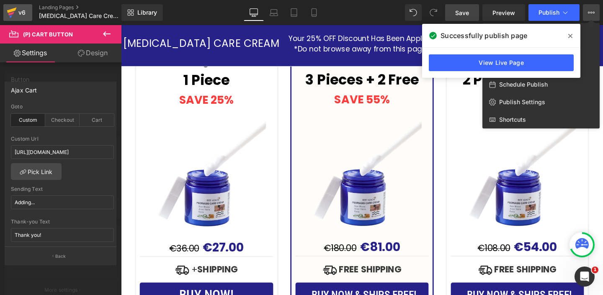
click at [18, 10] on div "v6" at bounding box center [22, 12] width 10 height 11
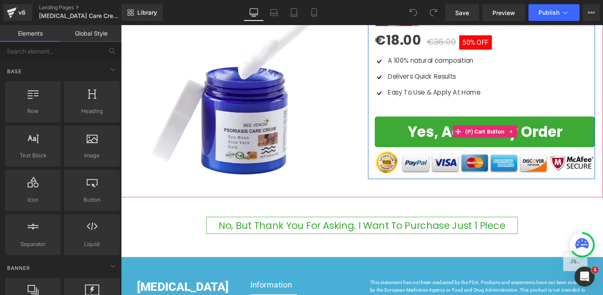
click at [396, 124] on button "Yes, Add To my Order" at bounding box center [504, 137] width 232 height 32
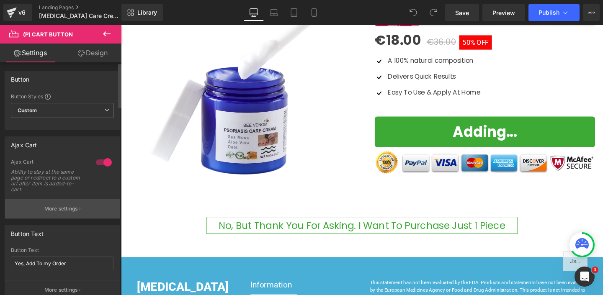
click at [60, 209] on p "More settings" at bounding box center [61, 209] width 34 height 8
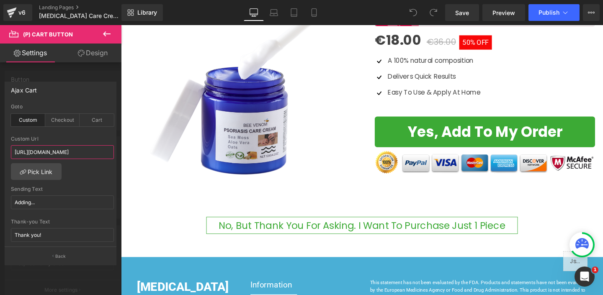
scroll to position [0, 36]
drag, startPoint x: 205, startPoint y: 179, endPoint x: 125, endPoint y: 160, distance: 82.7
click at [87, 152] on input "https://salibuy.myshopify.com/cart/39962016120912:1" at bounding box center [62, 152] width 103 height 14
drag, startPoint x: 95, startPoint y: 153, endPoint x: 86, endPoint y: 153, distance: 9.6
click at [86, 153] on input "https://salibuy.myshopify.com/cart/39962016120912:1" at bounding box center [62, 152] width 103 height 14
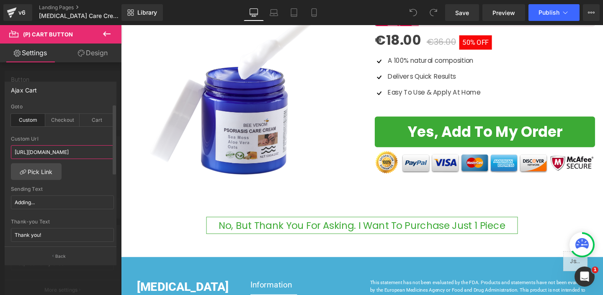
click at [86, 153] on input "https://salibuy.myshopify.com/cart/39962016120912:1" at bounding box center [62, 152] width 103 height 14
click at [103, 150] on input "https://salibuy.myshopify.com/cart/39962016120912:1" at bounding box center [62, 152] width 103 height 14
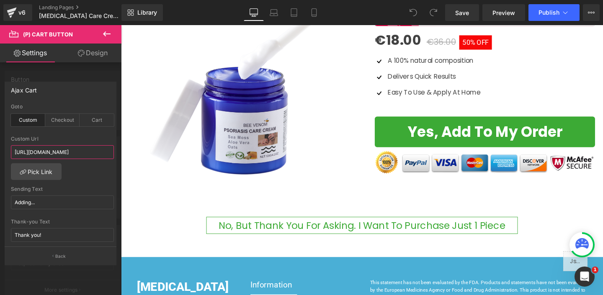
drag, startPoint x: 221, startPoint y: 175, endPoint x: 131, endPoint y: 157, distance: 91.5
click at [84, 154] on input "https://salibuy.myshopify.com/cart/39962016120912:1" at bounding box center [62, 152] width 103 height 14
paste input "53587695010115"
type input "https://salibuy.myshopify.com/cart/53587695010115:1"
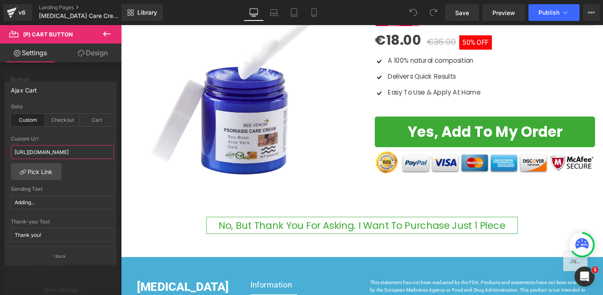
scroll to position [0, 36]
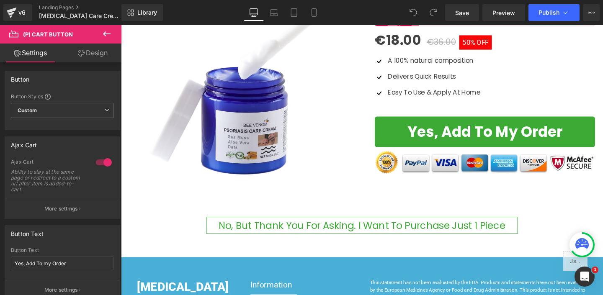
click at [309, 218] on body "Text Block ✋ WAIT! DON'T MISS THIS! Heading Row Double Your Results with a Seco…" at bounding box center [374, 126] width 507 height 723
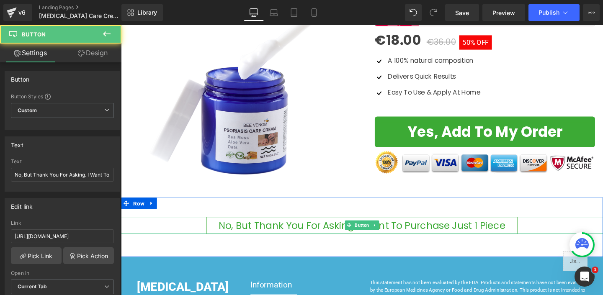
click at [297, 231] on span "No, But Thank You For Asking. I Want To Purchase Just 1 Piece" at bounding box center [375, 236] width 302 height 10
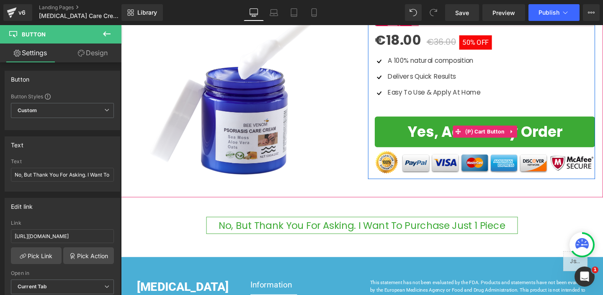
click at [398, 122] on button "Yes, Add To my Order" at bounding box center [504, 137] width 232 height 32
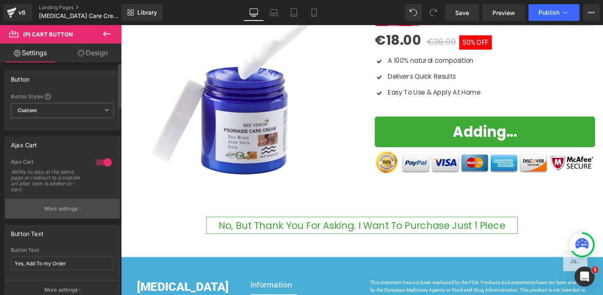
click at [62, 205] on p "More settings" at bounding box center [61, 209] width 34 height 8
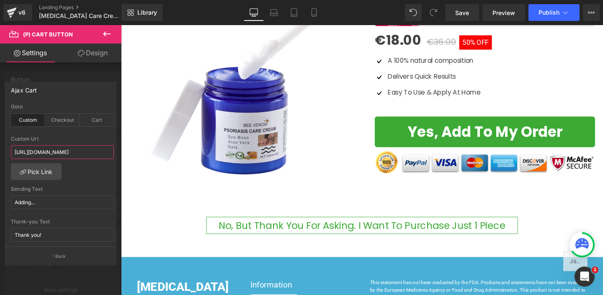
drag, startPoint x: 211, startPoint y: 178, endPoint x: 135, endPoint y: 159, distance: 78.0
click at [95, 152] on input "https://salibuy.myshopify.com/cart/53587695010115:1" at bounding box center [62, 152] width 103 height 14
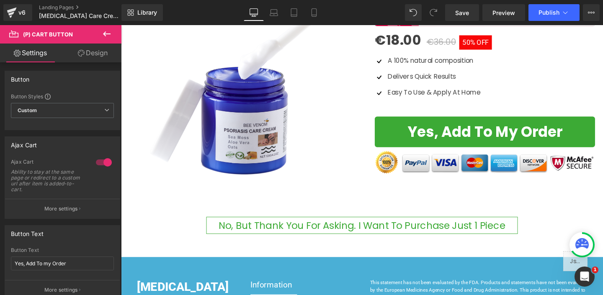
click at [402, 119] on body "Text Block ✋ WAIT! DON'T MISS THIS! Heading Row Double Your Results with a Seco…" at bounding box center [374, 126] width 507 height 723
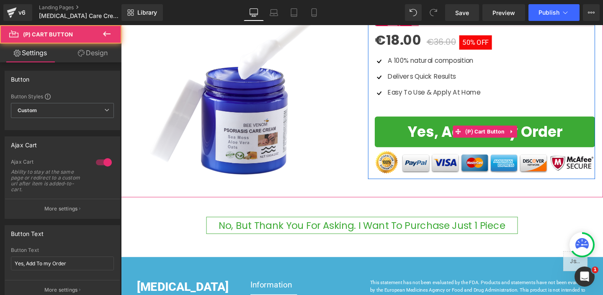
click at [402, 121] on button "Yes, Add To my Order" at bounding box center [504, 137] width 232 height 32
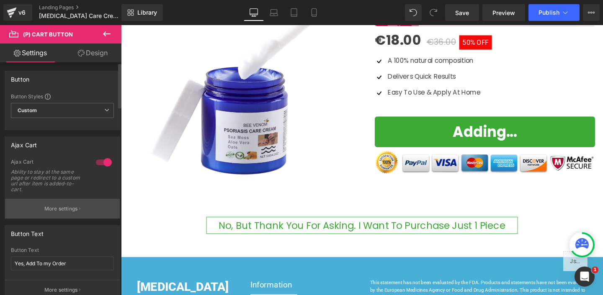
click at [61, 209] on p "More settings" at bounding box center [61, 209] width 34 height 8
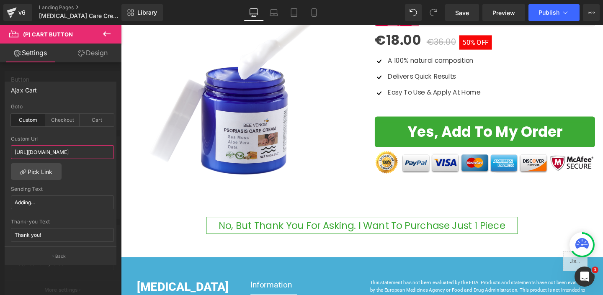
scroll to position [0, 36]
drag, startPoint x: 222, startPoint y: 177, endPoint x: 138, endPoint y: 158, distance: 85.8
click at [90, 154] on input "https://salibuy.myshopify.com/cart/53587695010115:1" at bounding box center [62, 152] width 103 height 14
paste input "42883"
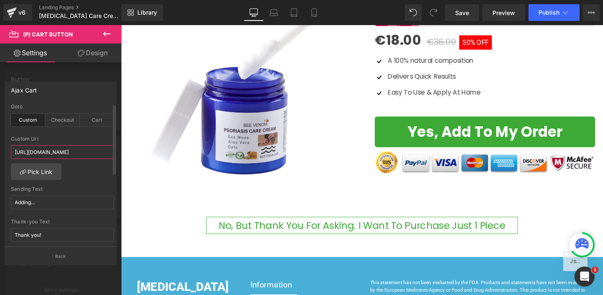
type input "https://salibuy.myshopify.com/cart/53587695042883:1"
drag, startPoint x: 95, startPoint y: 152, endPoint x: 121, endPoint y: 152, distance: 25.5
click at [121, 152] on div "Ajax Cart custom Goto Custom Checkout Cart https://salibuy.myshopify.com/cart/5…" at bounding box center [60, 169] width 121 height 189
click at [255, 221] on body "Text Block ✋ WAIT! DON'T MISS THIS! Heading Row Double Your Results with a Seco…" at bounding box center [374, 126] width 507 height 723
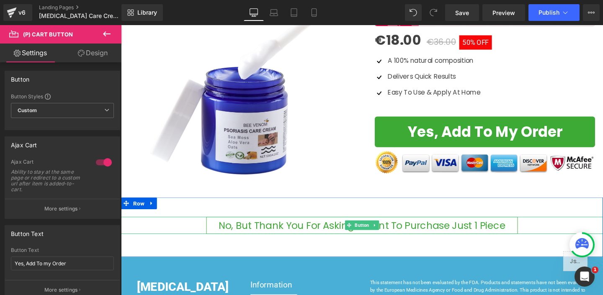
click at [198, 227] on div "No, But Thank You For Asking. I Want To Purchase Just 1 Piece" at bounding box center [374, 236] width 507 height 18
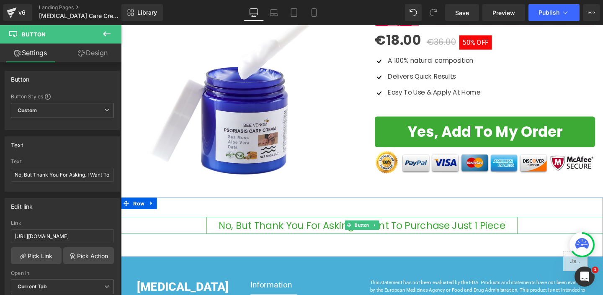
click at [241, 231] on span "No, But Thank You For Asking. I Want To Purchase Just 1 Piece" at bounding box center [375, 236] width 302 height 10
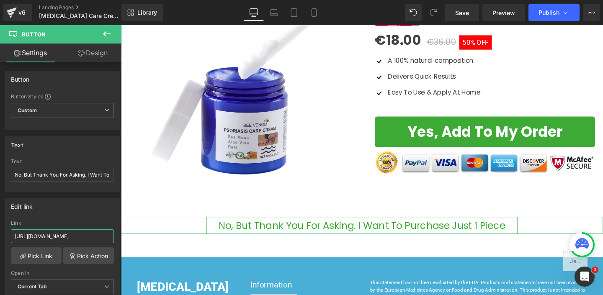
scroll to position [0, 38]
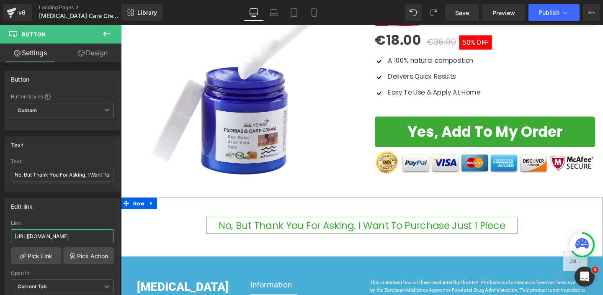
drag, startPoint x: 213, startPoint y: 260, endPoint x: 129, endPoint y: 245, distance: 85.9
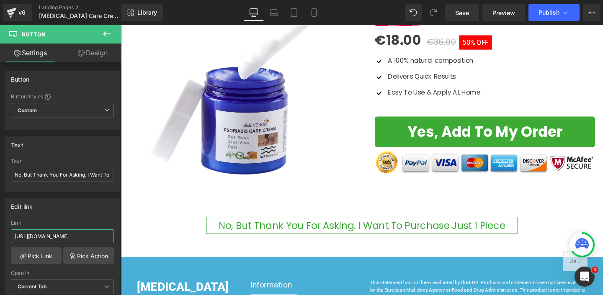
scroll to position [0, 0]
click at [99, 236] on input "https://salibuy.myshopify.com/cart/39962016088144:1" at bounding box center [62, 236] width 103 height 14
drag, startPoint x: 220, startPoint y: 261, endPoint x: 122, endPoint y: 247, distance: 99.0
click at [89, 237] on input "https://salibuy.myshopify.com/cart/39962016088144:1" at bounding box center [62, 236] width 103 height 14
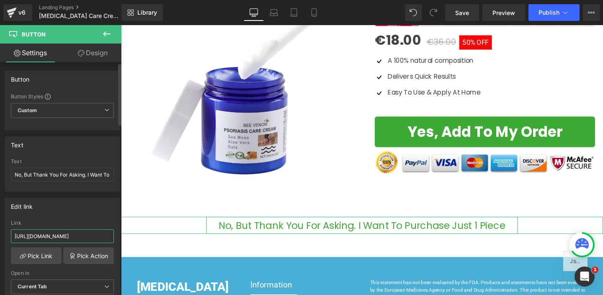
click at [89, 237] on input "https://salibuy.myshopify.com/cart/39962016088144:1" at bounding box center [62, 236] width 103 height 14
paste input "53587695010115"
type input "[URL][DOMAIN_NAME]"
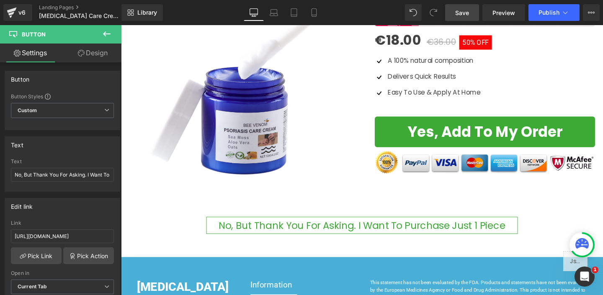
click at [472, 8] on link "Save" at bounding box center [462, 12] width 34 height 17
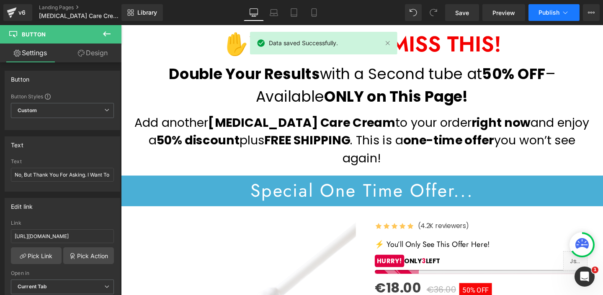
click at [563, 11] on icon at bounding box center [565, 12] width 8 height 8
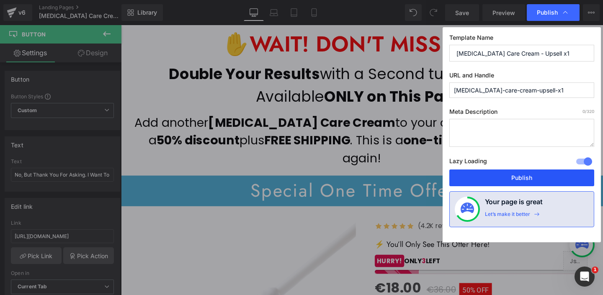
click at [486, 175] on button "Publish" at bounding box center [521, 178] width 145 height 17
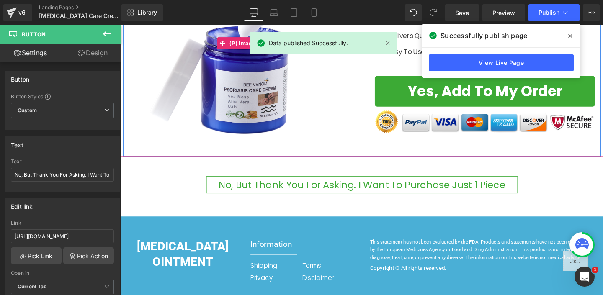
scroll to position [323, 0]
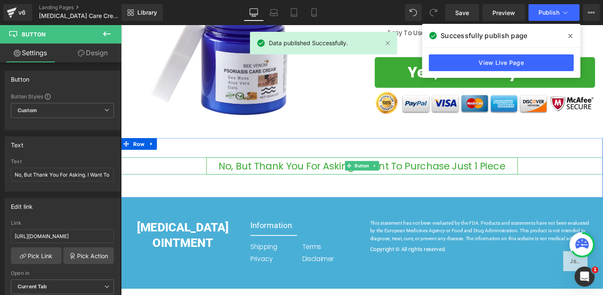
click at [204, 164] on div "No, But Thank You For Asking. I Want To Purchase Just 1 Piece" at bounding box center [374, 173] width 507 height 18
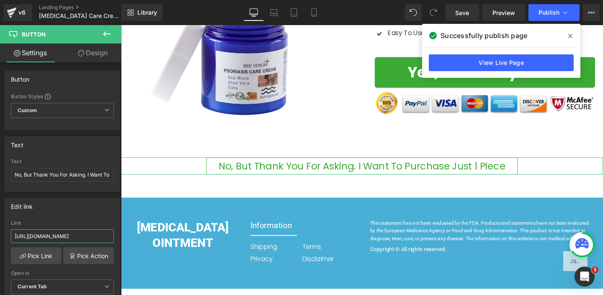
scroll to position [0, 36]
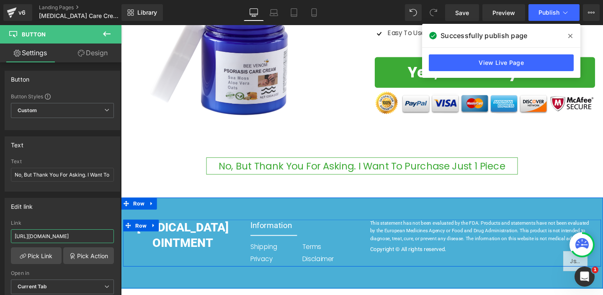
drag, startPoint x: 186, startPoint y: 259, endPoint x: 131, endPoint y: 245, distance: 57.6
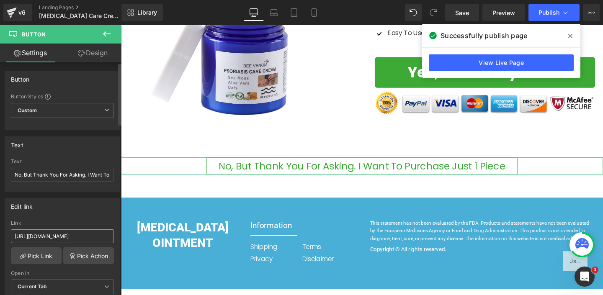
click at [93, 236] on input "[URL][DOMAIN_NAME]" at bounding box center [62, 236] width 103 height 14
click at [15, 16] on icon at bounding box center [12, 12] width 10 height 21
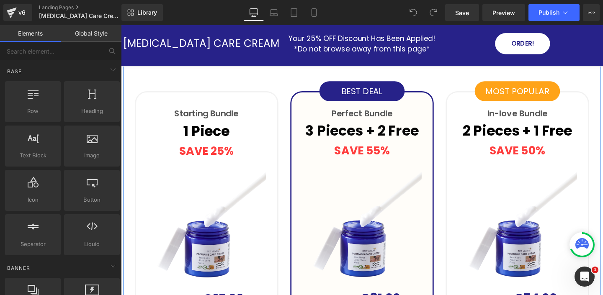
scroll to position [2336, 0]
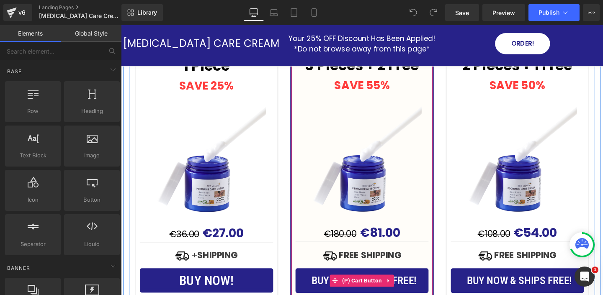
click at [316, 281] on button "BUY NOW & SHIPS FREE!" at bounding box center [374, 294] width 140 height 26
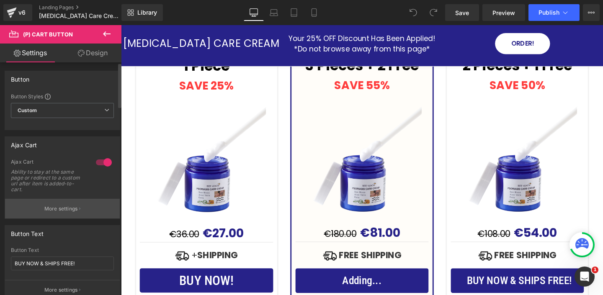
click at [53, 207] on p "More settings" at bounding box center [61, 209] width 34 height 8
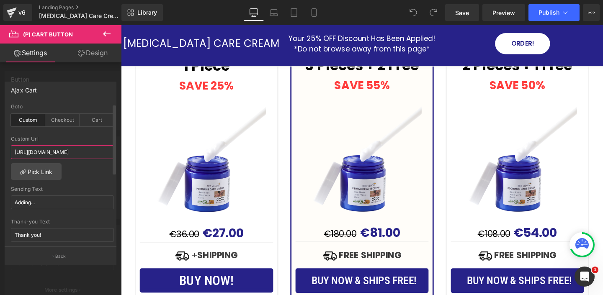
click at [75, 152] on input "[URL][DOMAIN_NAME]" at bounding box center [62, 152] width 103 height 14
paste input "[DOMAIN_NAME][URL]"
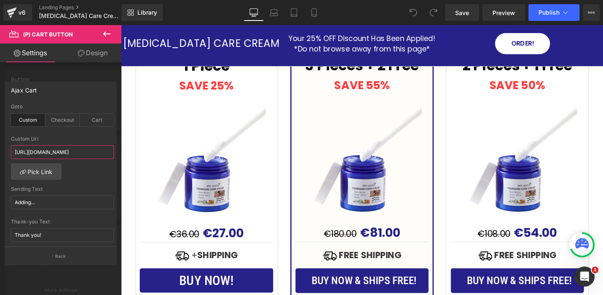
drag, startPoint x: 212, startPoint y: 177, endPoint x: 138, endPoint y: 158, distance: 76.1
click at [84, 154] on input "[URL][DOMAIN_NAME]" at bounding box center [62, 152] width 103 height 14
paste input "108419"
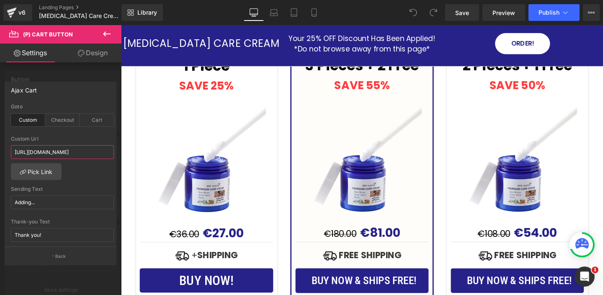
drag, startPoint x: 99, startPoint y: 153, endPoint x: 117, endPoint y: 153, distance: 17.6
click at [117, 153] on div "Ajax Cart custom Goto Custom Checkout Cart [URL][DOMAIN_NAME] Custom Url [URL][…" at bounding box center [60, 169] width 121 height 189
type input "[URL][DOMAIN_NAME]"
click at [101, 166] on div "custom Goto Custom Checkout Cart [URL][DOMAIN_NAME] Custom Url [URL][DOMAIN_NAM…" at bounding box center [62, 175] width 115 height 143
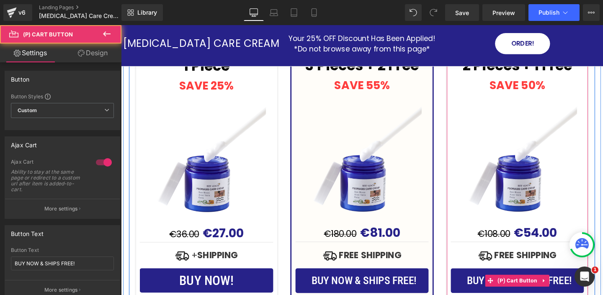
click at [473, 281] on button "BUY NOW & SHIPS FREE!" at bounding box center [538, 294] width 140 height 26
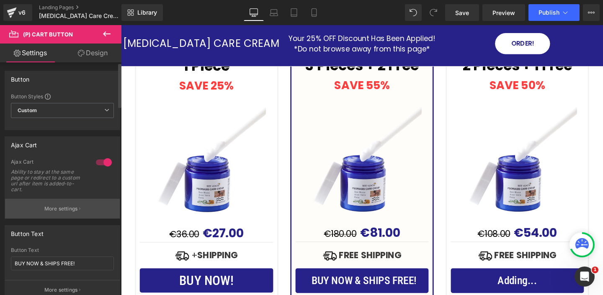
click at [61, 207] on p "More settings" at bounding box center [61, 209] width 34 height 8
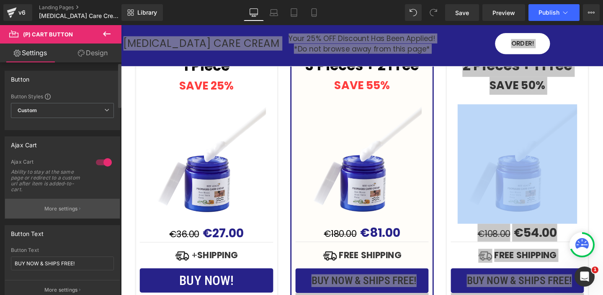
click at [65, 208] on p "More settings" at bounding box center [61, 209] width 34 height 8
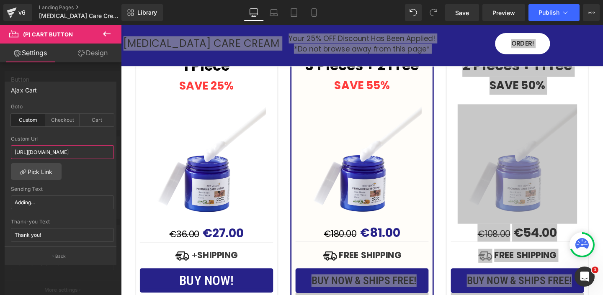
scroll to position [0, 45]
drag, startPoint x: 72, startPoint y: 154, endPoint x: 119, endPoint y: 154, distance: 46.5
click at [119, 154] on div "Ajax Cart custom Goto Custom Checkout Cart [URL][DOMAIN_NAME] Custom Url [URL][…" at bounding box center [60, 169] width 121 height 189
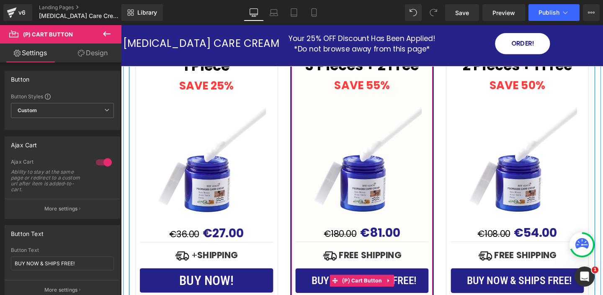
click at [312, 281] on button "BUY NOW & SHIPS FREE!" at bounding box center [374, 294] width 140 height 26
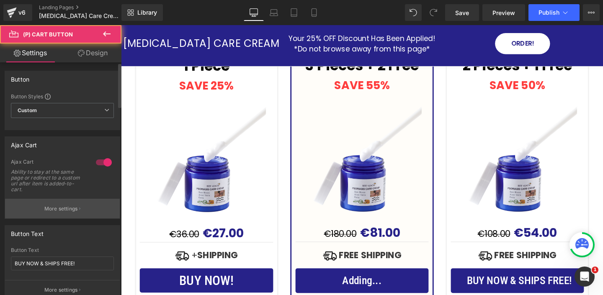
click at [56, 209] on p "More settings" at bounding box center [61, 209] width 34 height 8
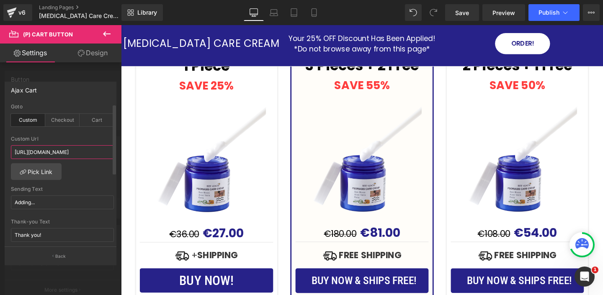
click at [79, 153] on input "[URL][DOMAIN_NAME]" at bounding box center [62, 152] width 103 height 14
paste input "53587695108419"
type input "[URL][DOMAIN_NAME]"
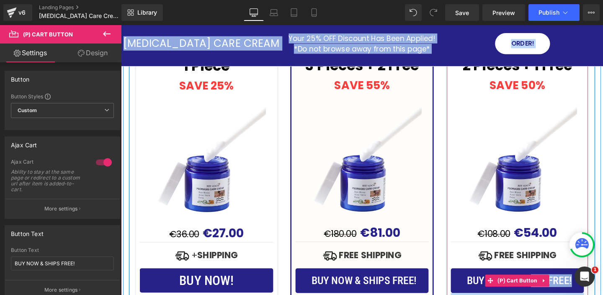
click at [474, 281] on button "BUY NOW & SHIPS FREE!" at bounding box center [538, 294] width 140 height 26
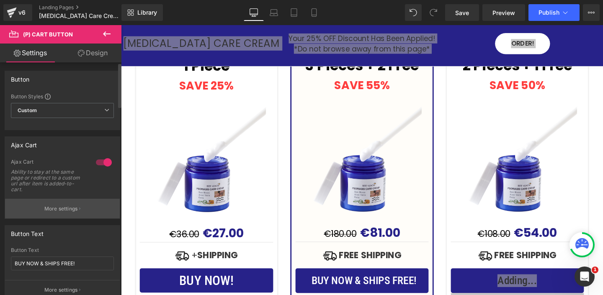
click at [62, 209] on p "More settings" at bounding box center [61, 209] width 34 height 8
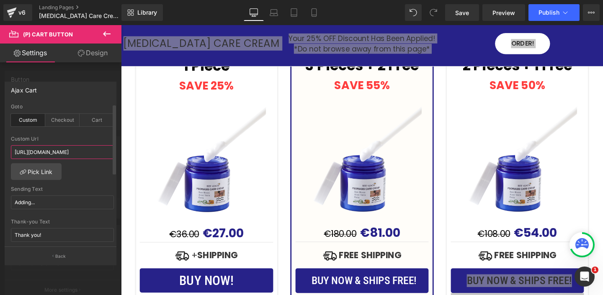
click at [88, 154] on input "[URL][DOMAIN_NAME]" at bounding box center [62, 152] width 103 height 14
paste input "[DOMAIN_NAME][URL]"
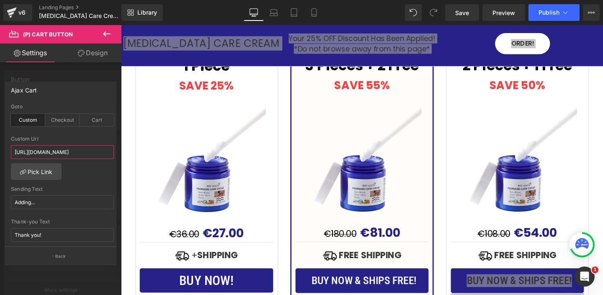
drag, startPoint x: 200, startPoint y: 174, endPoint x: 138, endPoint y: 155, distance: 65.2
drag, startPoint x: 219, startPoint y: 179, endPoint x: 148, endPoint y: 160, distance: 72.7
click at [86, 152] on input "[URL][DOMAIN_NAME]" at bounding box center [62, 152] width 103 height 14
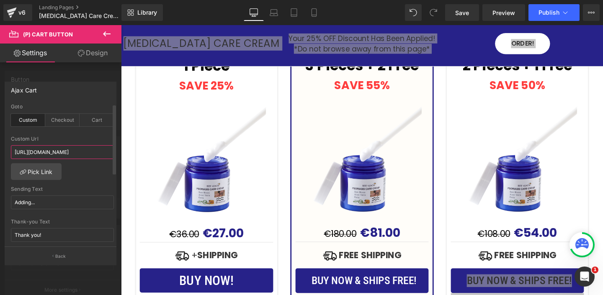
paste input "075651"
type input "[URL][DOMAIN_NAME]"
click at [98, 144] on div "Custom Url [URL][DOMAIN_NAME]" at bounding box center [62, 149] width 103 height 27
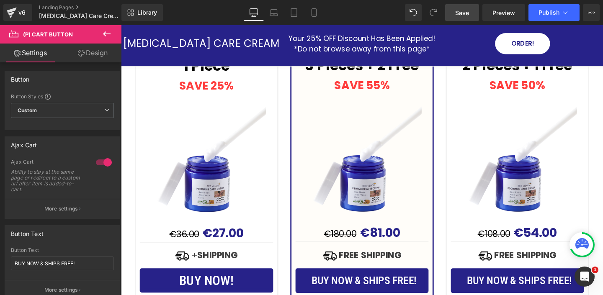
click at [469, 10] on link "Save" at bounding box center [462, 12] width 34 height 17
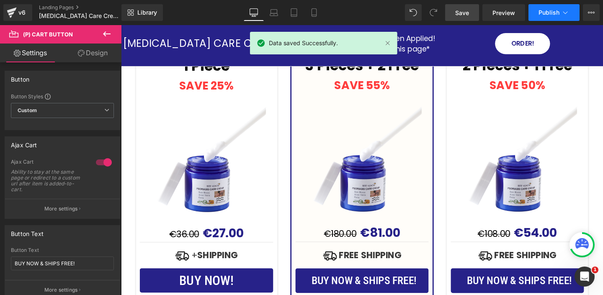
click at [566, 14] on icon at bounding box center [565, 12] width 8 height 8
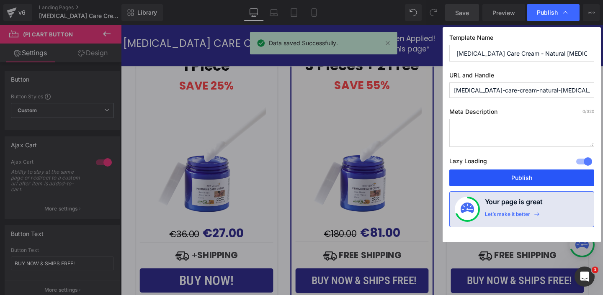
click at [498, 175] on button "Publish" at bounding box center [521, 178] width 145 height 17
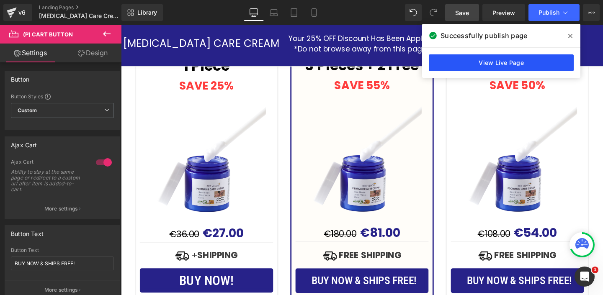
click at [509, 64] on link "View Live Page" at bounding box center [501, 62] width 145 height 17
